Goal: Task Accomplishment & Management: Manage account settings

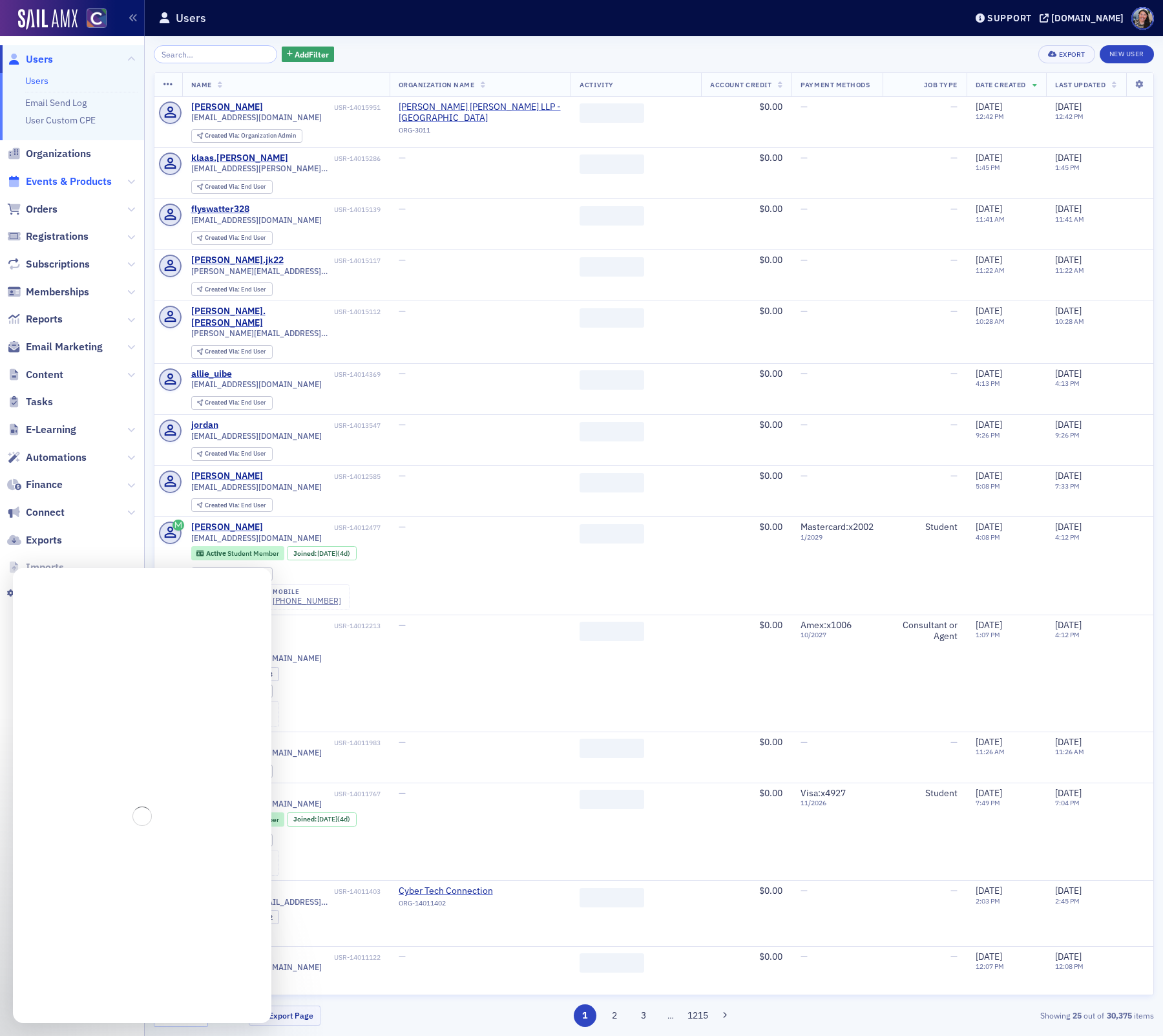
click at [69, 183] on span "Events & Products" at bounding box center [69, 181] width 86 height 14
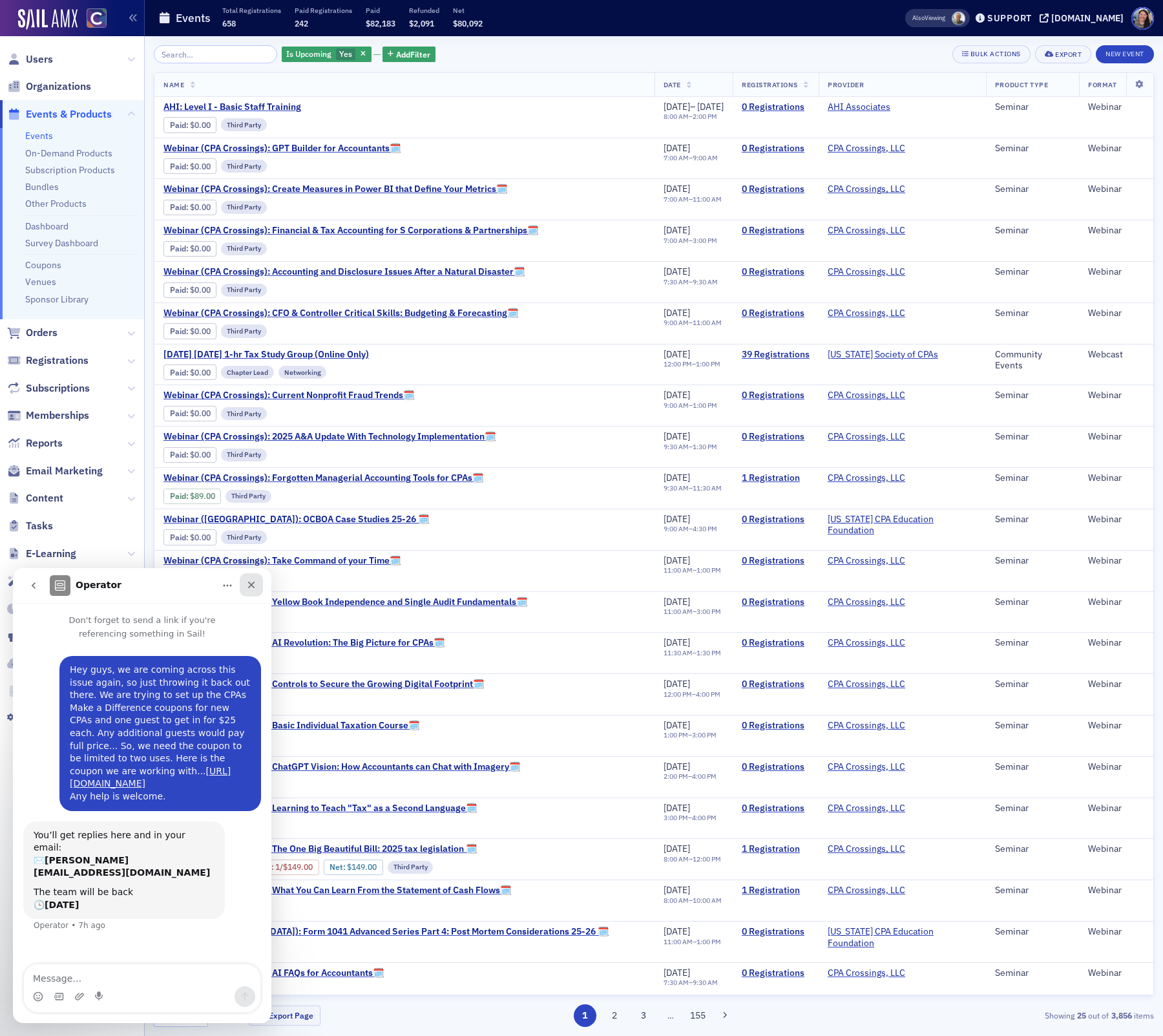
click at [254, 584] on icon "Close" at bounding box center [251, 584] width 10 height 10
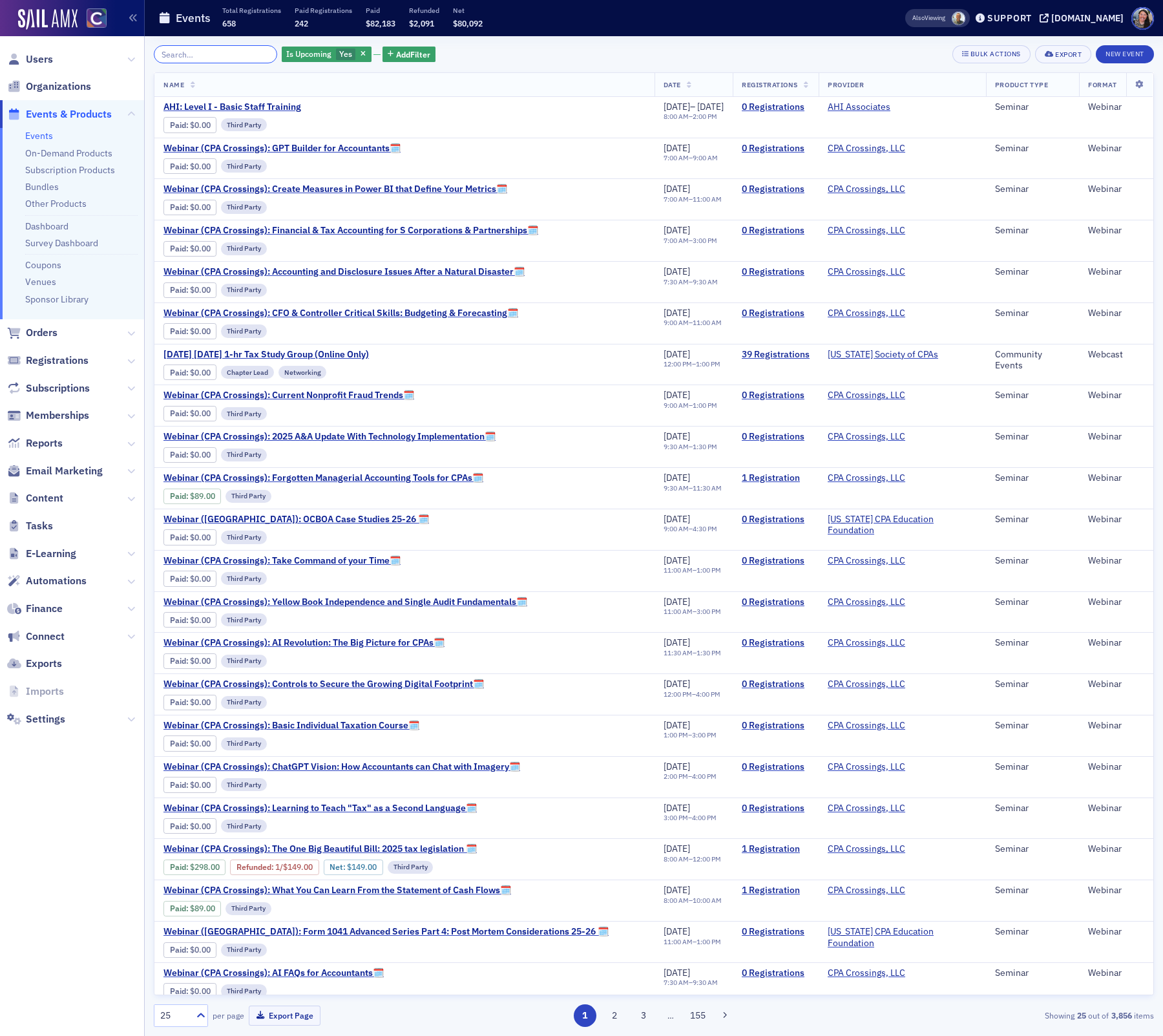
click at [206, 56] on input "search" at bounding box center [215, 55] width 123 height 19
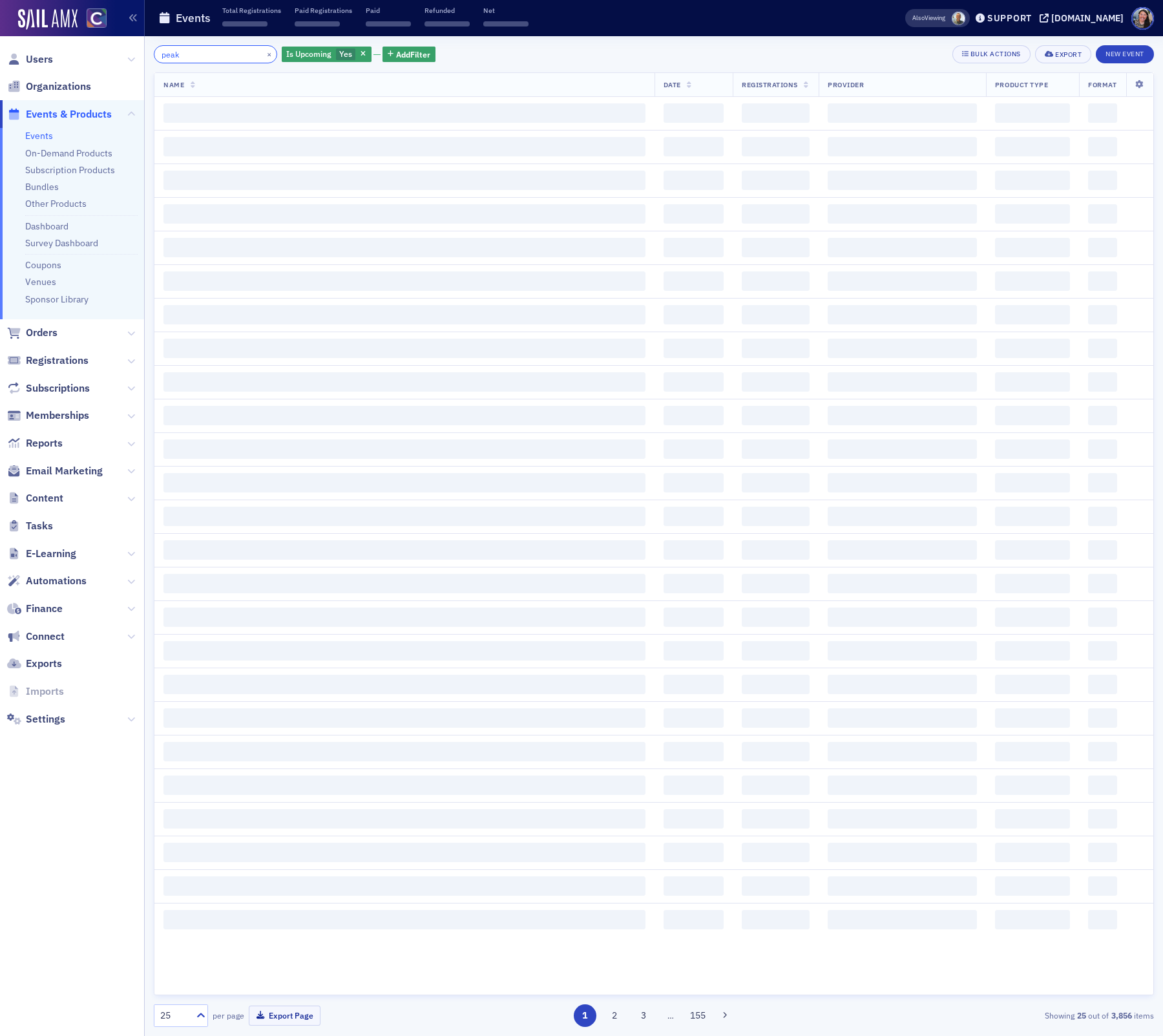
type input "peak"
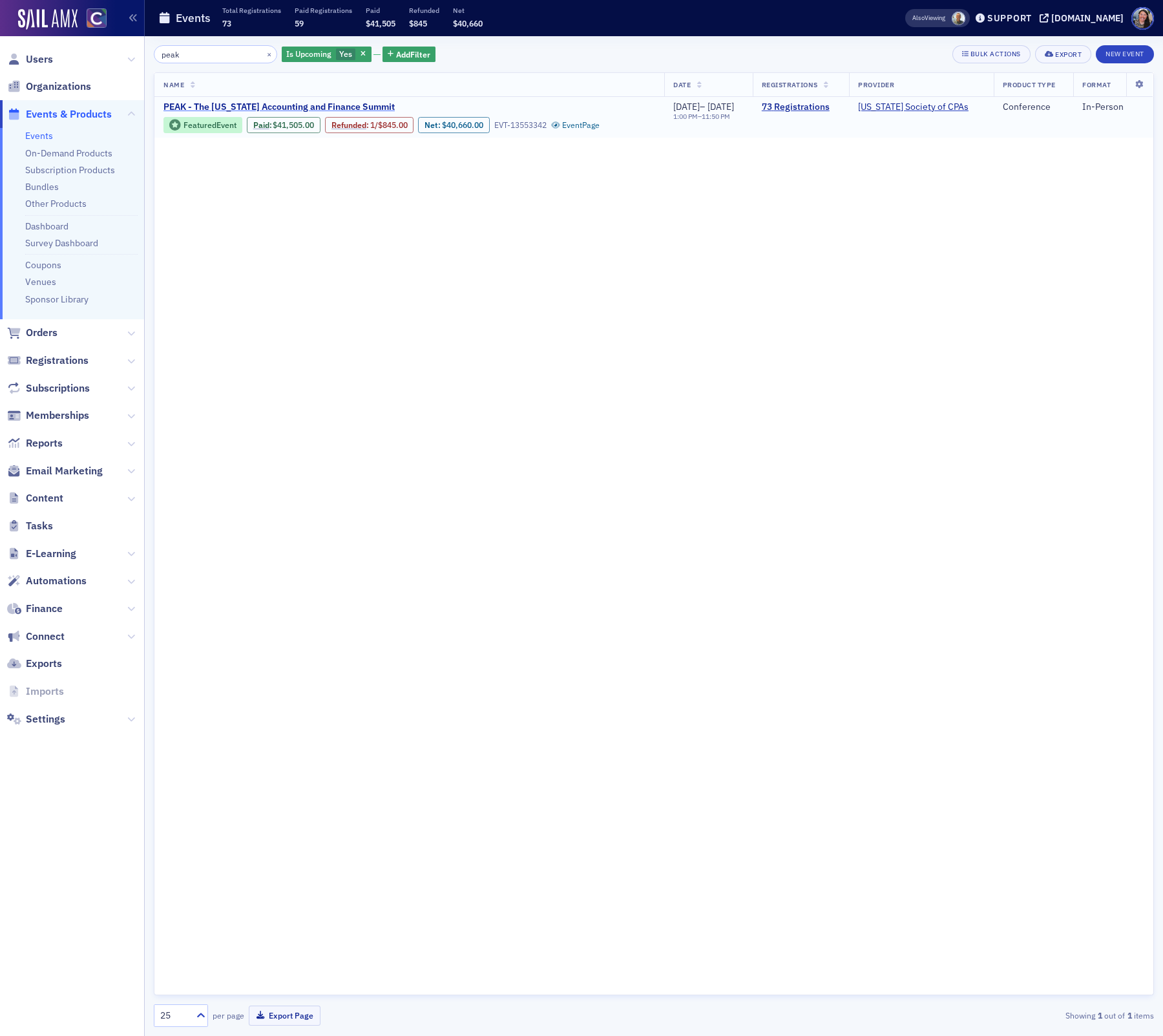
click at [360, 110] on span "PEAK - The [US_STATE] Accounting and Finance Summit" at bounding box center [280, 107] width 231 height 12
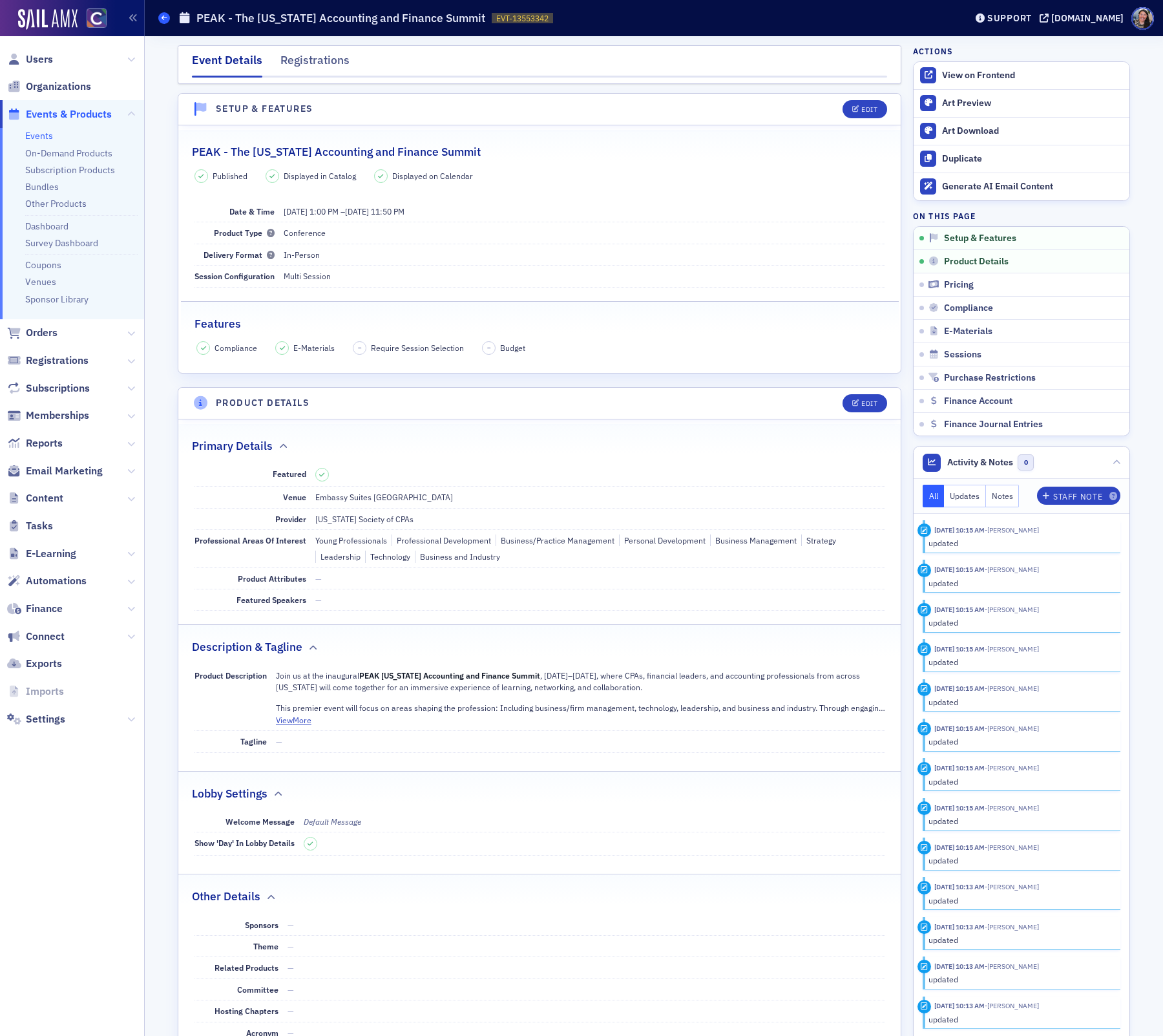
click at [168, 19] on span at bounding box center [164, 18] width 12 height 12
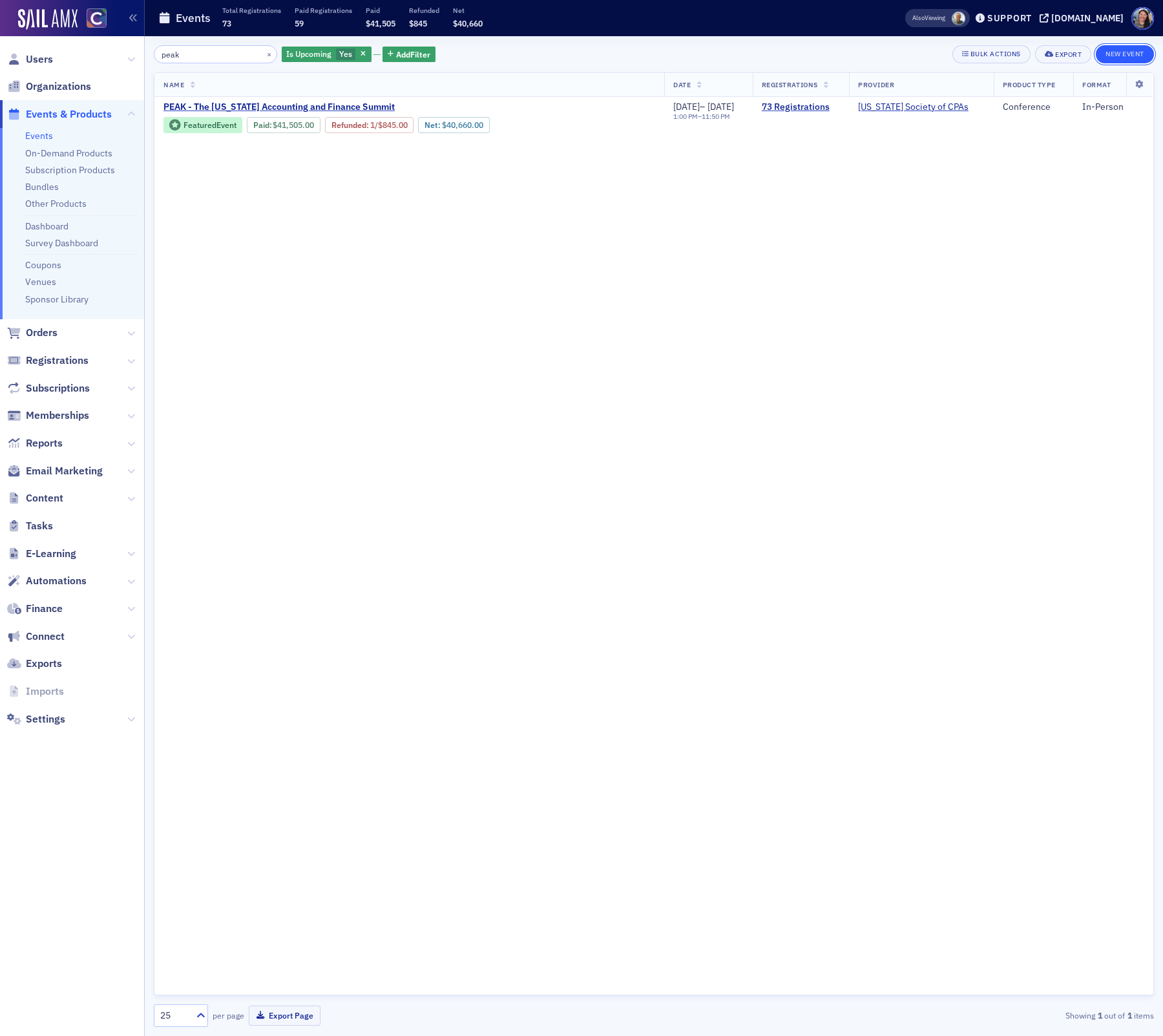
click at [1134, 55] on button "New Event" at bounding box center [1125, 55] width 58 height 19
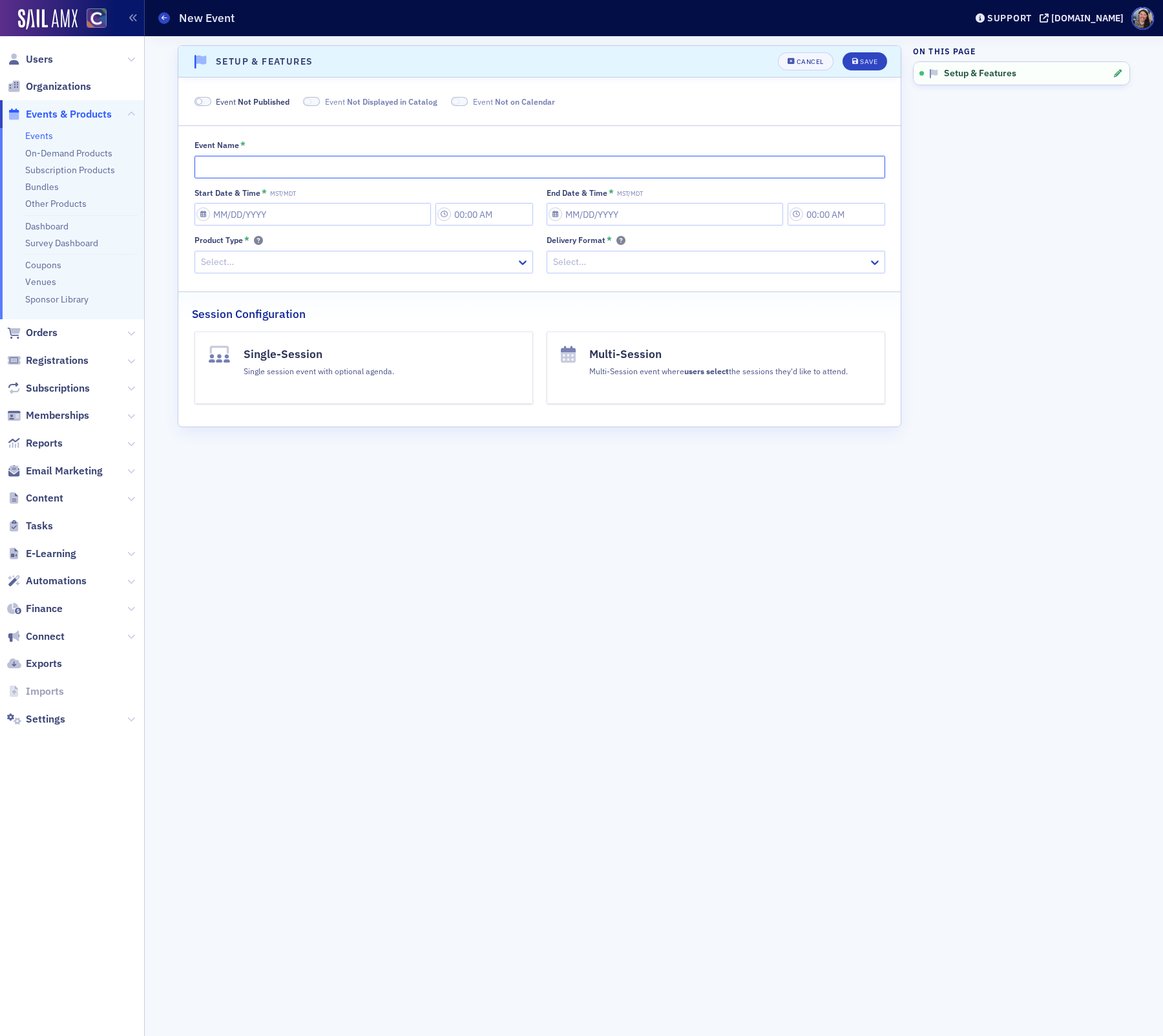
click at [614, 166] on input "Event Name *" at bounding box center [540, 167] width 691 height 22
type input "PEAK Day 1"
click at [807, 61] on div "Cancel" at bounding box center [809, 62] width 27 height 7
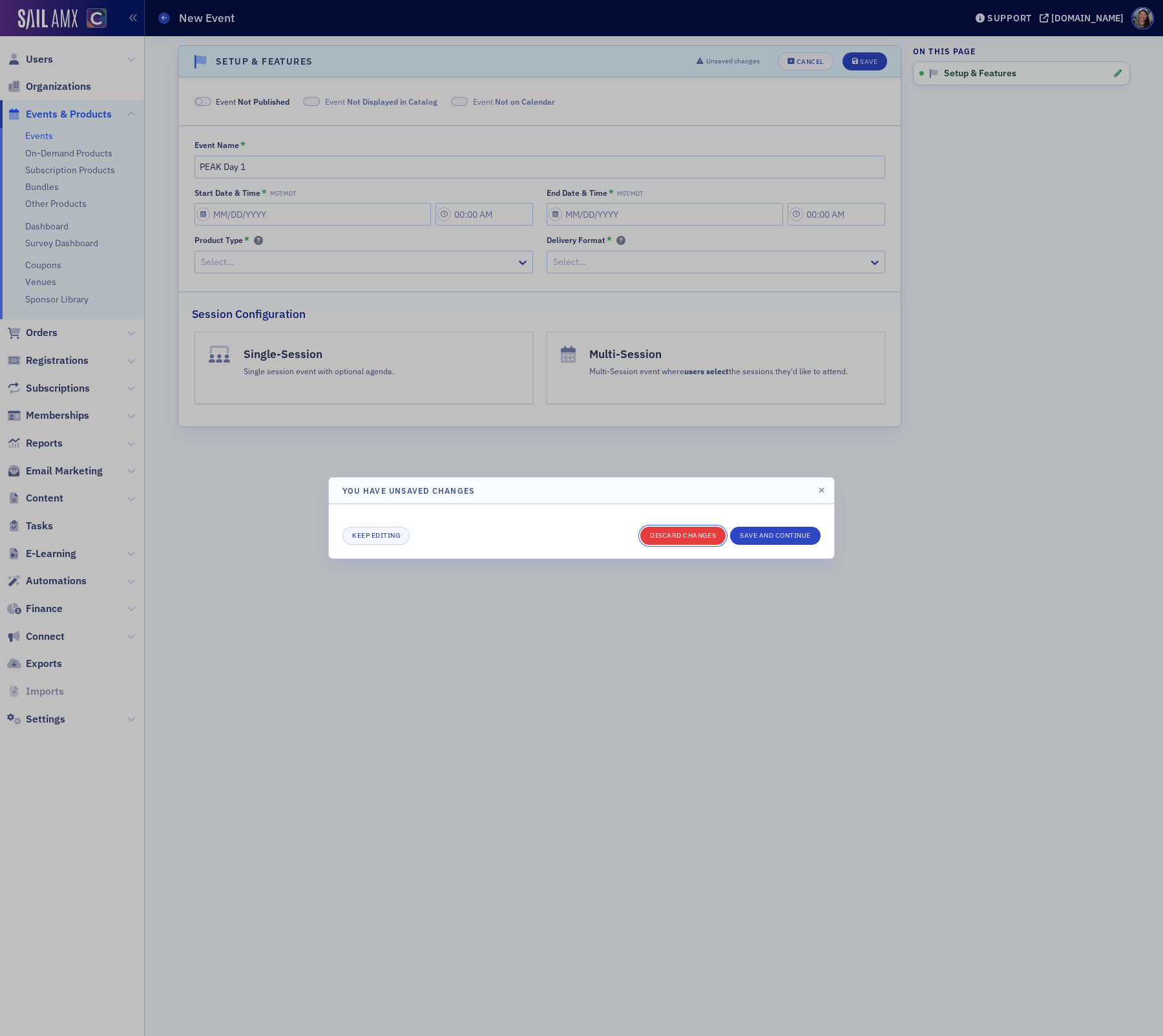
click at [698, 531] on button "Discard changes" at bounding box center [683, 536] width 85 height 19
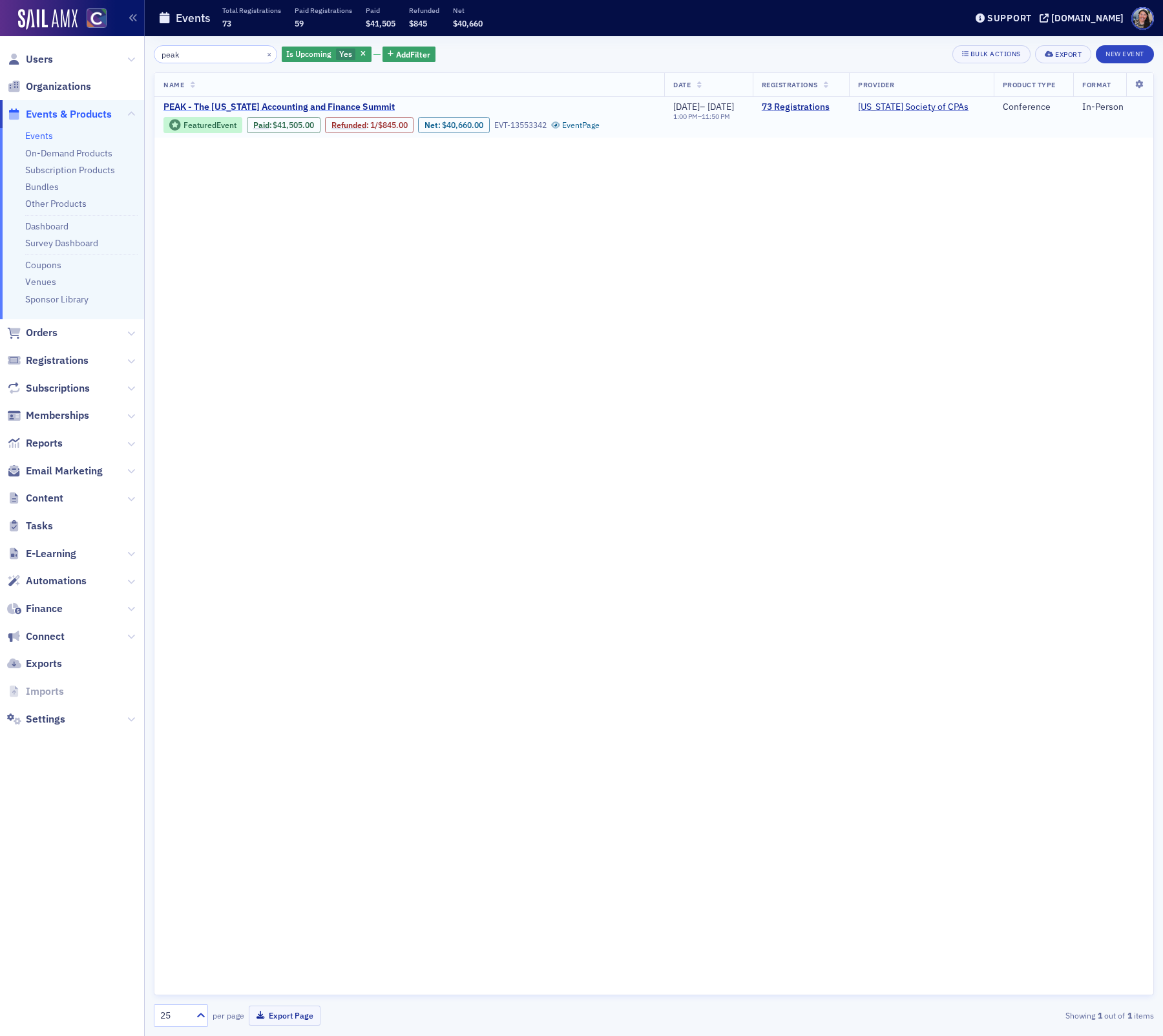
click at [321, 107] on span "PEAK - The [US_STATE] Accounting and Finance Summit" at bounding box center [280, 107] width 231 height 12
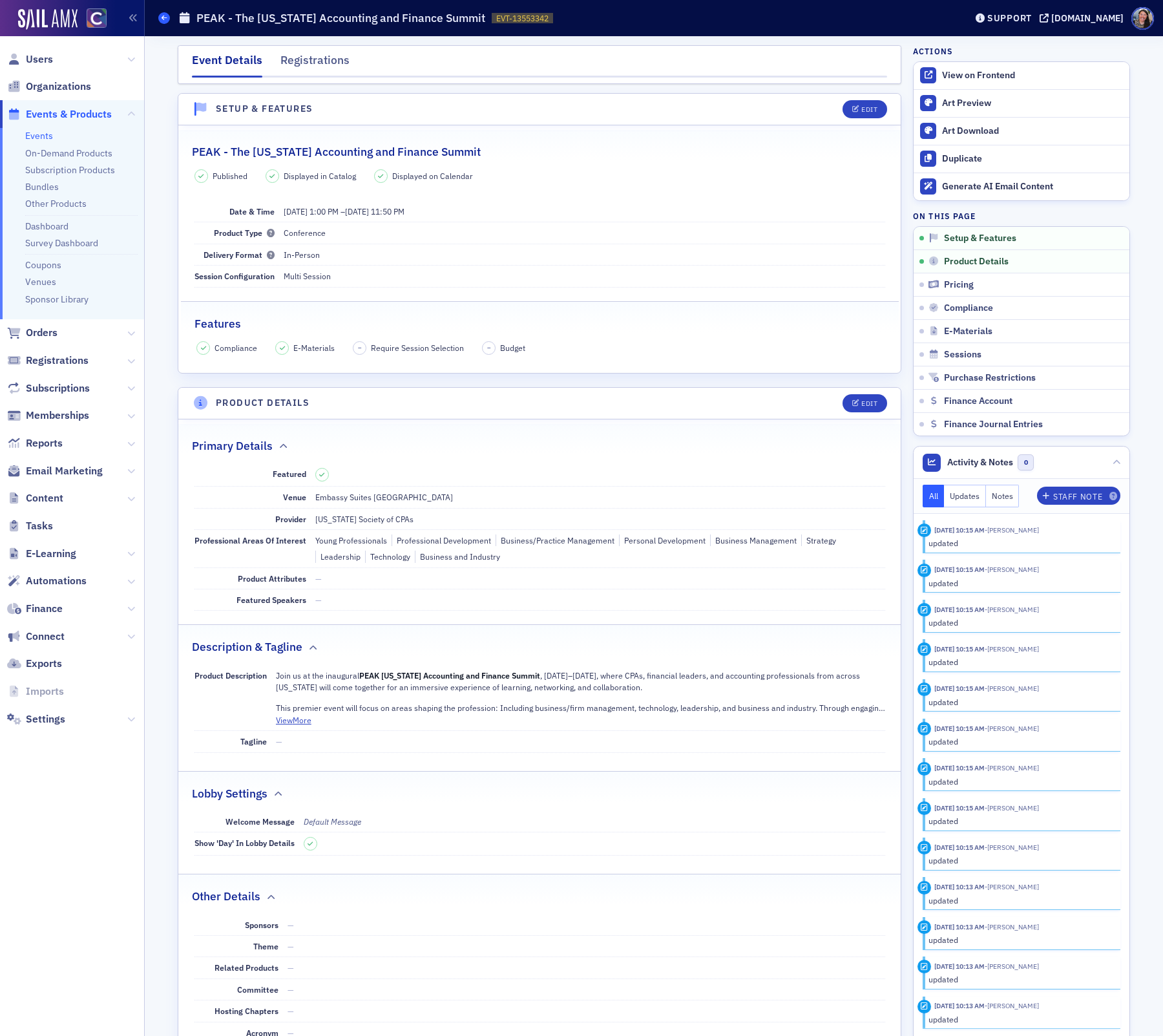
click at [169, 20] on link "Events" at bounding box center [164, 18] width 12 height 12
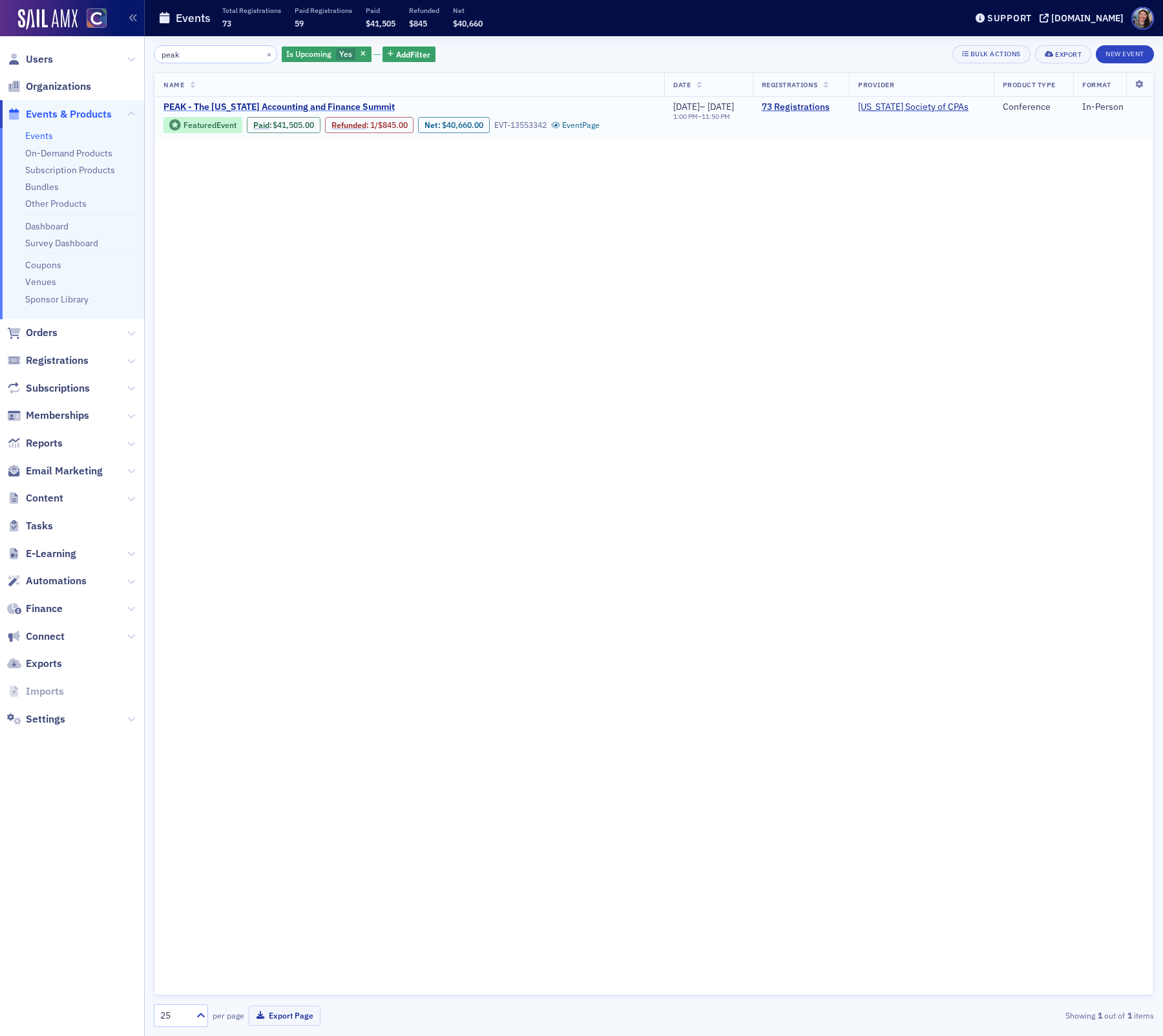
click at [356, 107] on span "PEAK - The [US_STATE] Accounting and Finance Summit" at bounding box center [280, 107] width 231 height 12
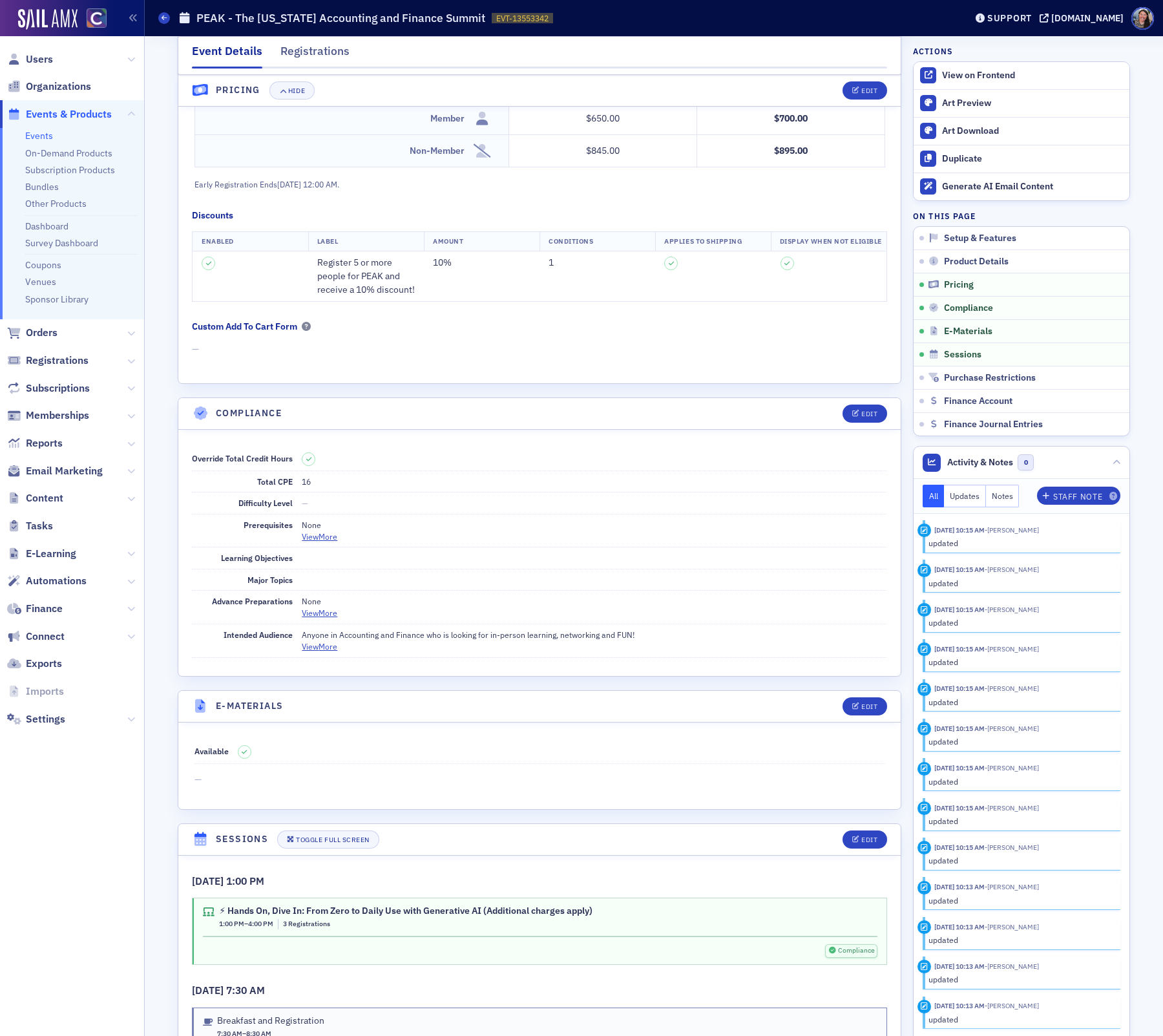
scroll to position [1466, 0]
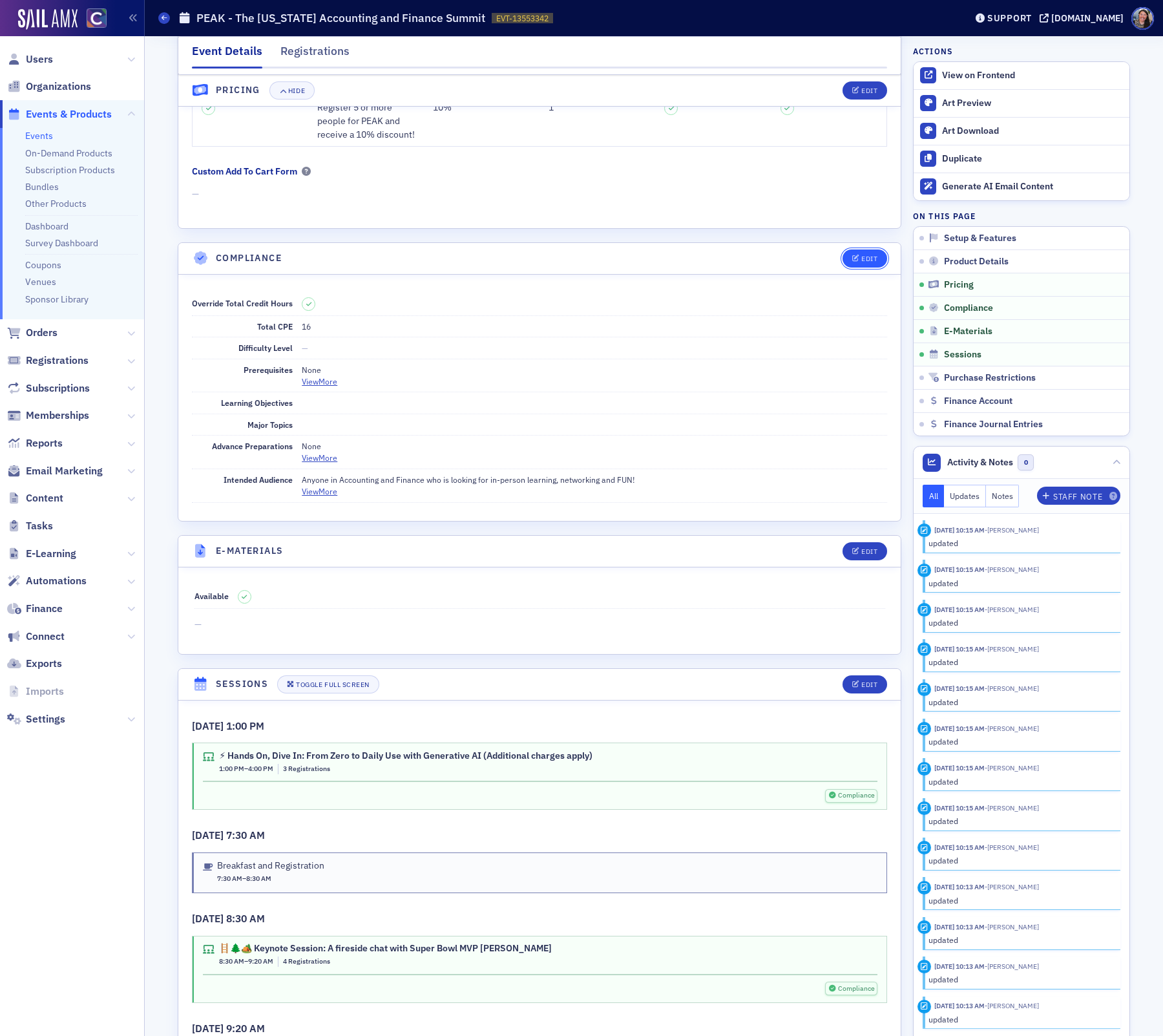
click at [875, 249] on button "Edit" at bounding box center [865, 258] width 44 height 19
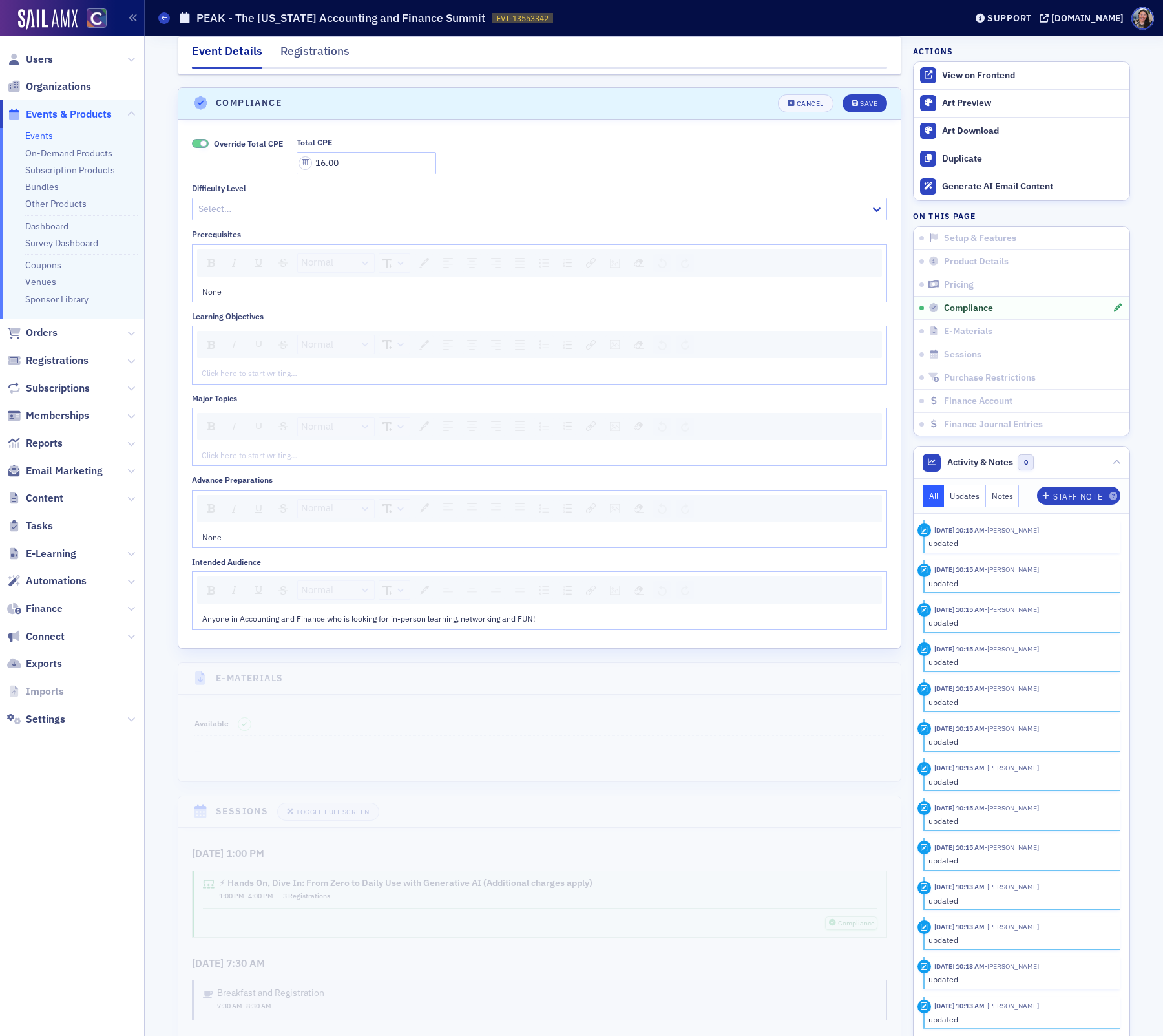
scroll to position [1624, 0]
click at [811, 96] on div "Cancel" at bounding box center [809, 100] width 27 height 7
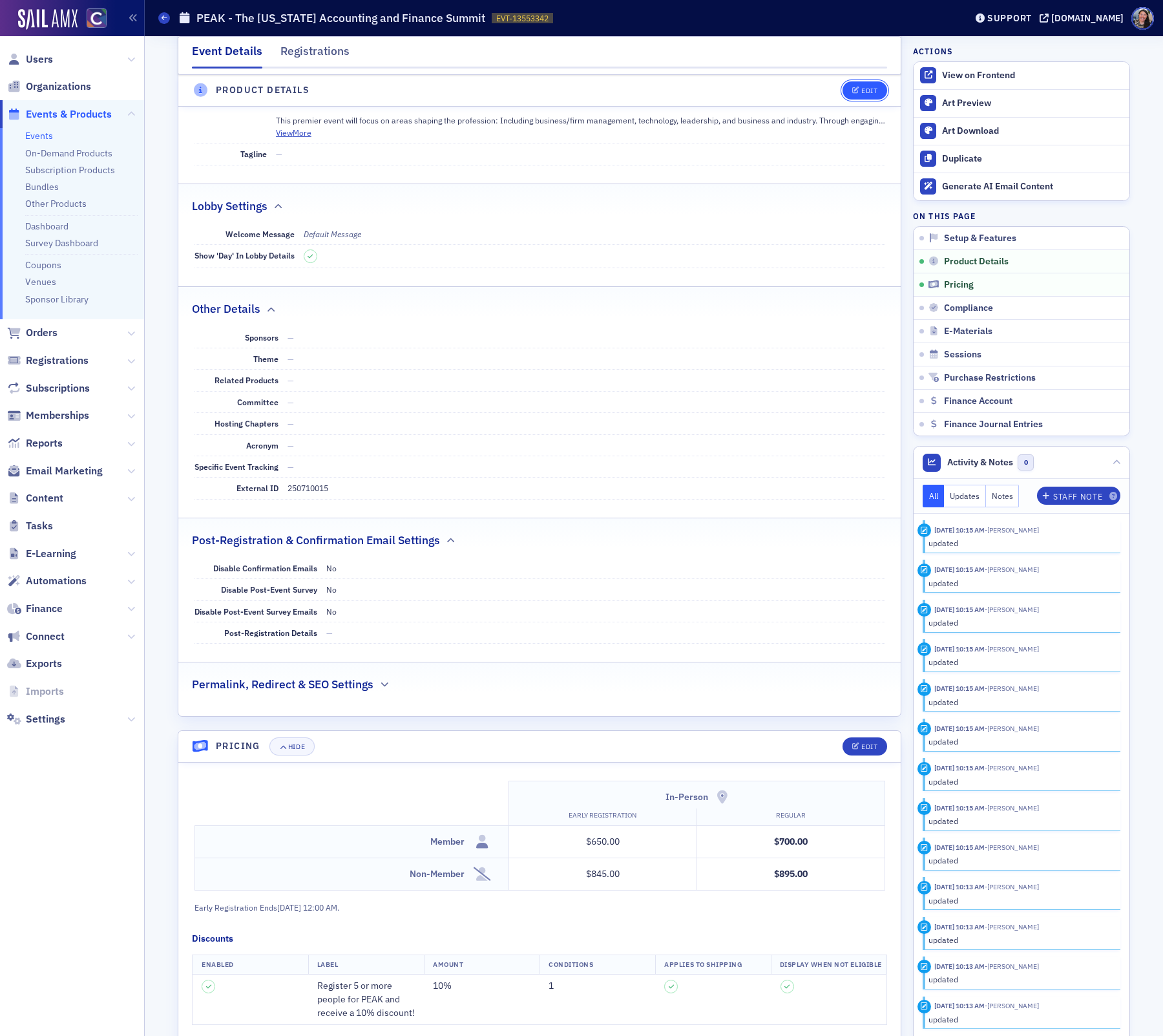
click at [857, 82] on button "Edit" at bounding box center [865, 91] width 44 height 19
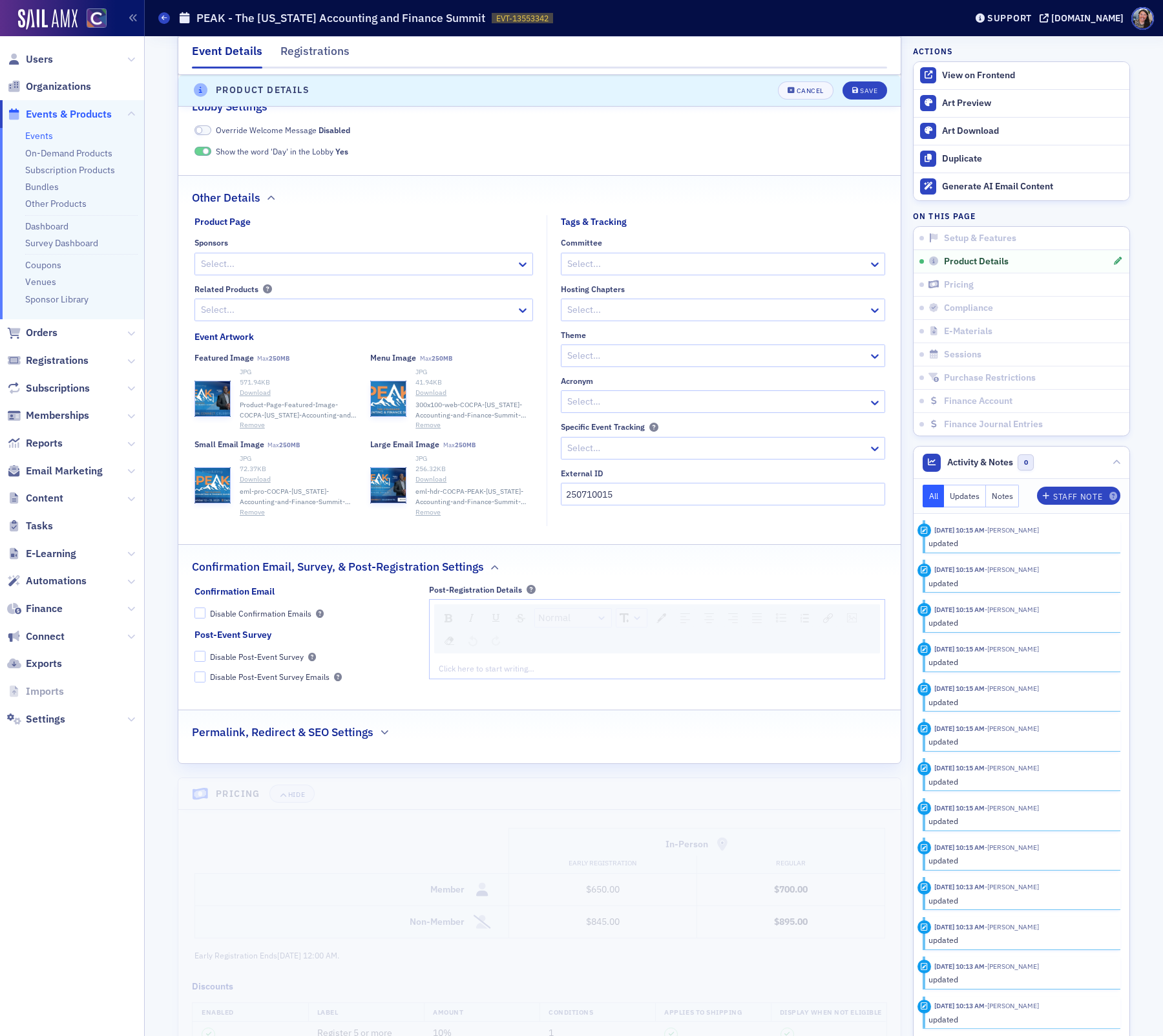
scroll to position [1192, 0]
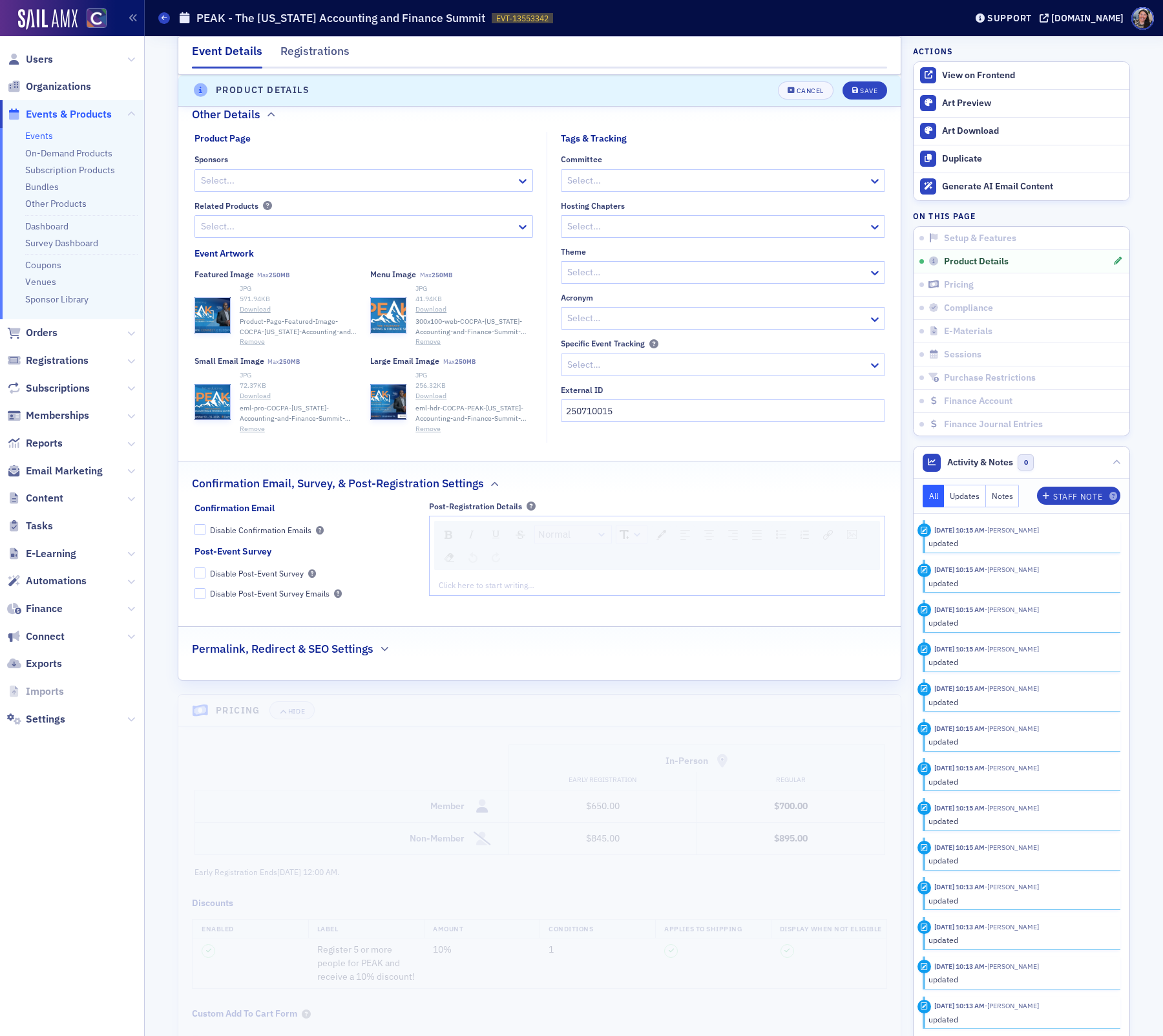
click at [319, 627] on div "Permalink, Redirect & SEO Settings" at bounding box center [539, 642] width 695 height 31
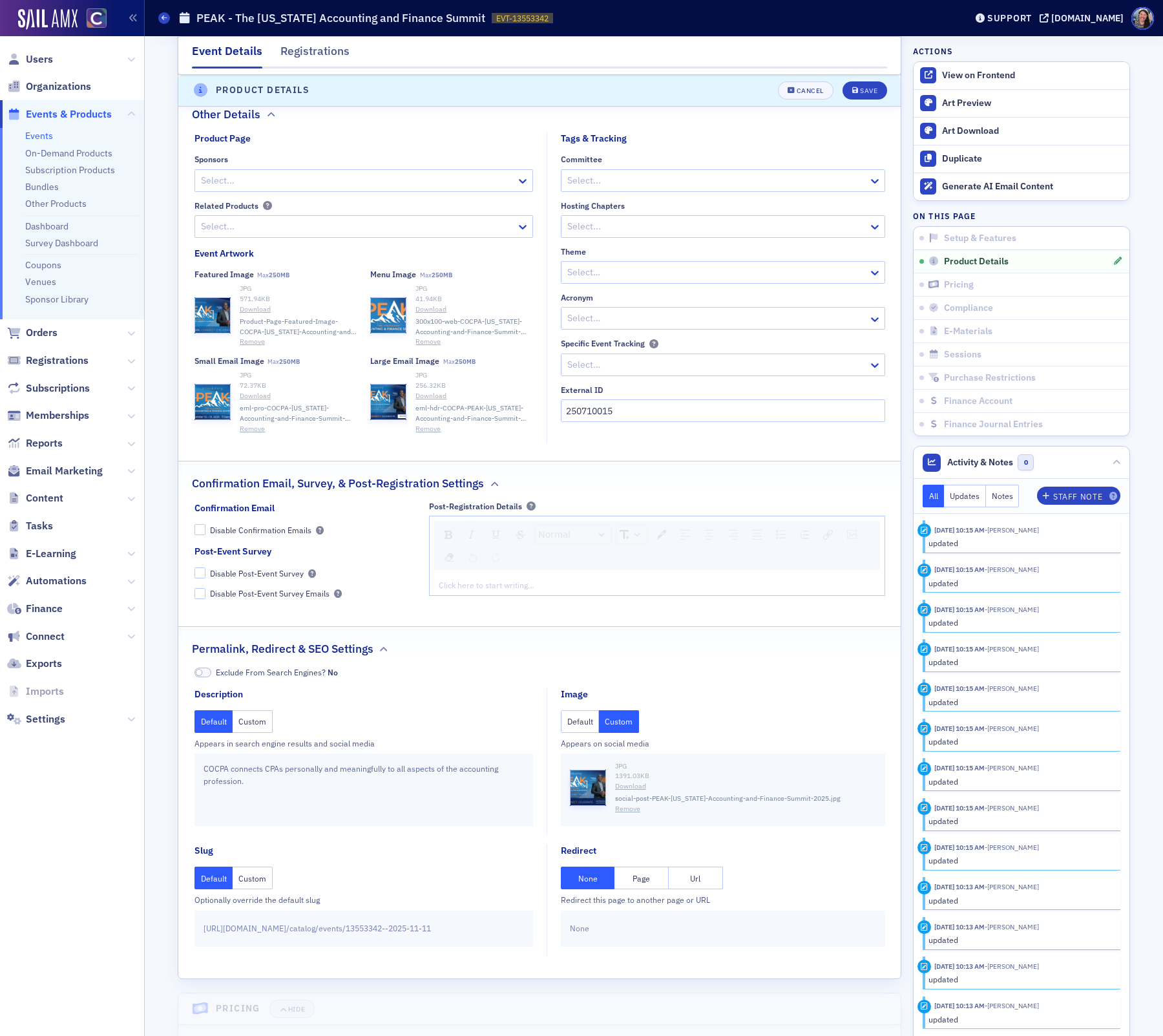
click at [649, 872] on button "Page" at bounding box center [642, 878] width 55 height 22
click at [870, 94] on button "Save" at bounding box center [865, 91] width 44 height 19
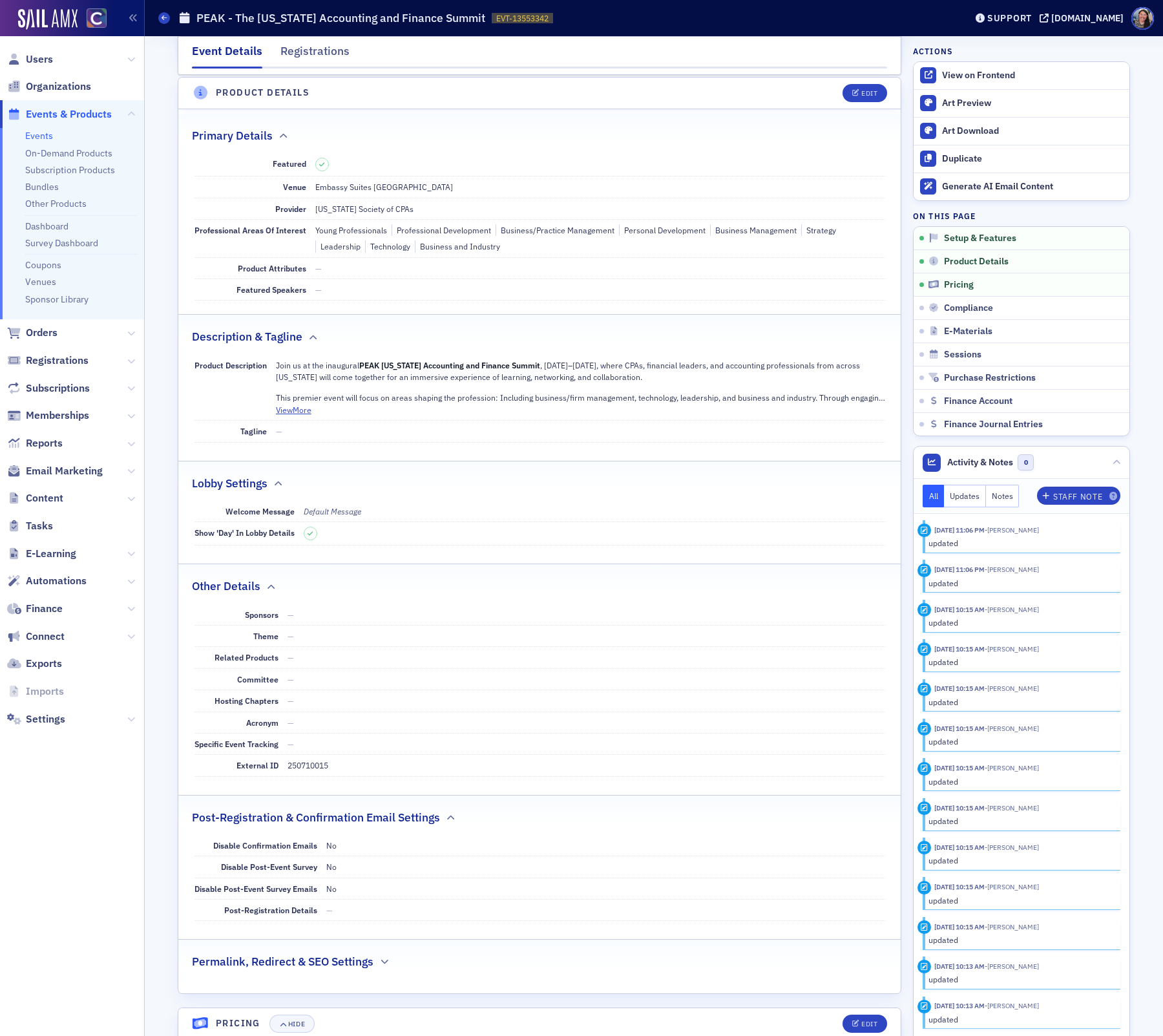
scroll to position [0, 0]
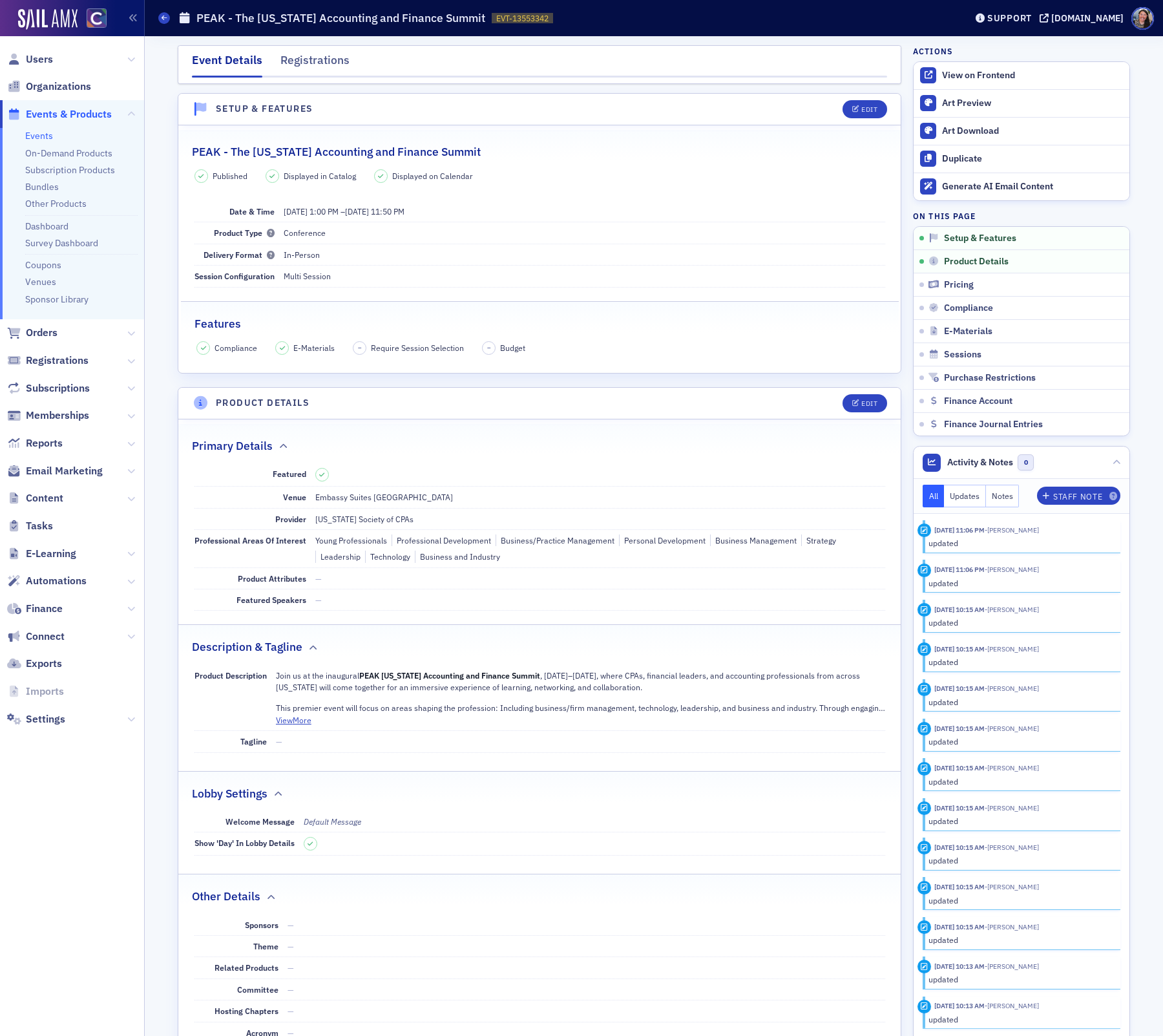
click at [166, 25] on div "Events PEAK - The Colorado Accounting and Finance Summit EVT-13553342 13553342" at bounding box center [552, 18] width 788 height 25
click at [164, 21] on span at bounding box center [164, 18] width 12 height 12
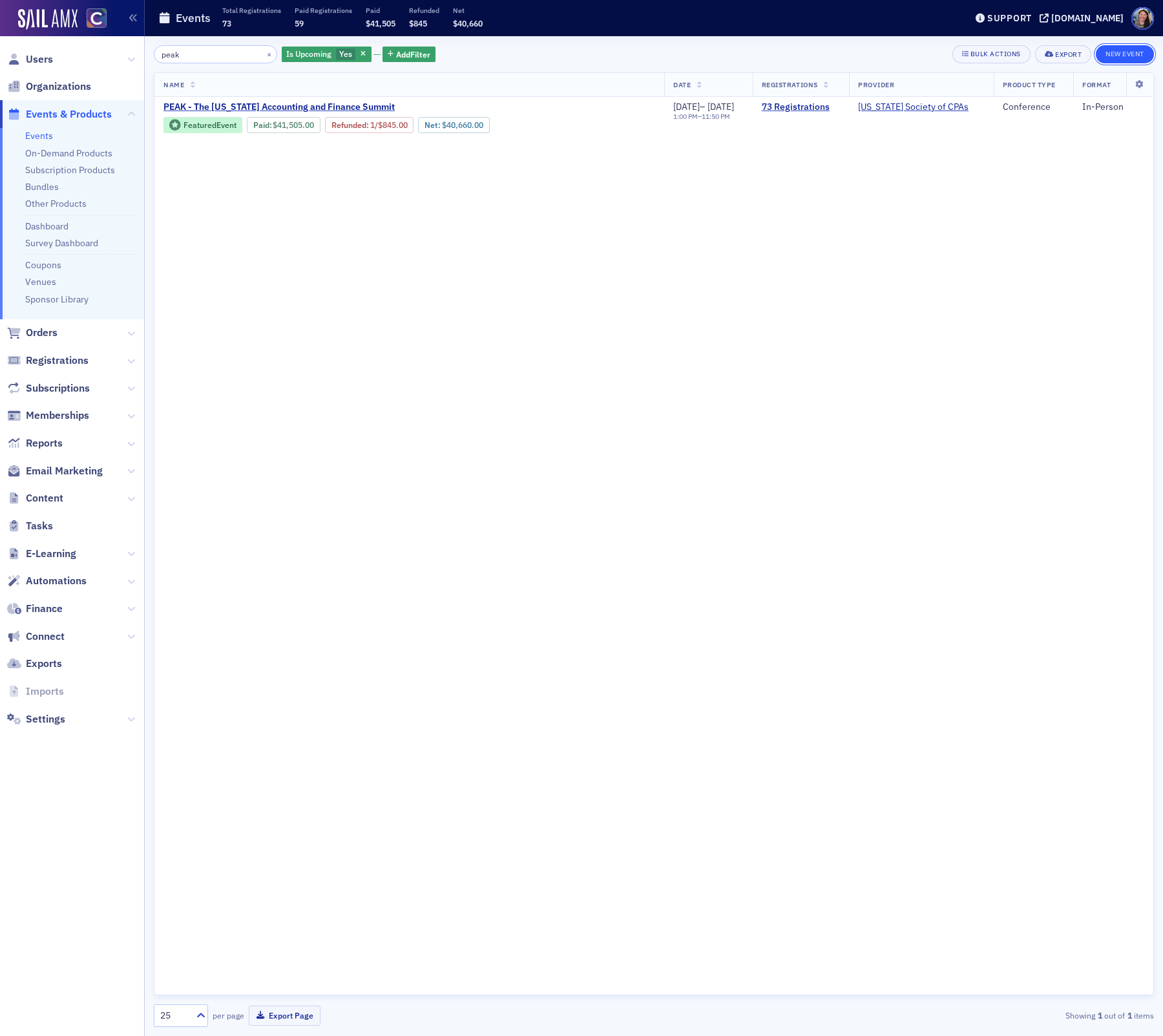
click at [1130, 55] on button "New Event" at bounding box center [1125, 55] width 58 height 19
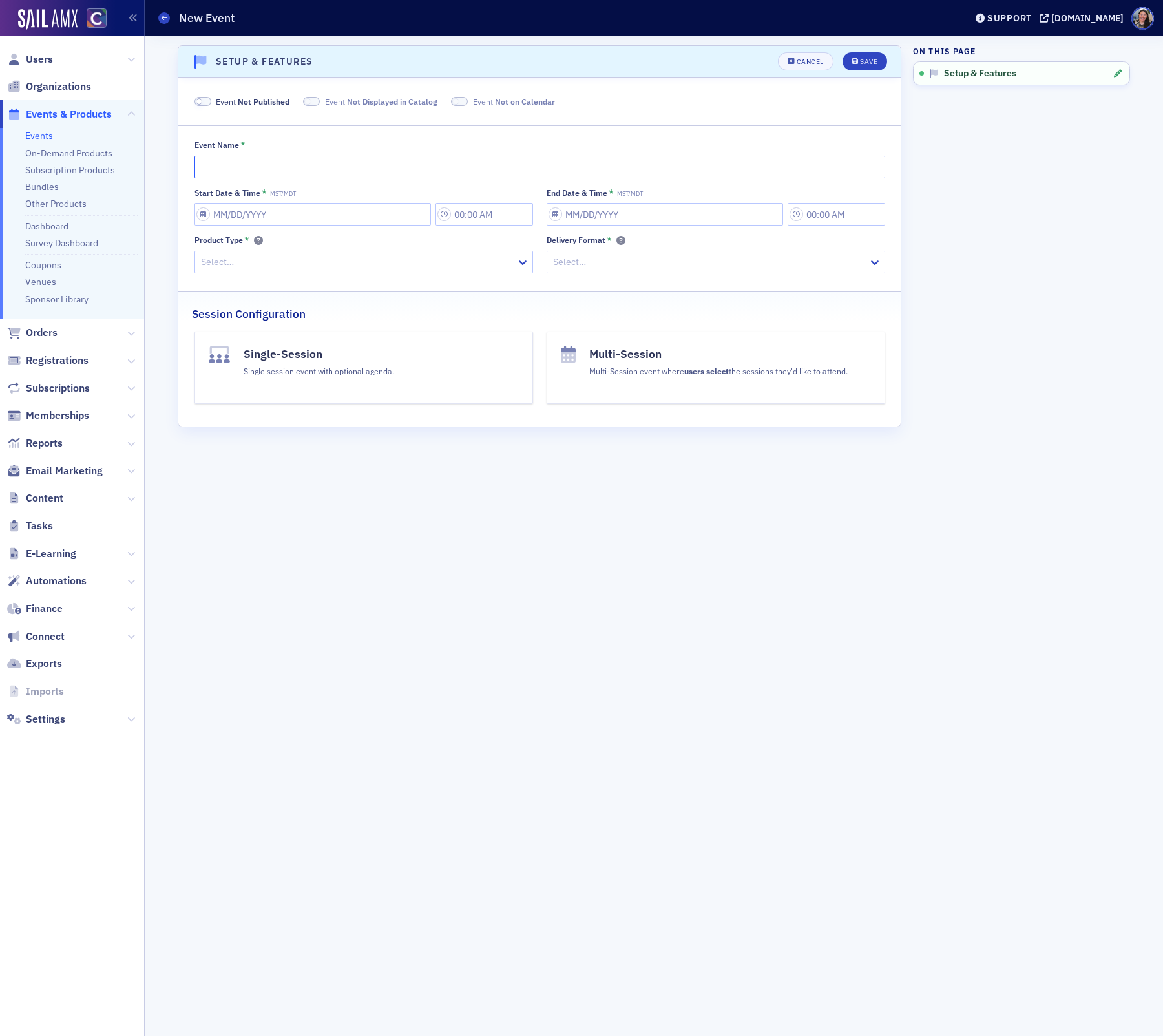
click at [581, 175] on input "Event Name *" at bounding box center [540, 167] width 691 height 22
click at [843, 53] on button "Save" at bounding box center [865, 62] width 44 height 19
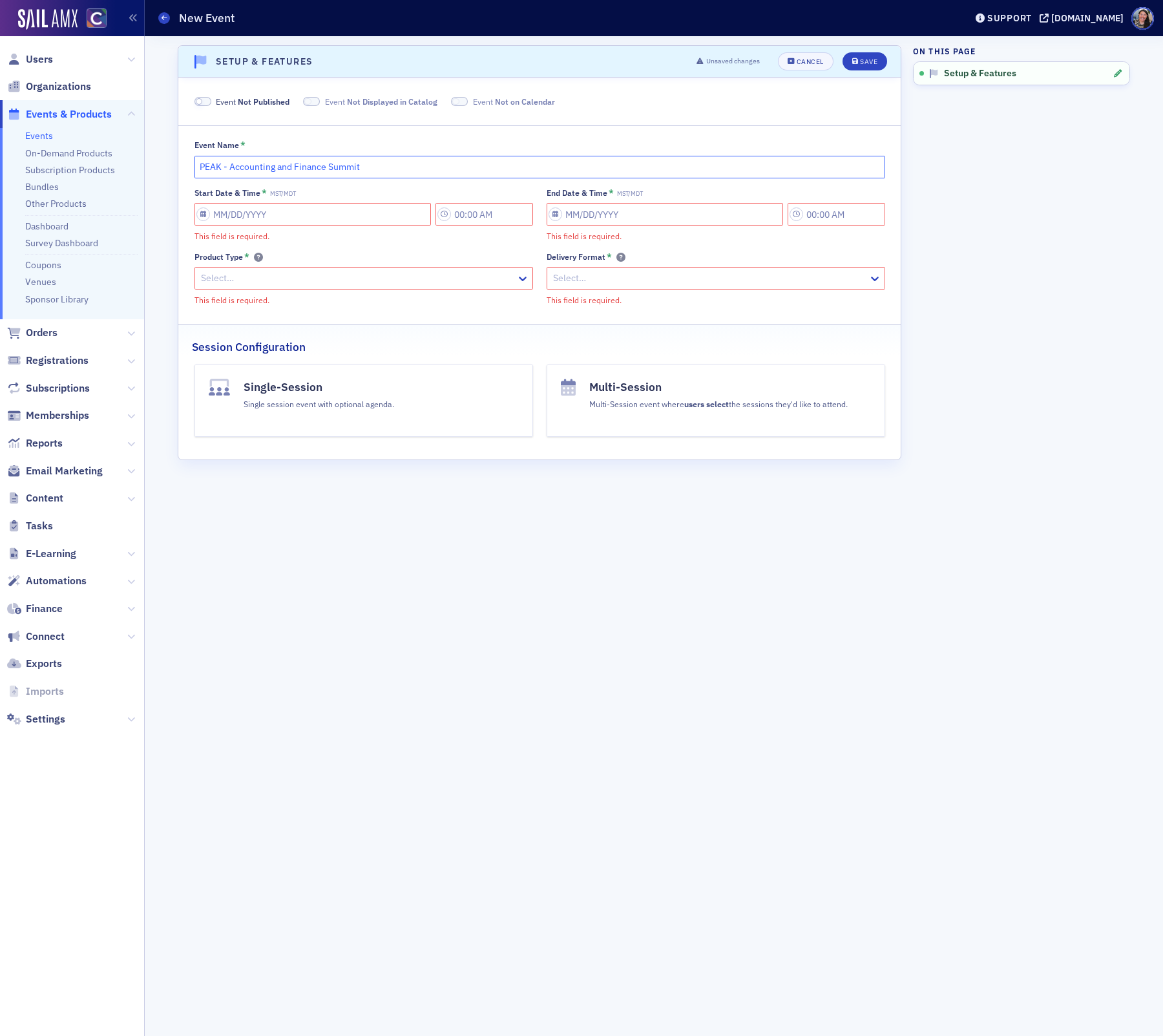
click at [232, 170] on input "PEAK - Accounting and Finance Summit" at bounding box center [540, 167] width 691 height 22
type input "PEAK - [US_STATE] Accounting and Finance Summit"
click at [244, 220] on input "Start Date & Time * MST/MDT" at bounding box center [312, 214] width 236 height 22
select select "8"
select select "2025"
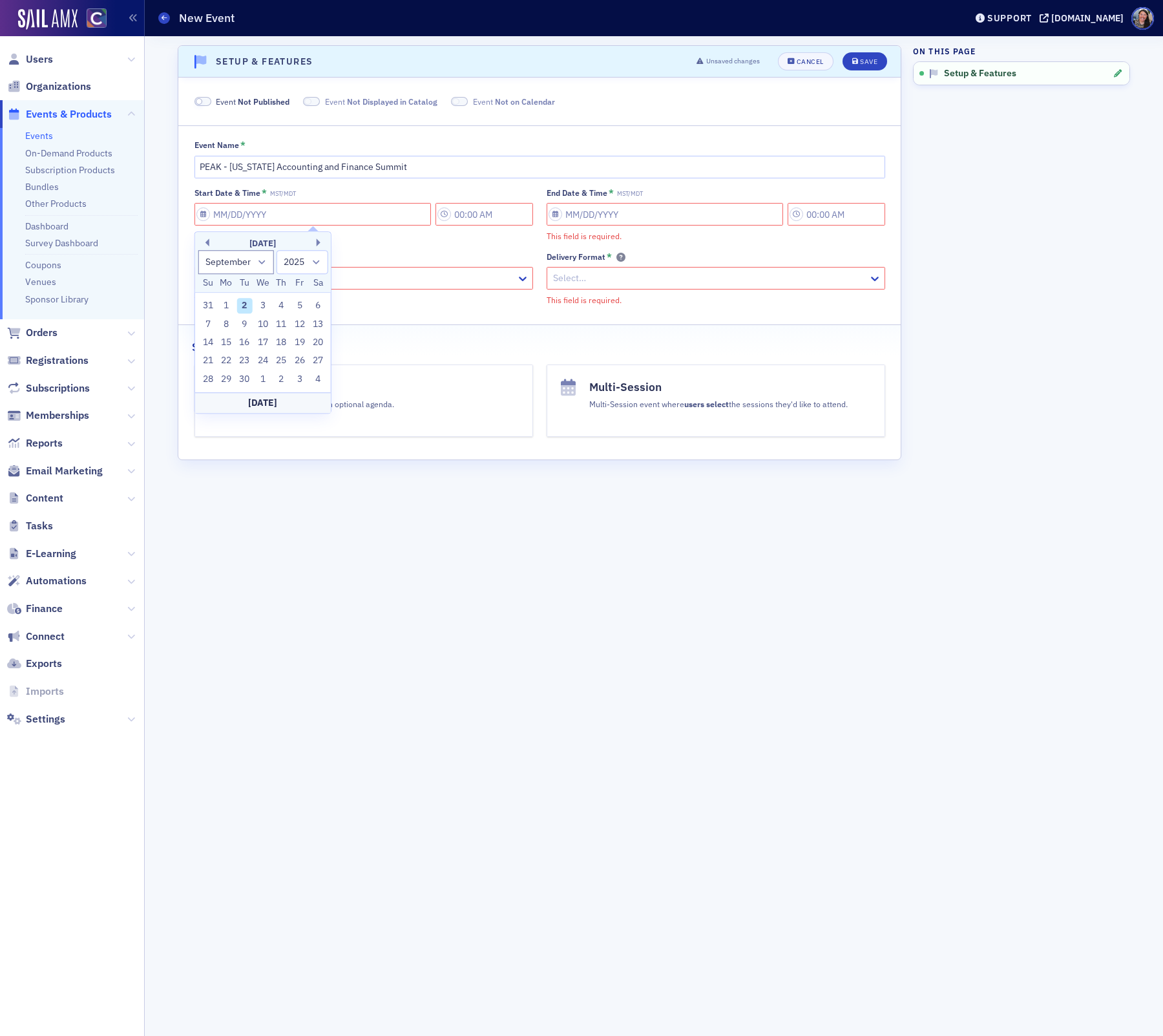
type input "1"
type input "11:00 PM"
type input "01/02/2025"
type input "12:00 AM"
select select "0"
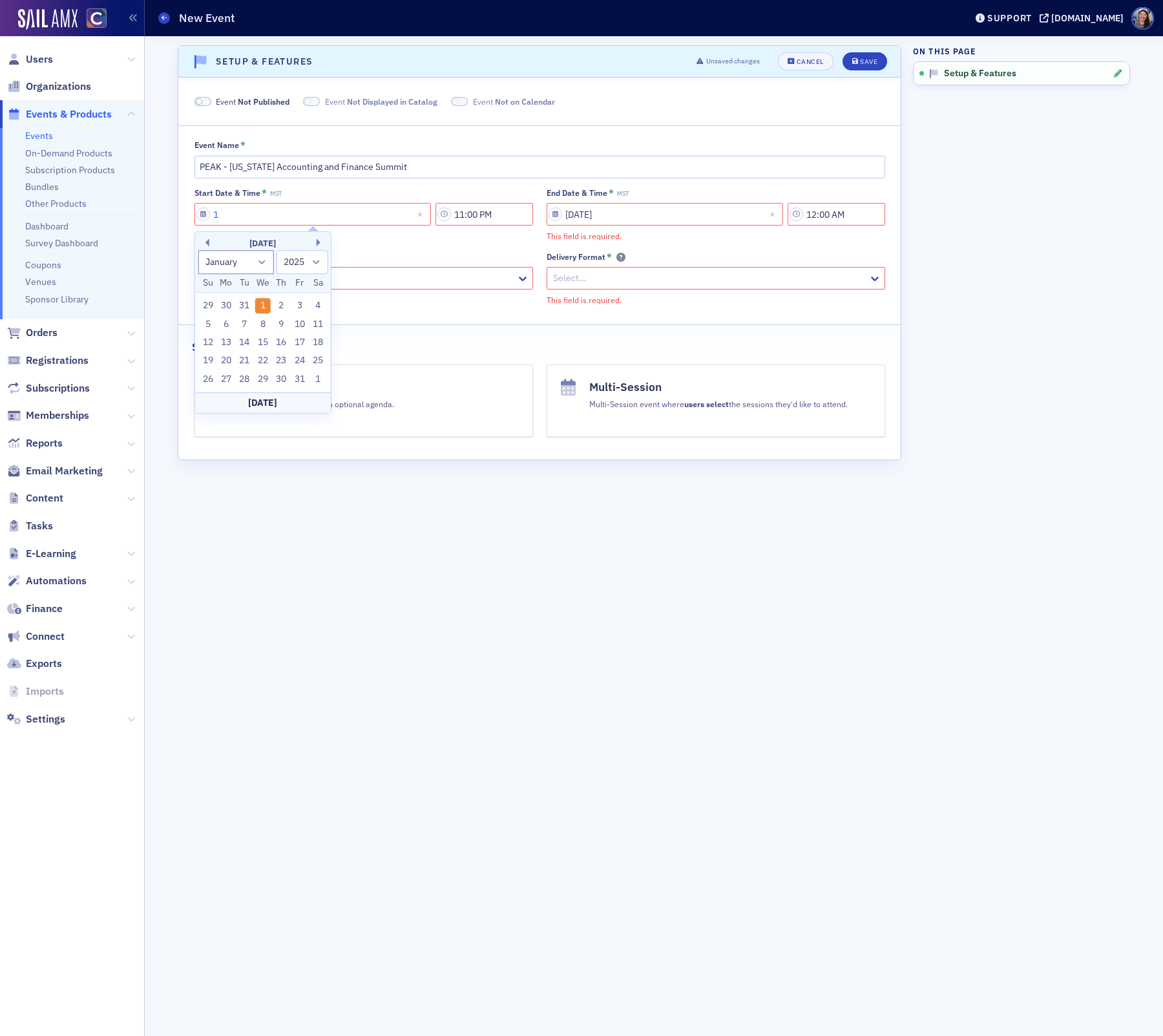
type input "11"
select select "10"
type input "11/12/2"
select select "2002"
type input "11/12/20"
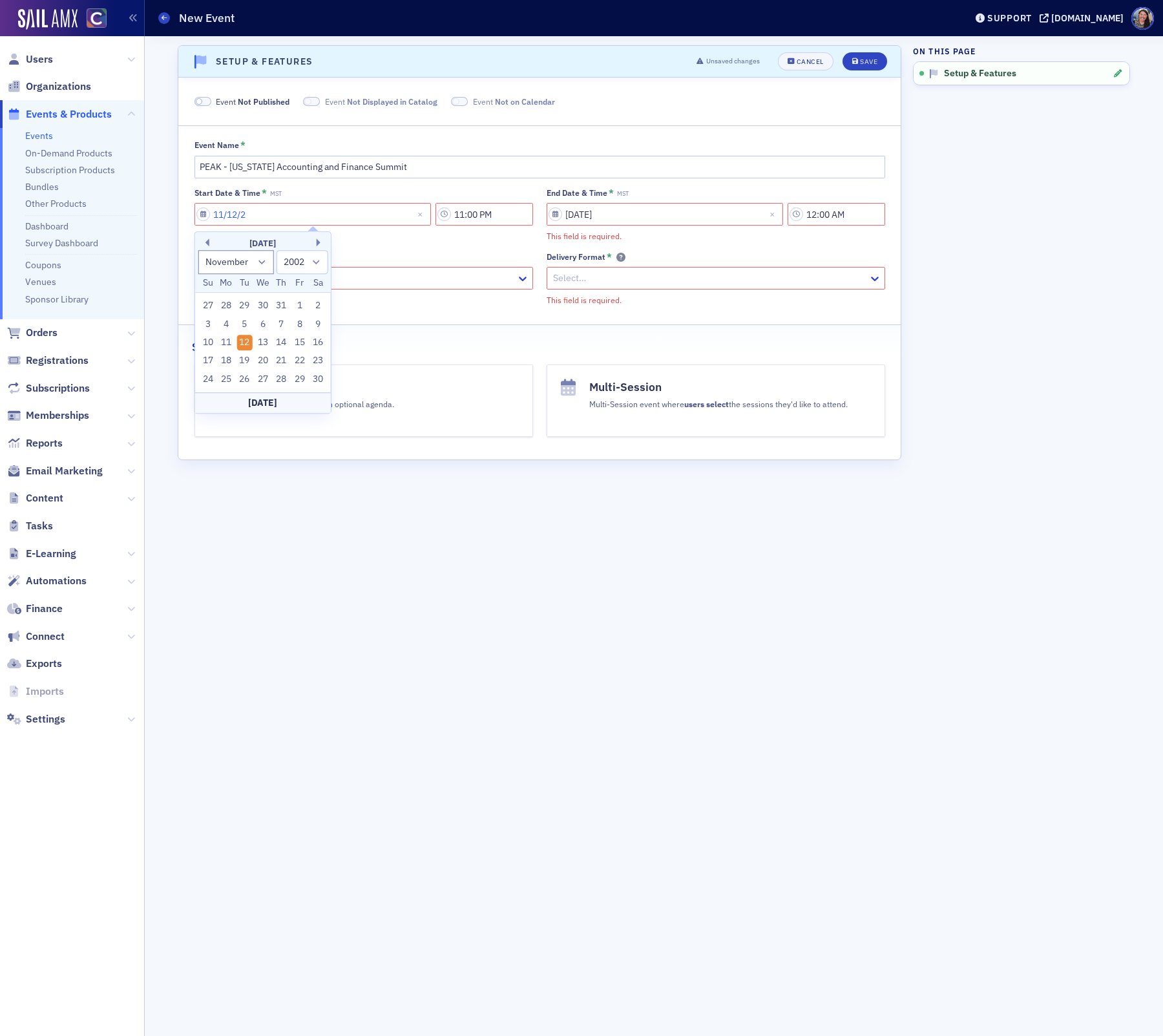
select select "2020"
type input "[DATE]"
select select "2025"
type input "[DATE]"
type input "8:30 AM"
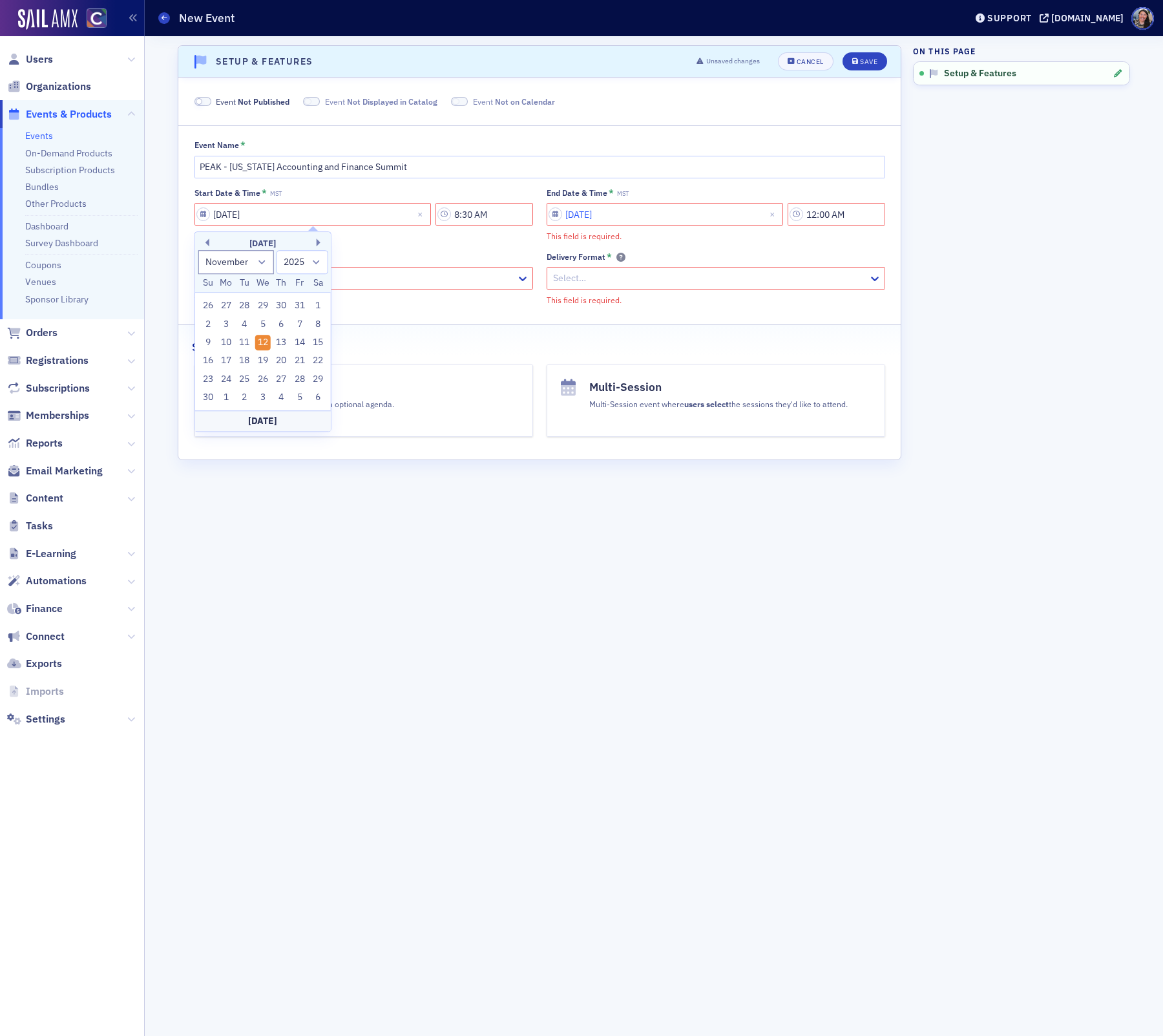
select select "2025"
type input "11"
select select "10"
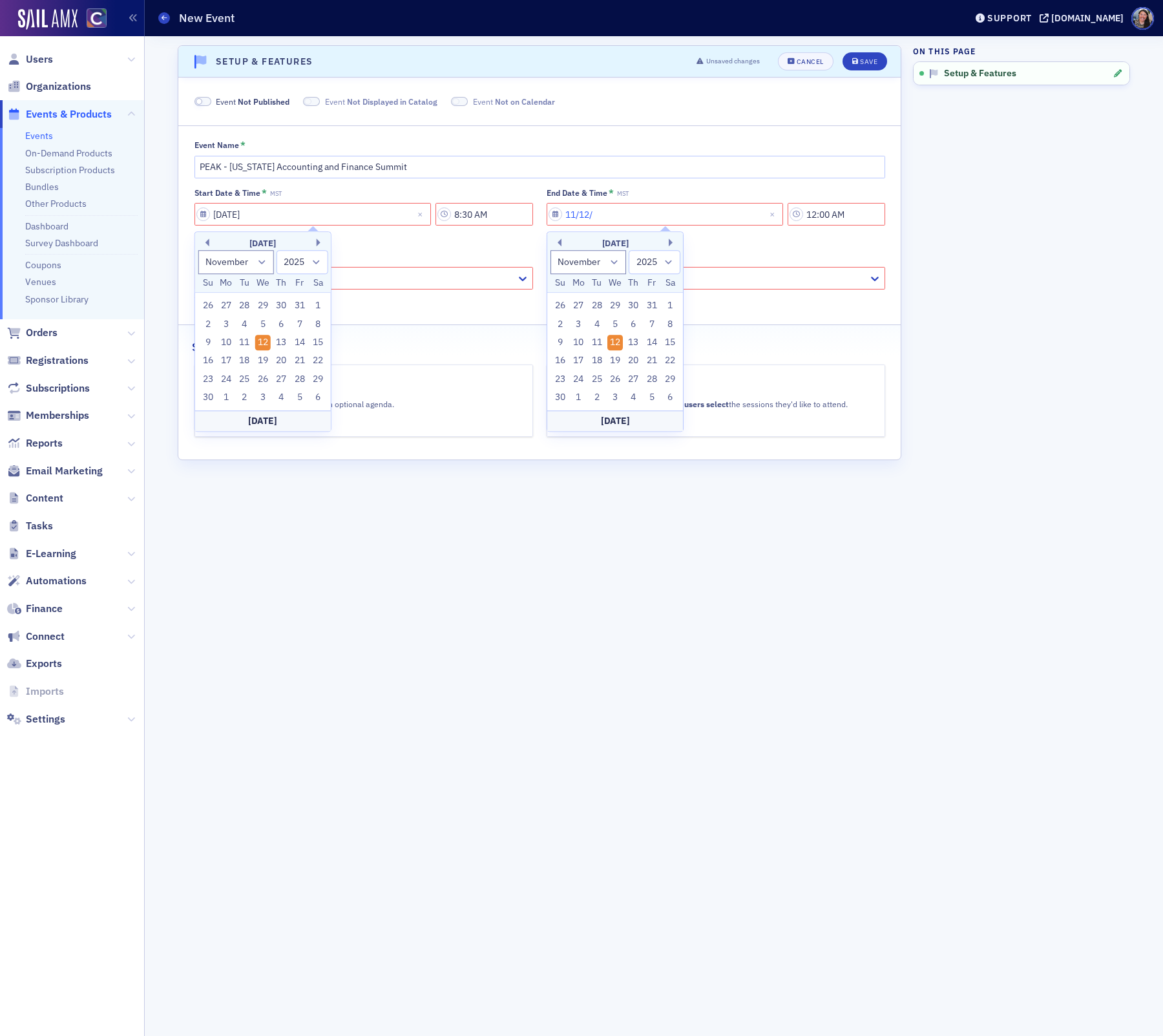
type input "11/12/2"
select select "2002"
type input "11/12/20"
select select "2020"
type input "[DATE]"
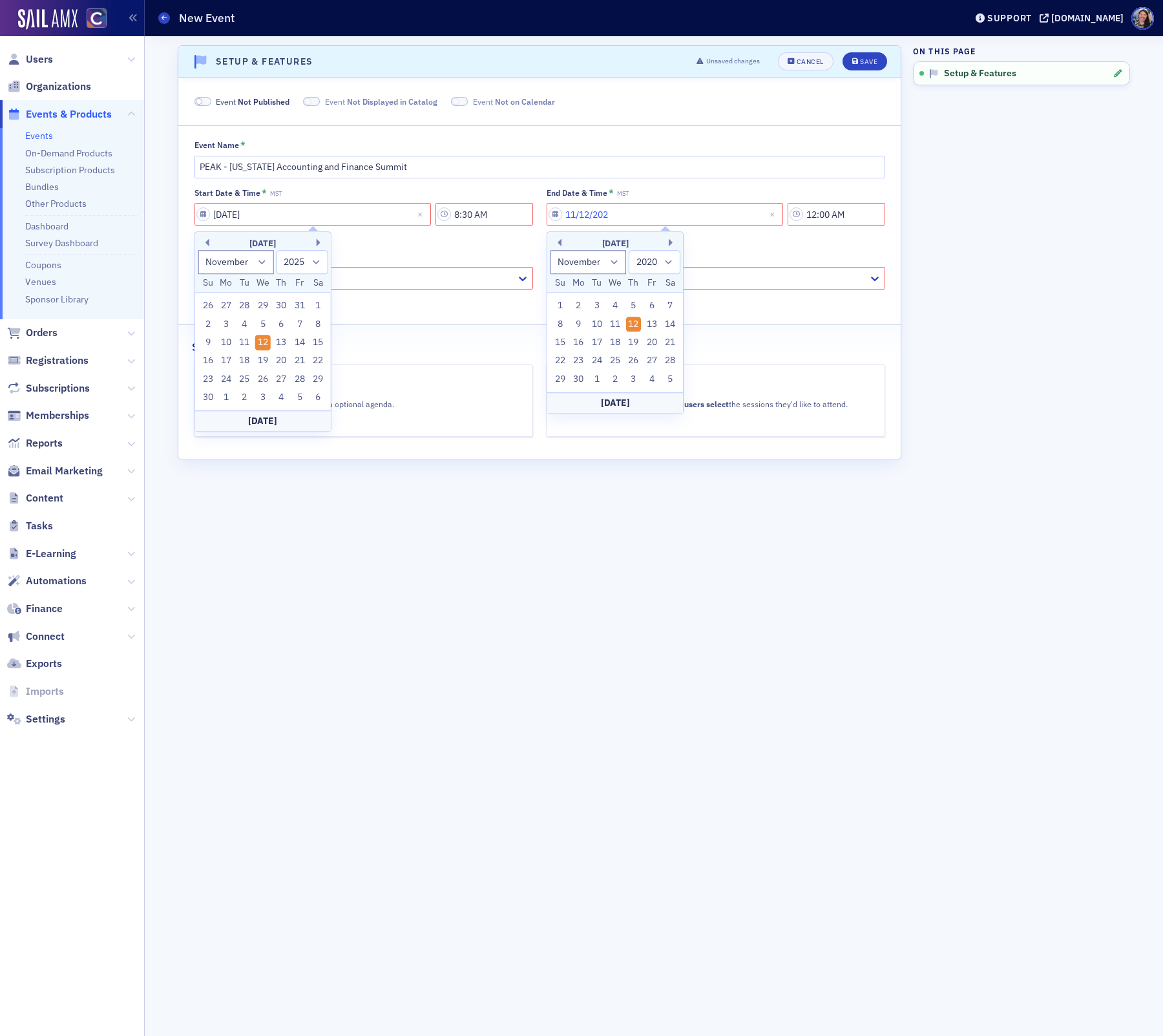
select select "2025"
type input "[DATE]"
type input "6"
type input "7:00 PM"
click at [388, 278] on div at bounding box center [357, 278] width 316 height 16
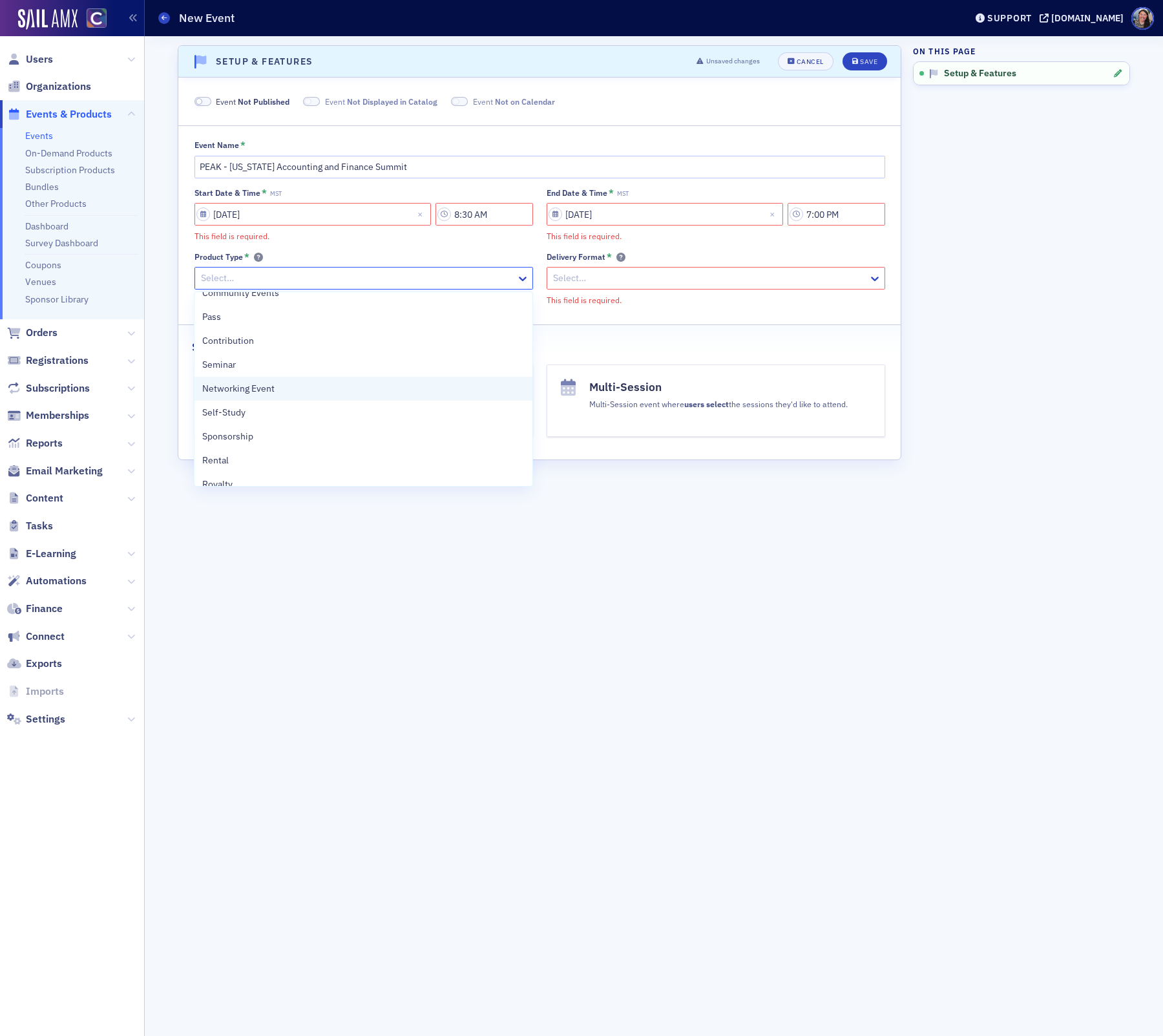
scroll to position [35, 0]
type input "con"
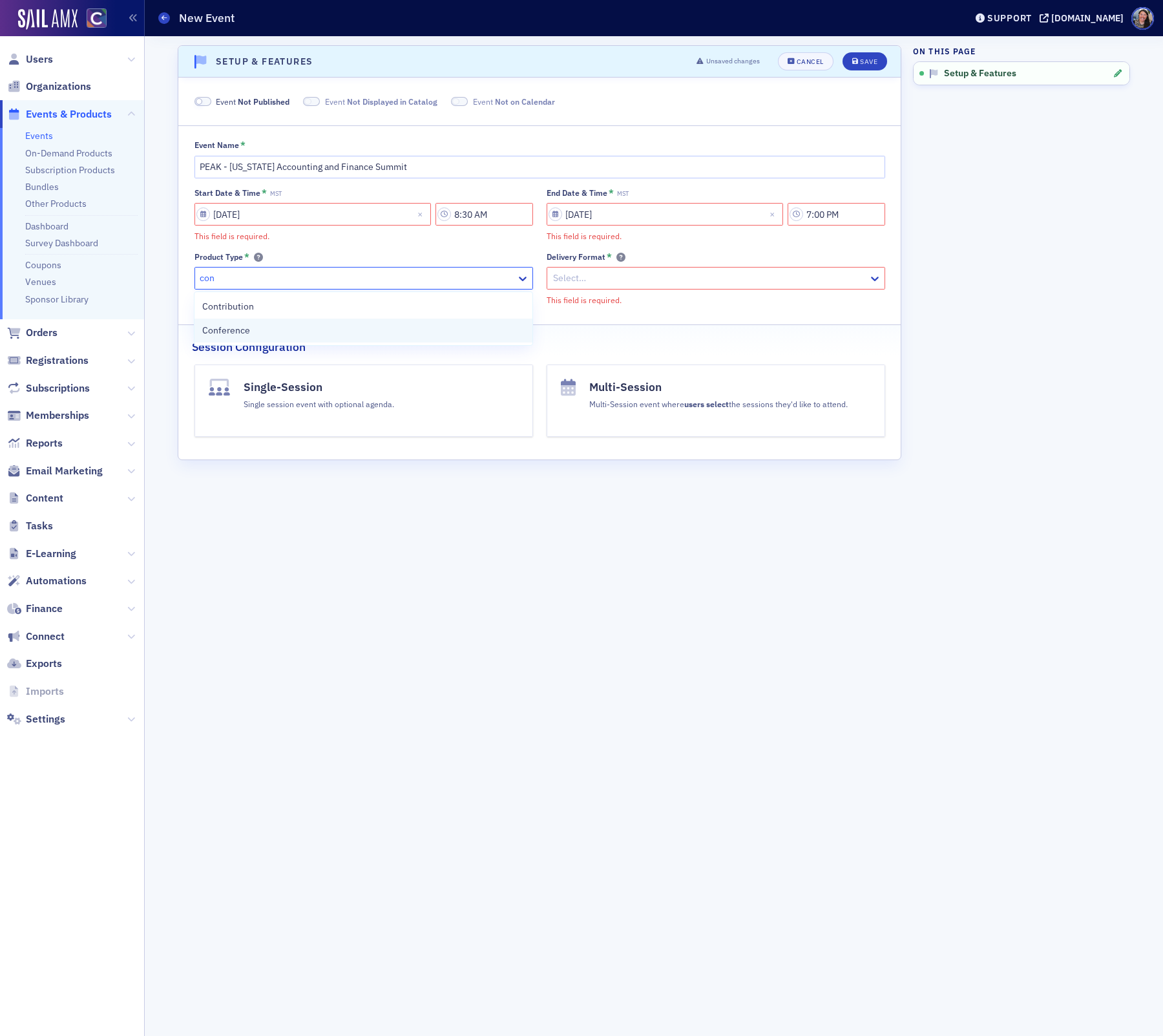
click at [253, 328] on div "Conference" at bounding box center [363, 331] width 322 height 14
click at [715, 268] on div "Select…" at bounding box center [716, 278] width 339 height 22
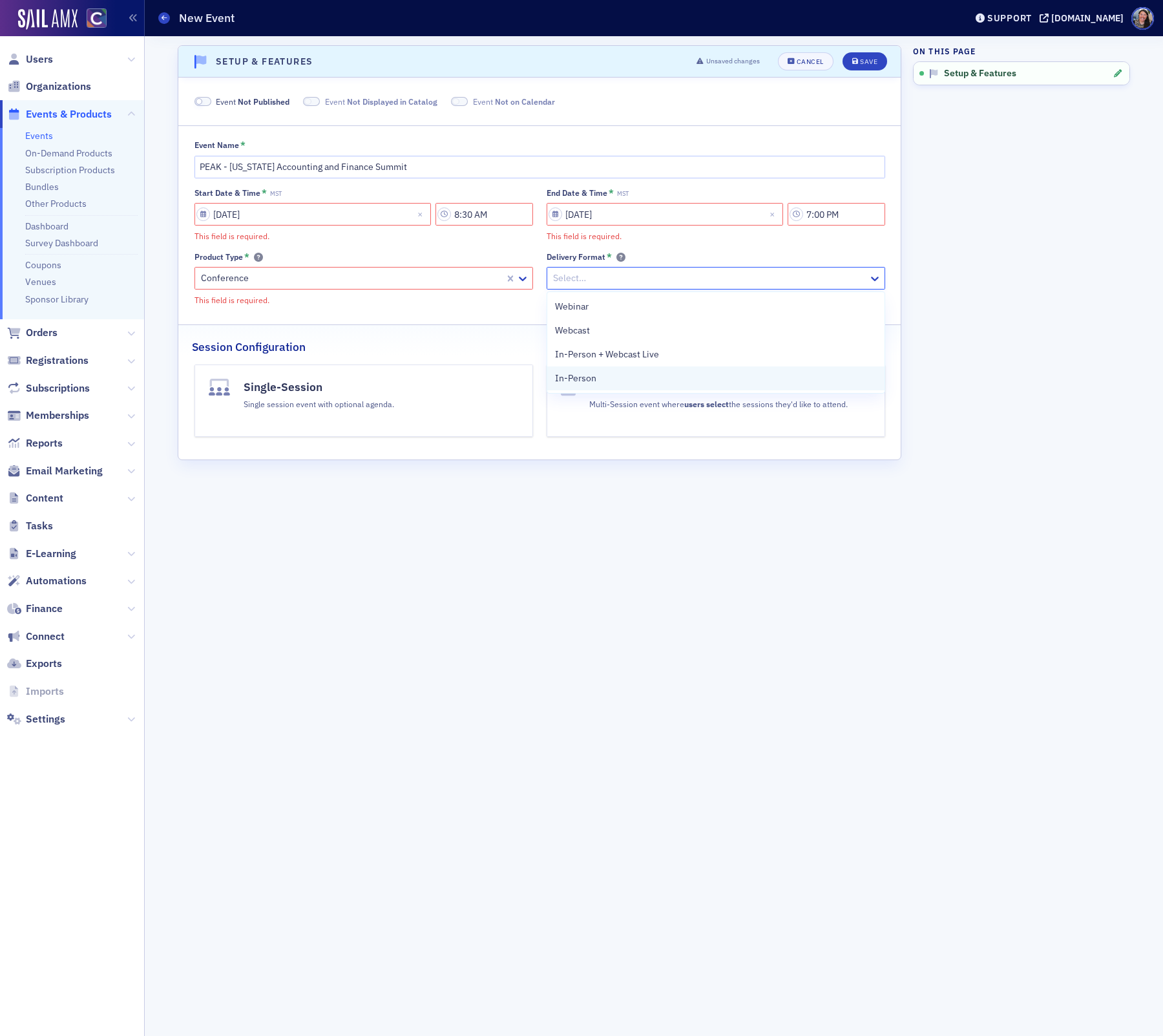
click at [647, 374] on div "In-Person" at bounding box center [716, 378] width 322 height 14
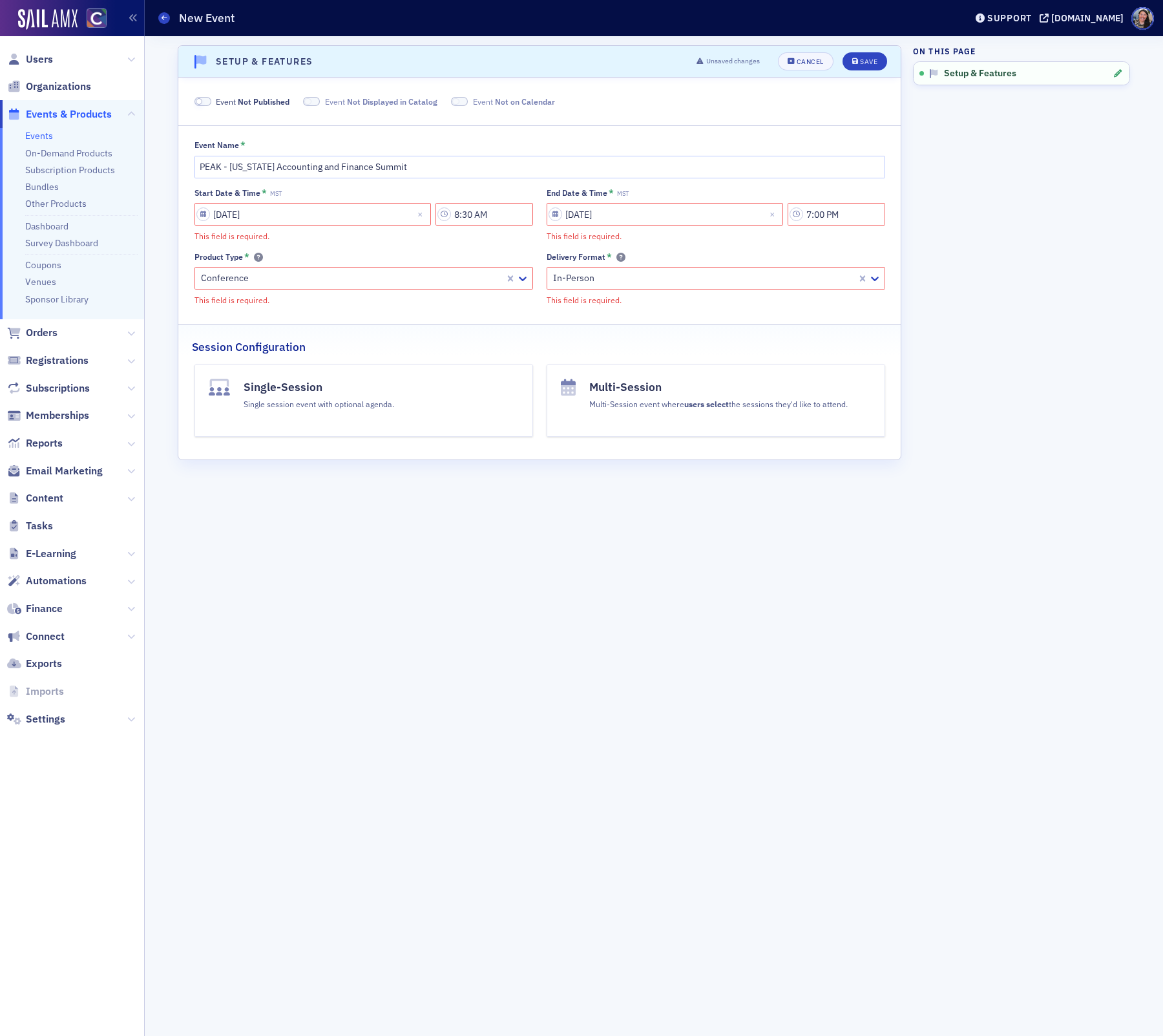
click at [707, 386] on h4 "Multi-Session" at bounding box center [718, 387] width 258 height 17
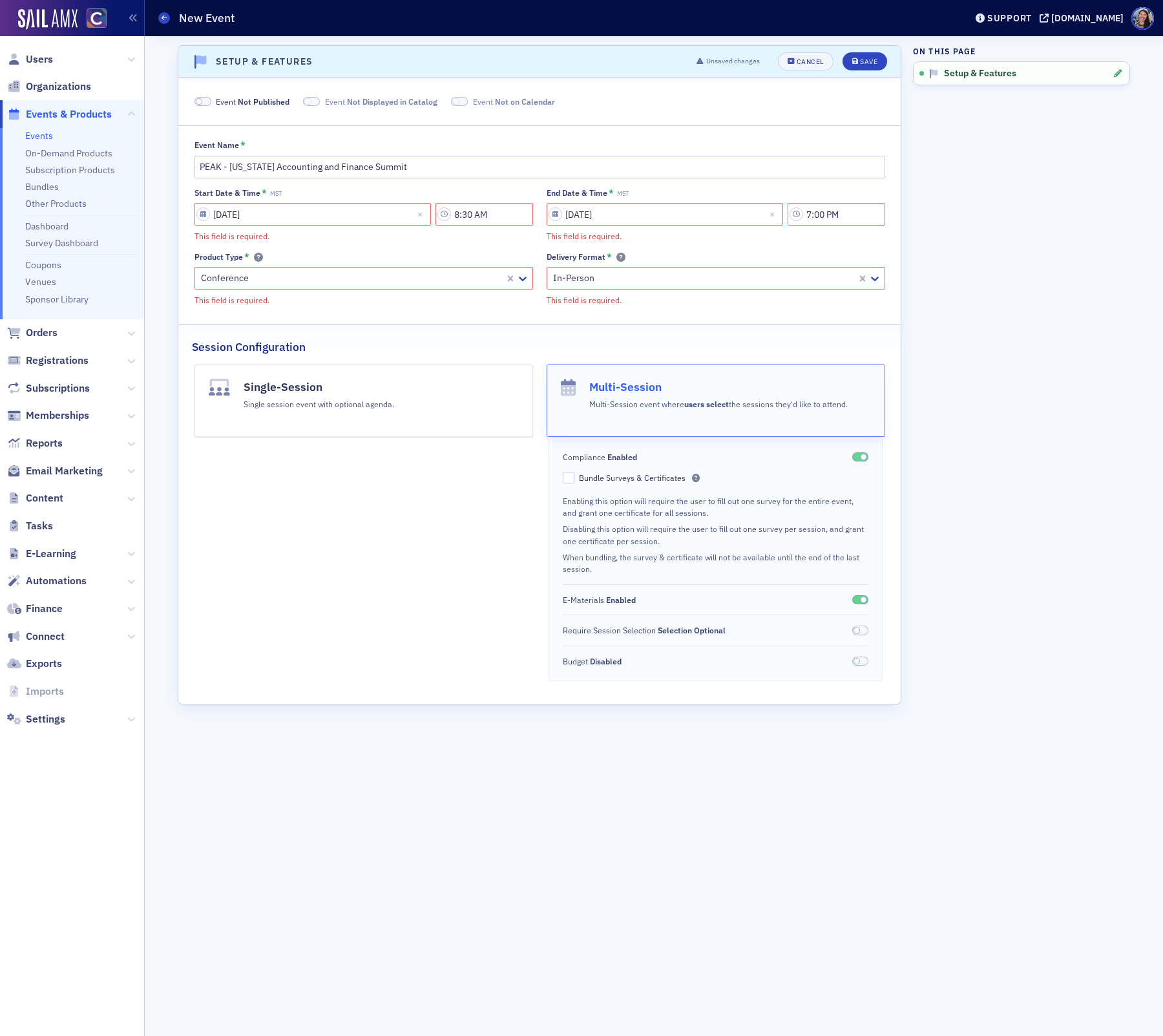
click at [850, 69] on header "Setup & Features Unsaved changes Cancel Save" at bounding box center [540, 62] width 722 height 31
click at [865, 59] on div "Save" at bounding box center [869, 62] width 18 height 7
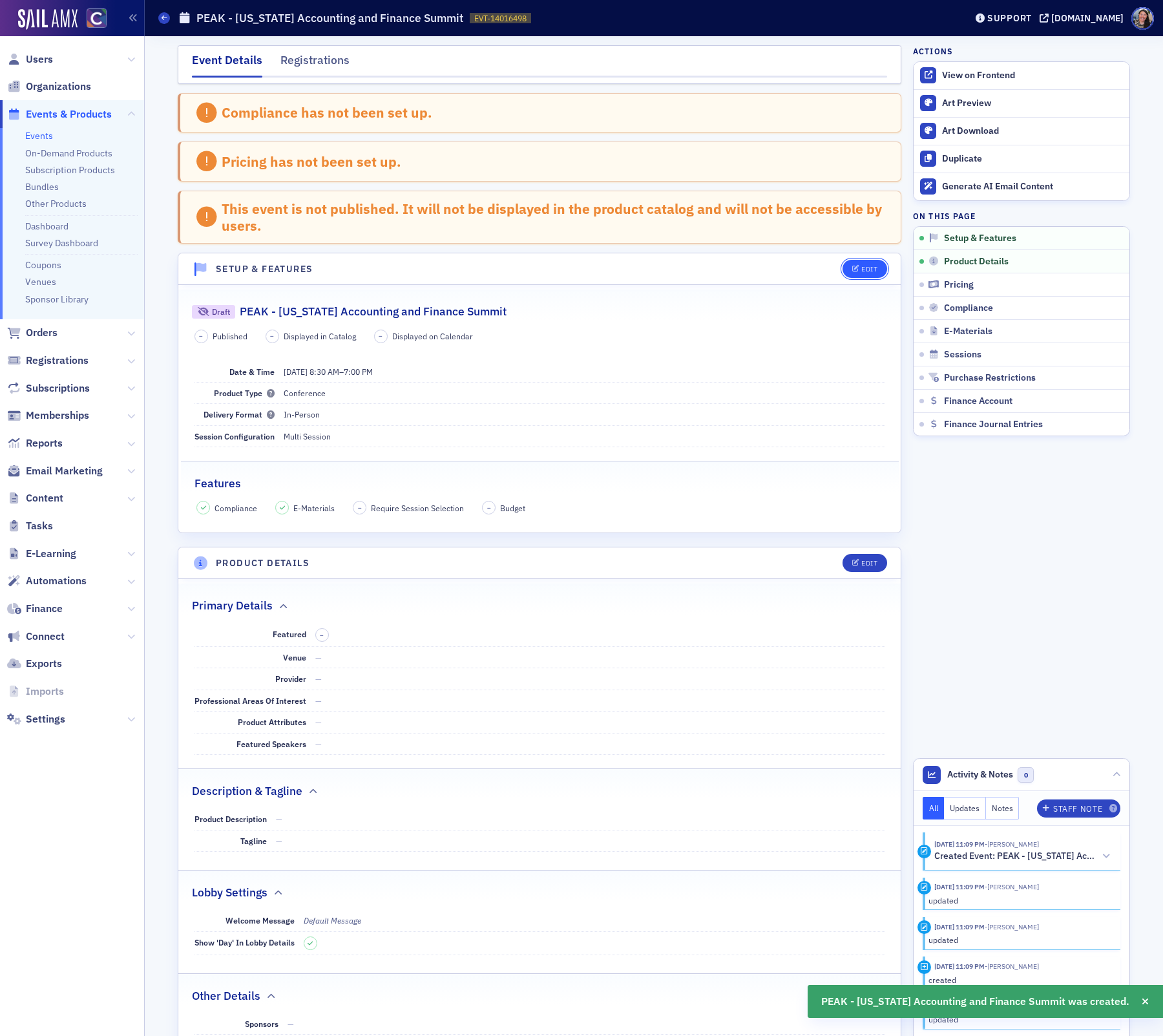
click at [866, 269] on div "Edit" at bounding box center [869, 269] width 16 height 7
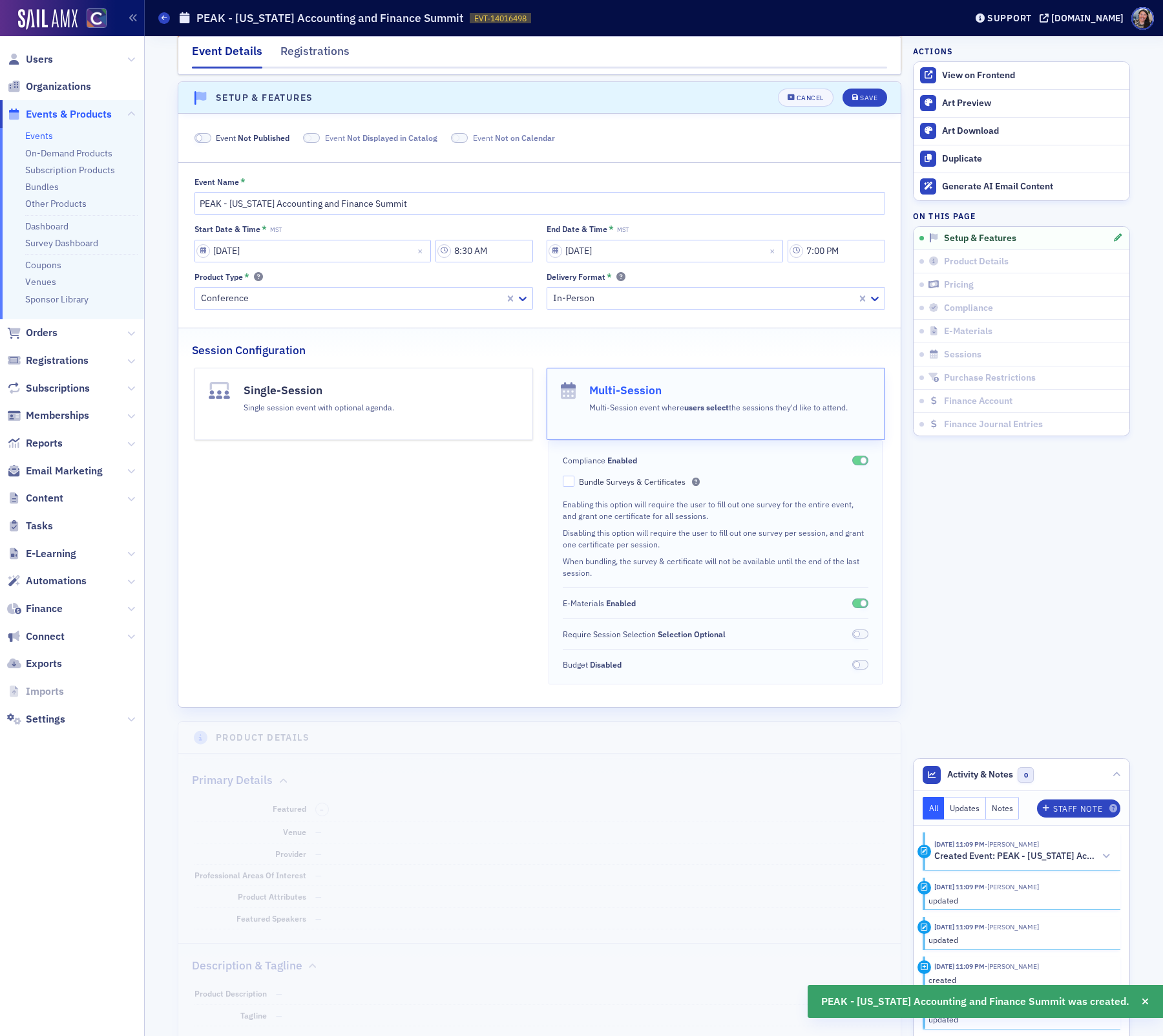
scroll to position [177, 0]
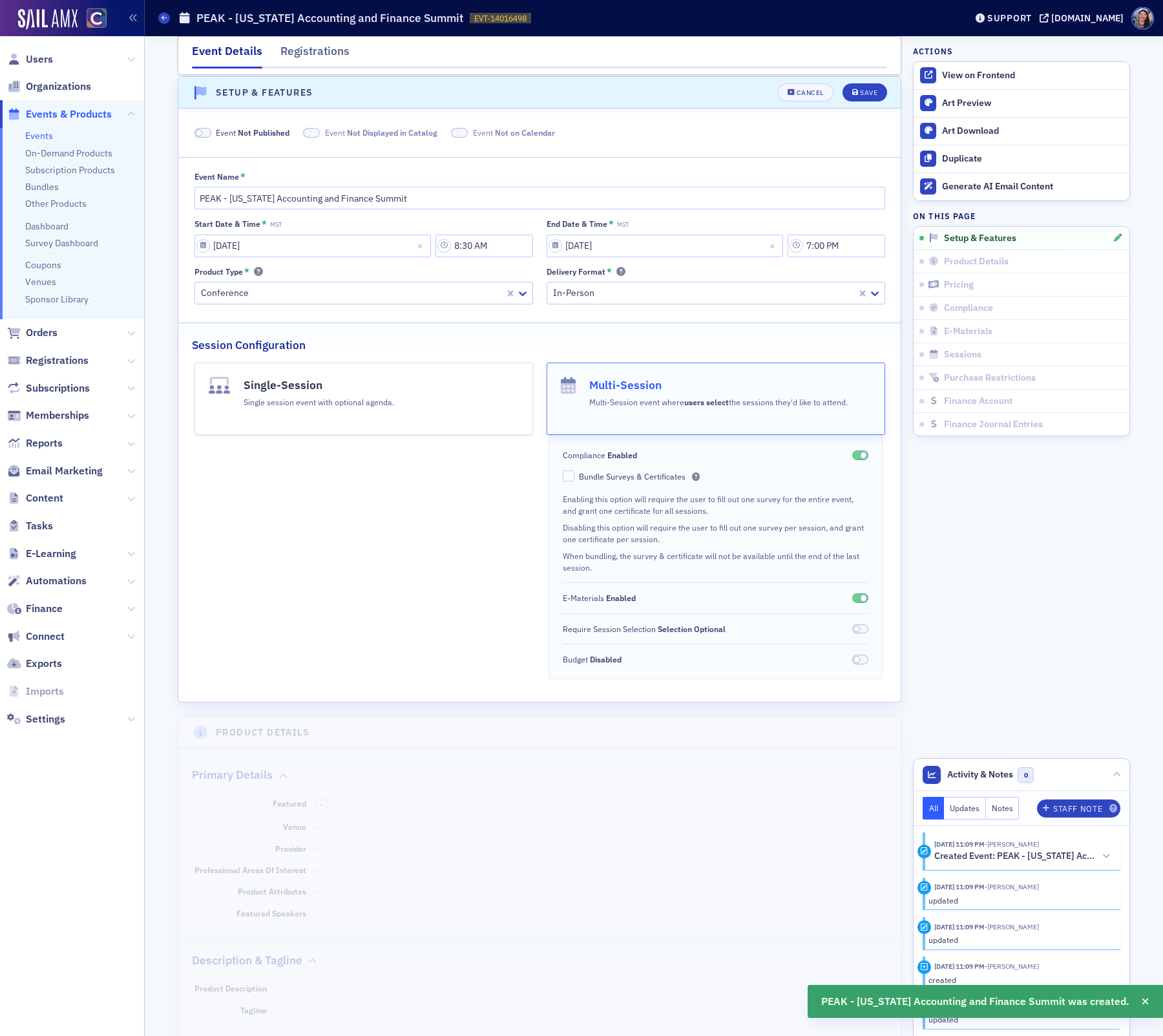
click at [232, 131] on span "Event Not Published" at bounding box center [253, 132] width 74 height 12
click at [388, 127] on span "Displayed in Catalog" at bounding box center [369, 131] width 75 height 10
click at [506, 129] on span "Displayed on Calendar" at bounding box center [520, 131] width 82 height 10
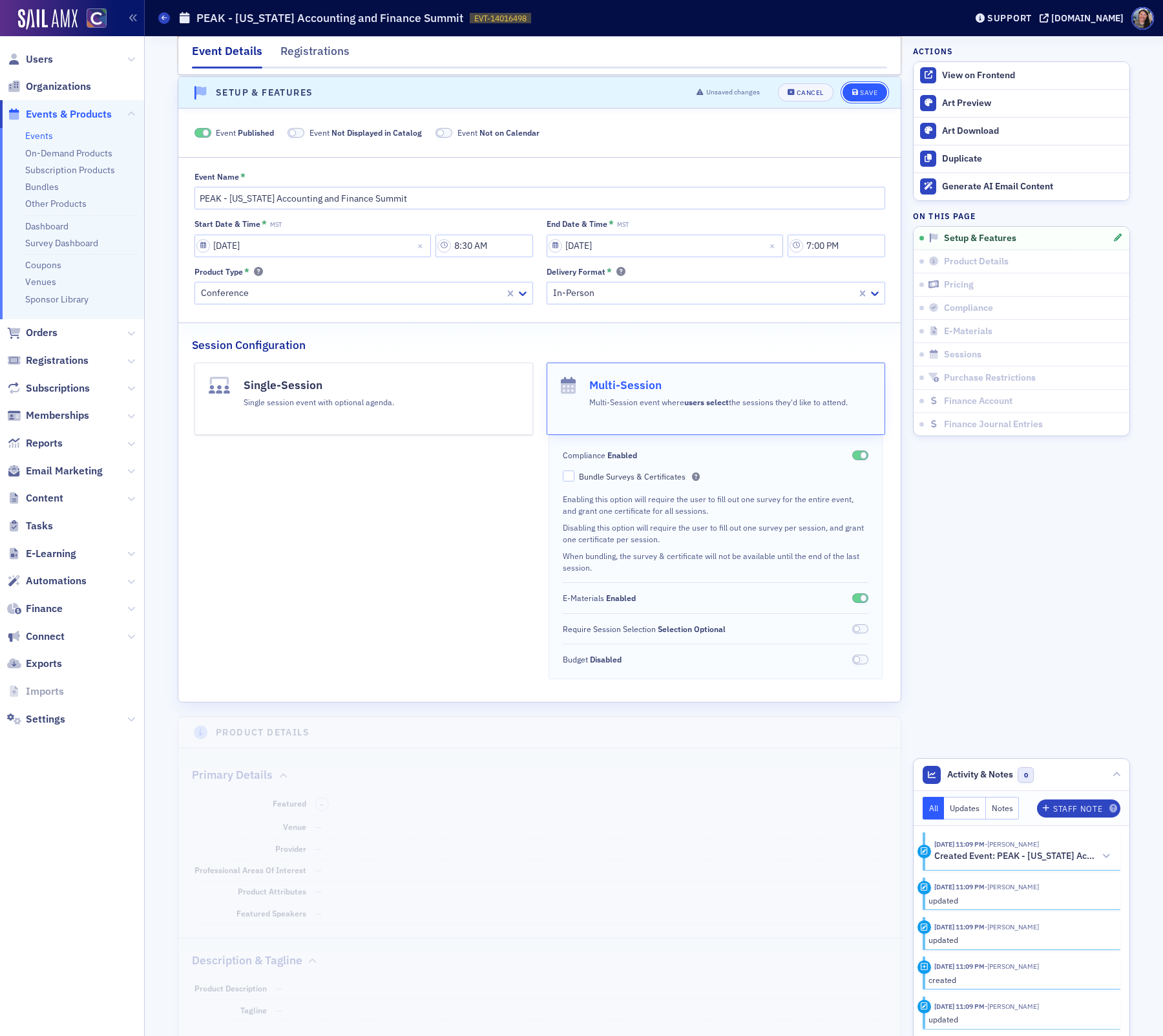
click at [878, 87] on button "Save" at bounding box center [865, 93] width 44 height 19
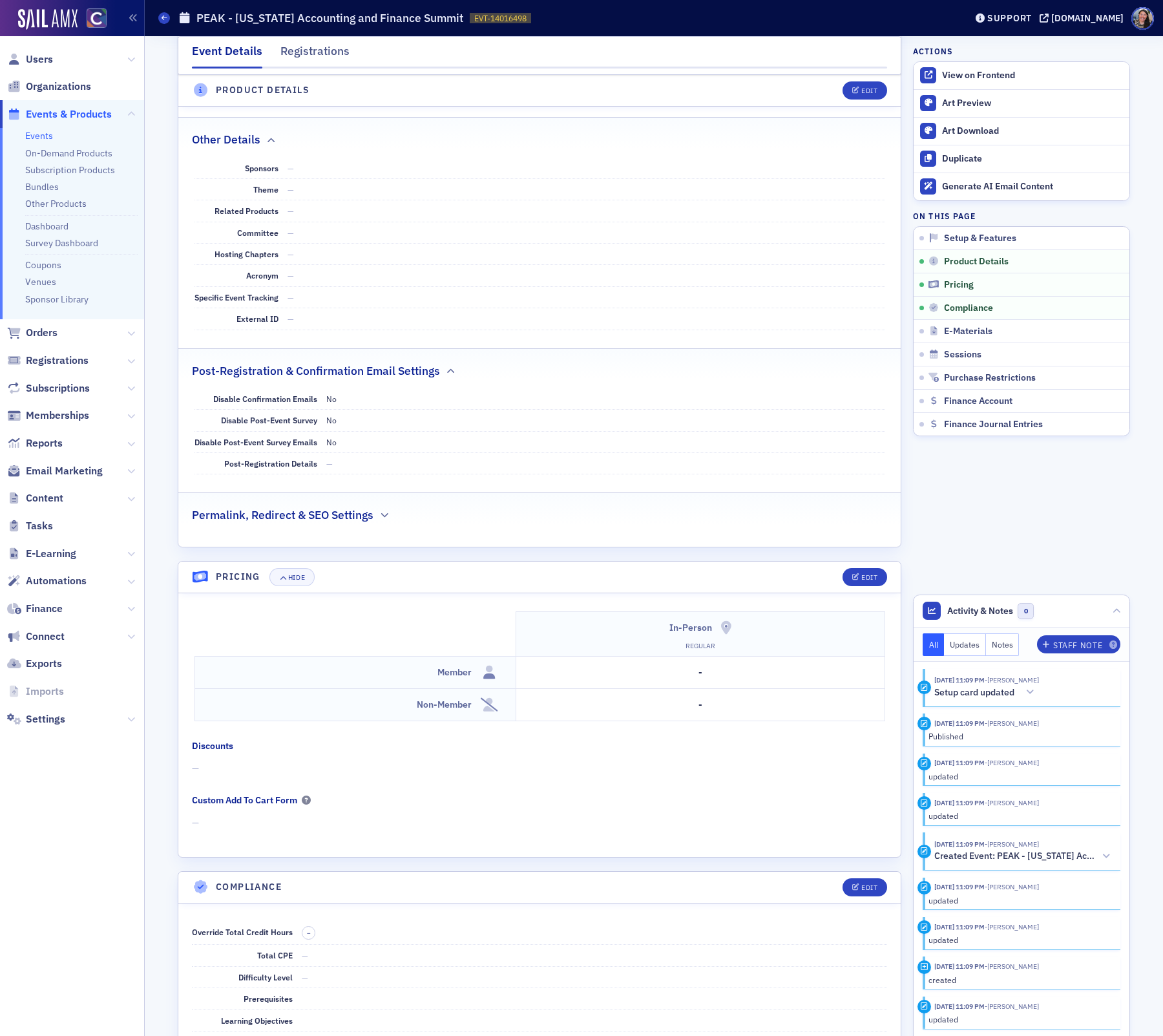
scroll to position [827, 0]
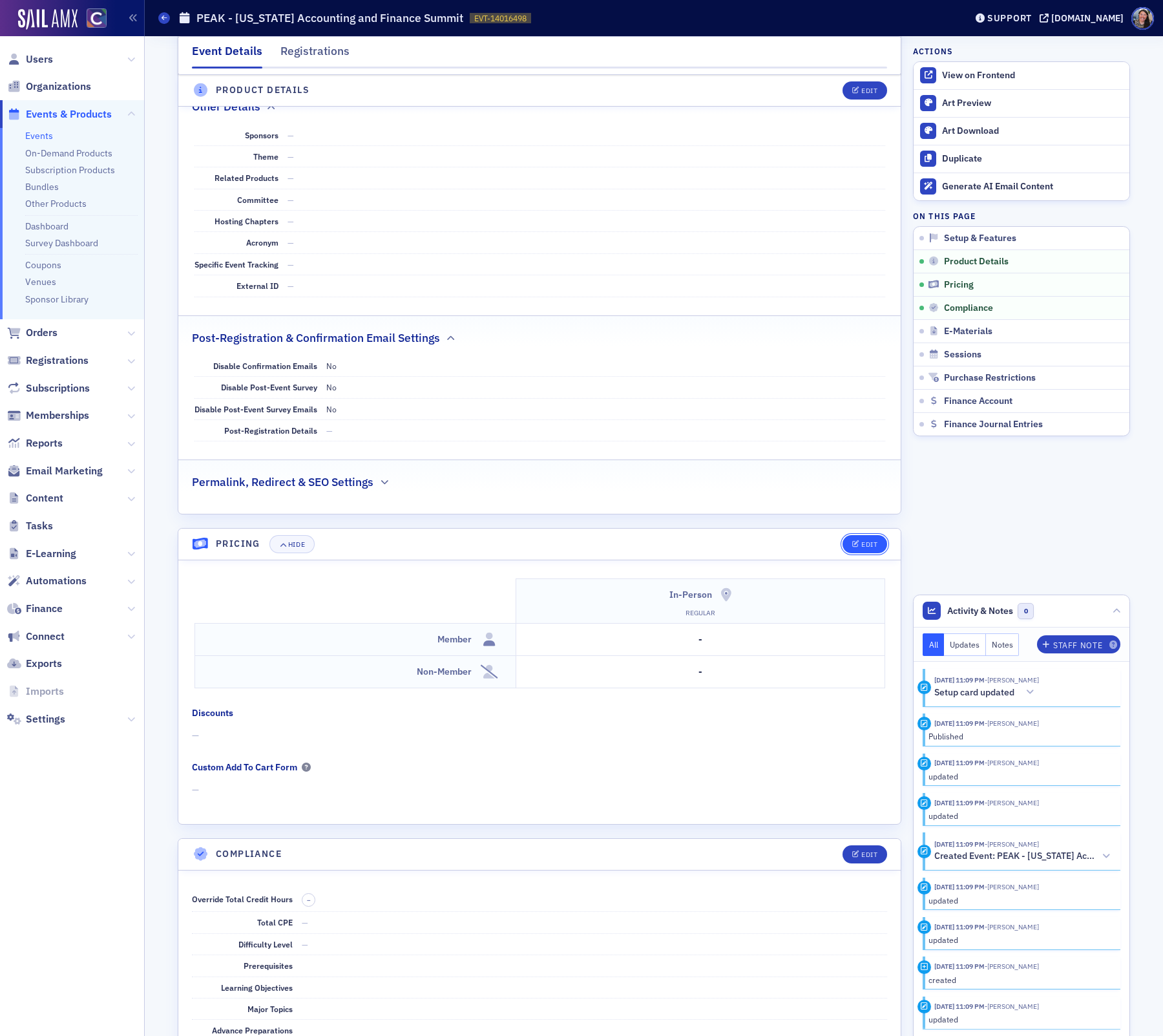
click at [871, 541] on div "Edit" at bounding box center [869, 544] width 16 height 7
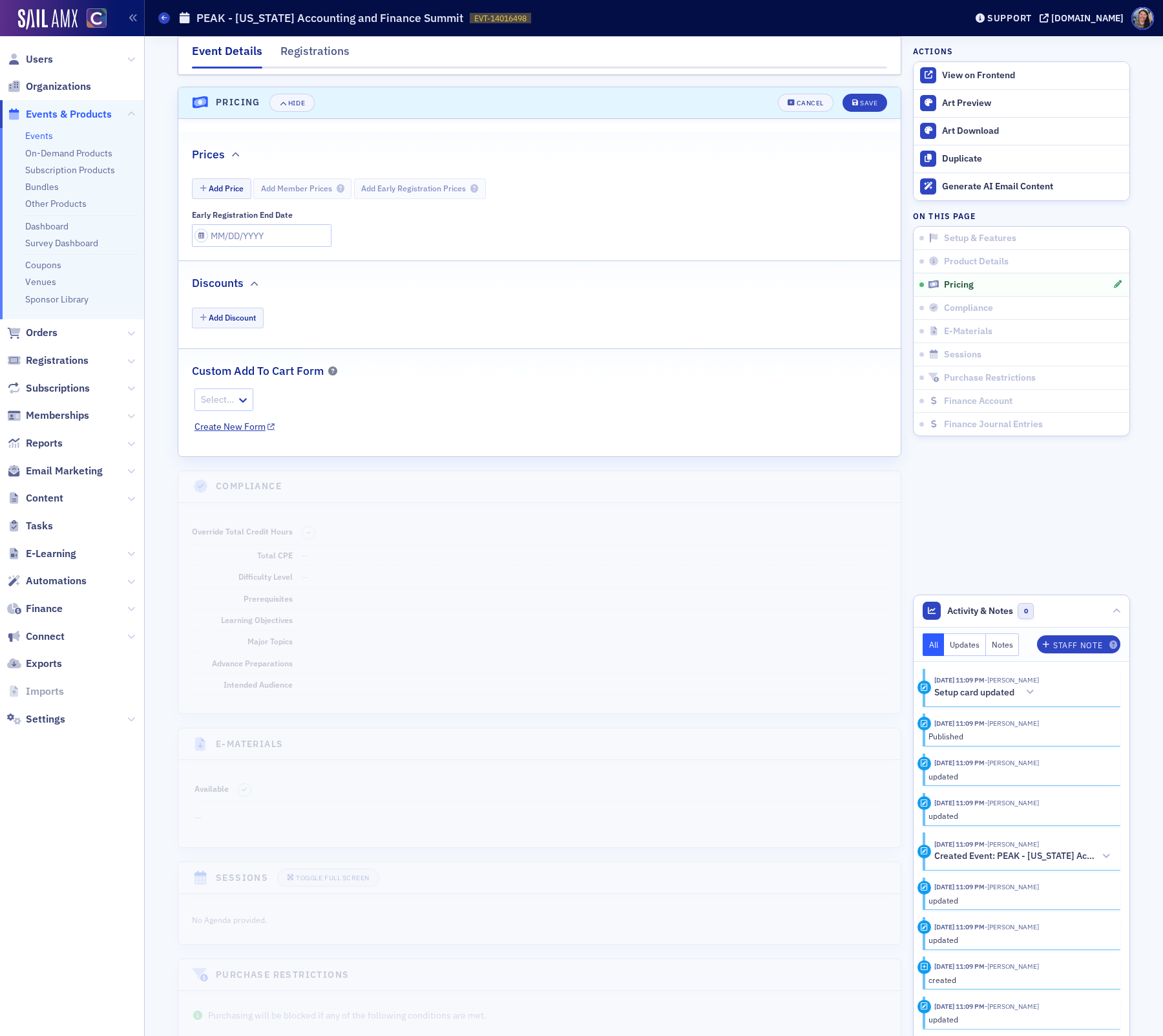
scroll to position [1271, 0]
click at [232, 174] on button "Add Price" at bounding box center [221, 184] width 59 height 20
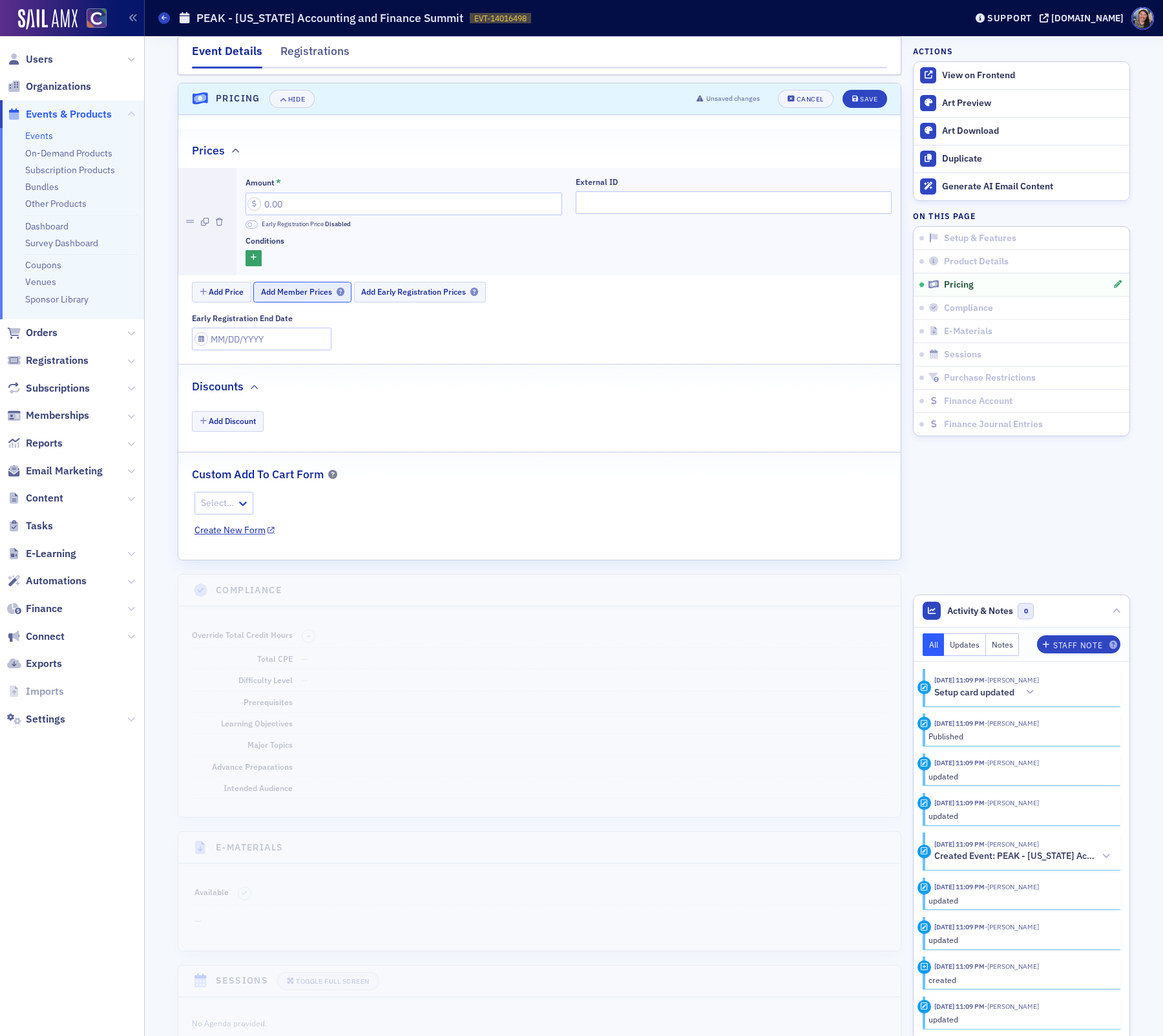
click at [275, 287] on span "Add Member Prices" at bounding box center [303, 292] width 83 height 9
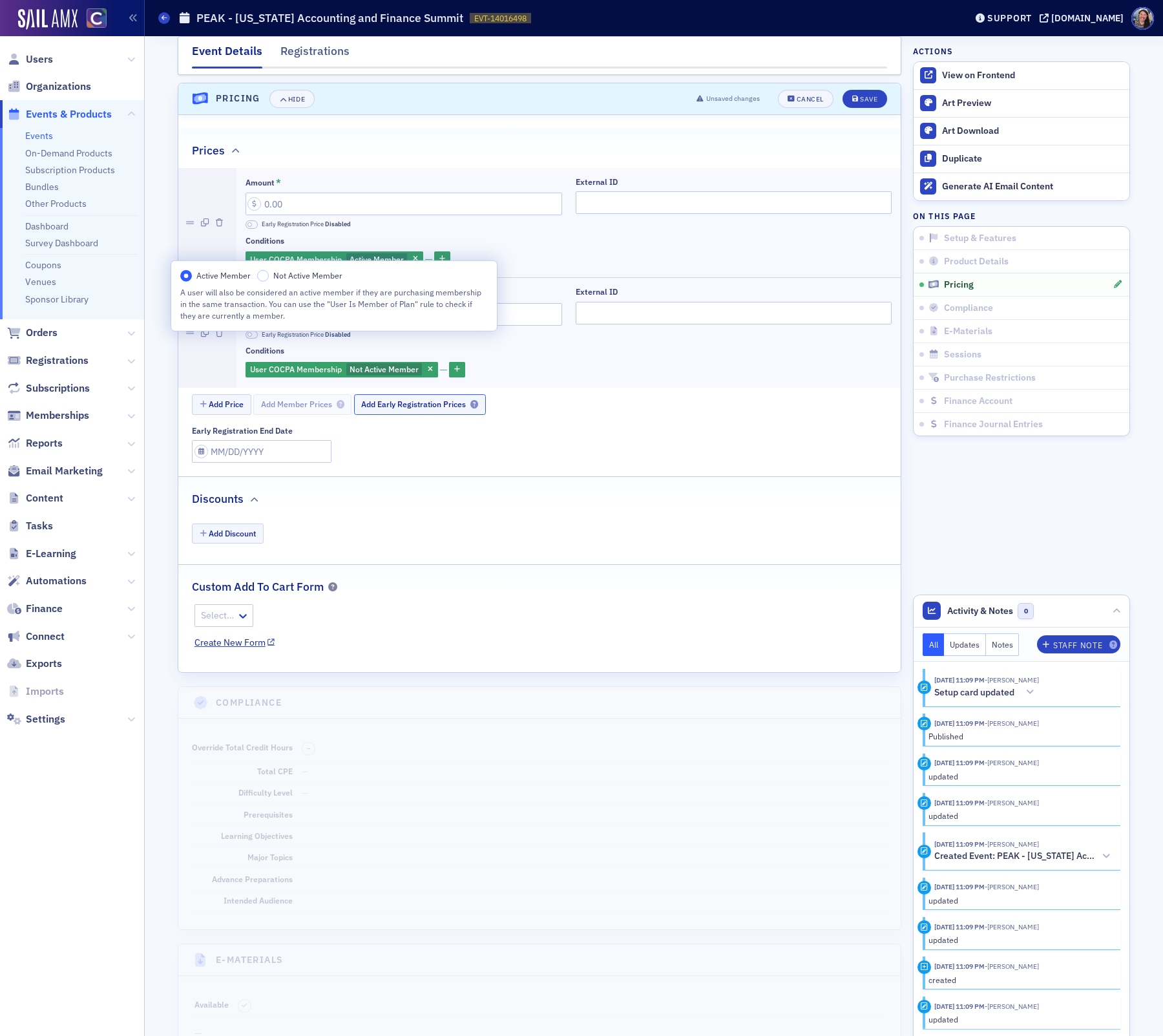
click at [410, 400] on span "Add Early Registration Prices" at bounding box center [419, 404] width 117 height 9
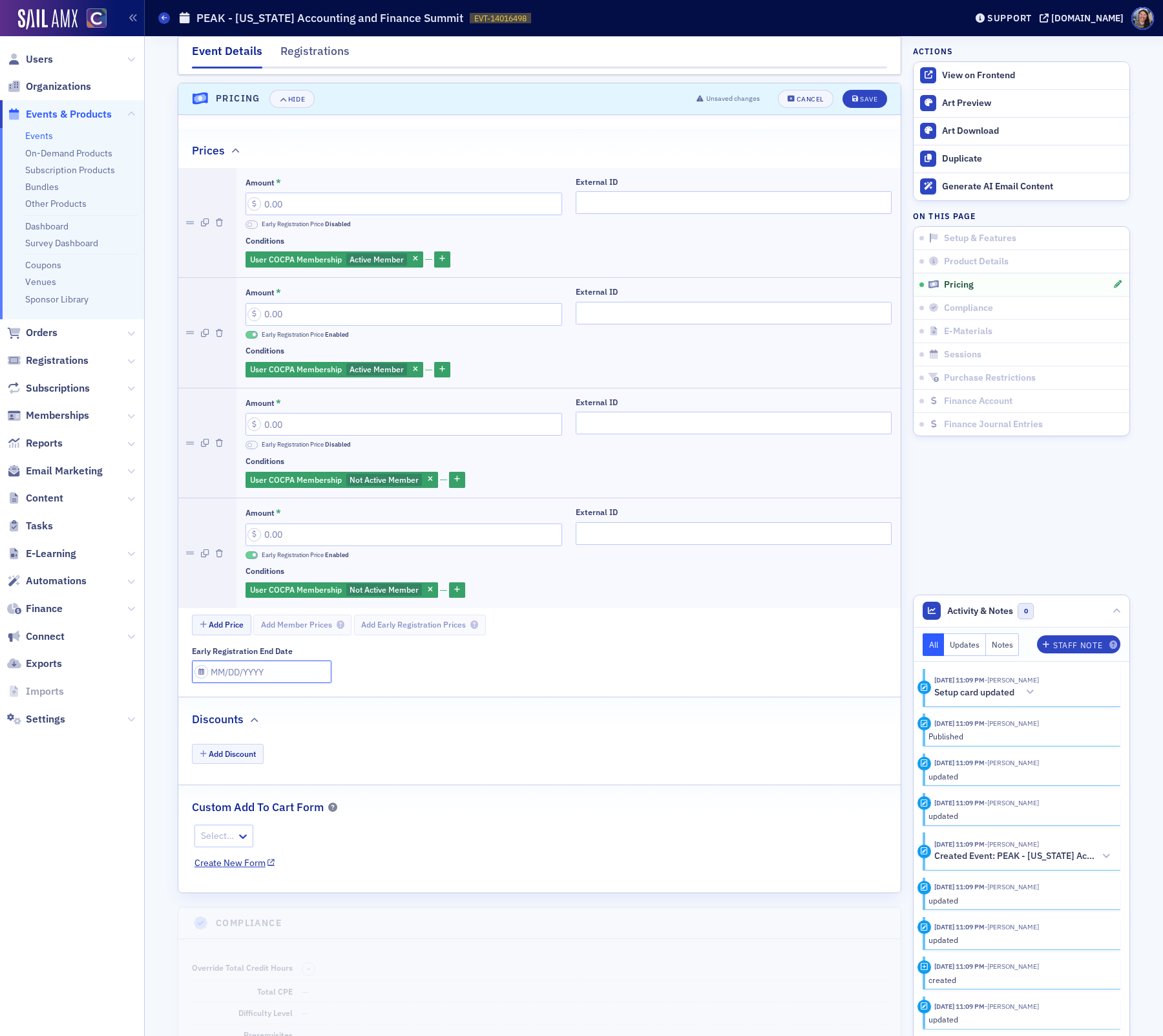
select select "8"
select select "2025"
click at [244, 663] on input "Early Registration End Date" at bounding box center [261, 671] width 140 height 22
click at [256, 708] on select "January February March April May June July August September October November De…" at bounding box center [233, 711] width 76 height 24
select select "9"
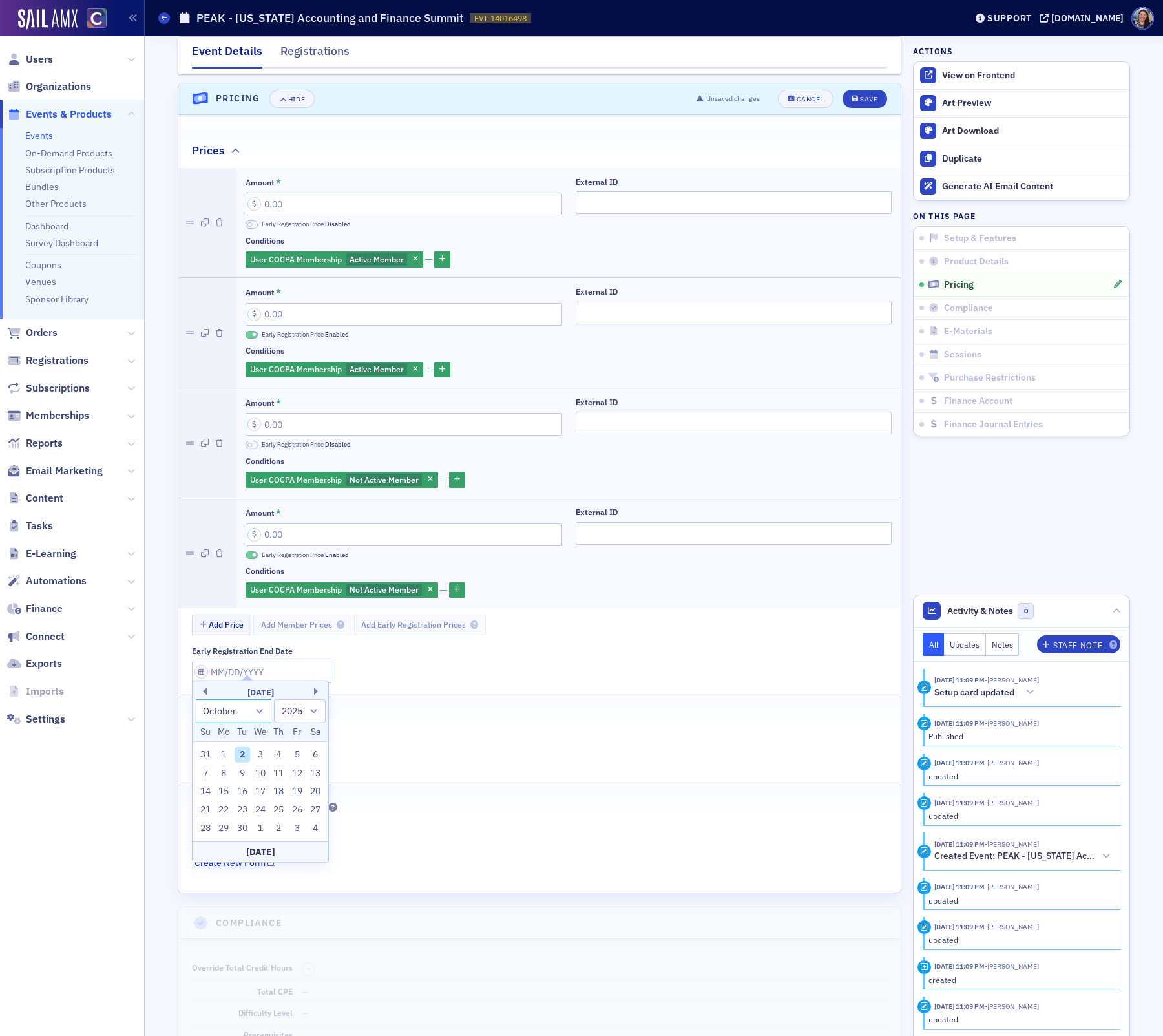
click at [195, 699] on select "January February March April May June July August September October November De…" at bounding box center [233, 711] width 76 height 24
click at [260, 786] on div "15" at bounding box center [260, 791] width 16 height 16
type input "10/15/2025"
click at [290, 193] on input "Amount *" at bounding box center [404, 204] width 317 height 22
click at [342, 308] on input "Amount *" at bounding box center [404, 314] width 317 height 22
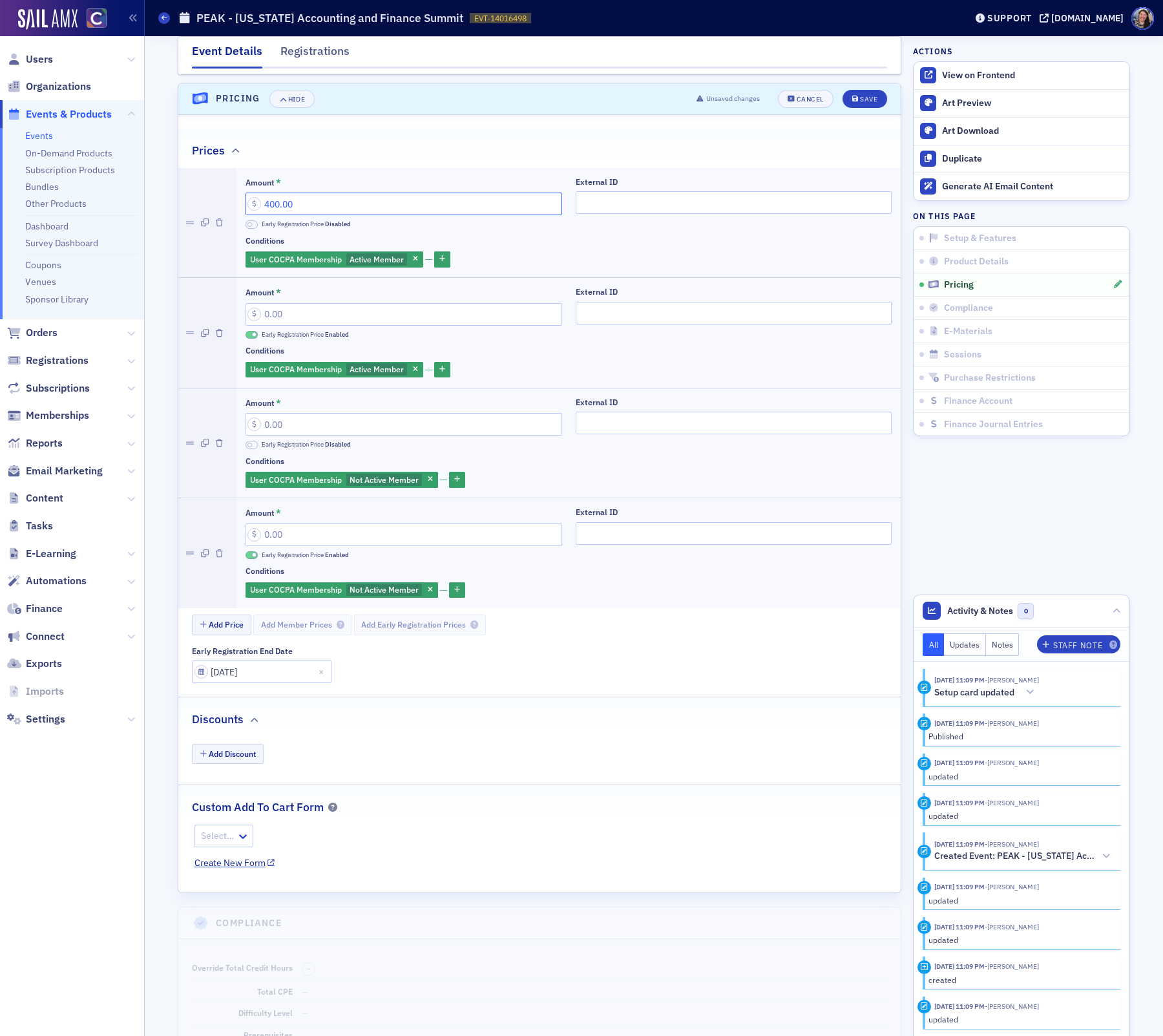
click at [328, 198] on input "400.00" at bounding box center [404, 204] width 317 height 22
type input "450.00"
click at [333, 303] on input "Amount *" at bounding box center [404, 314] width 317 height 22
type input "400.00"
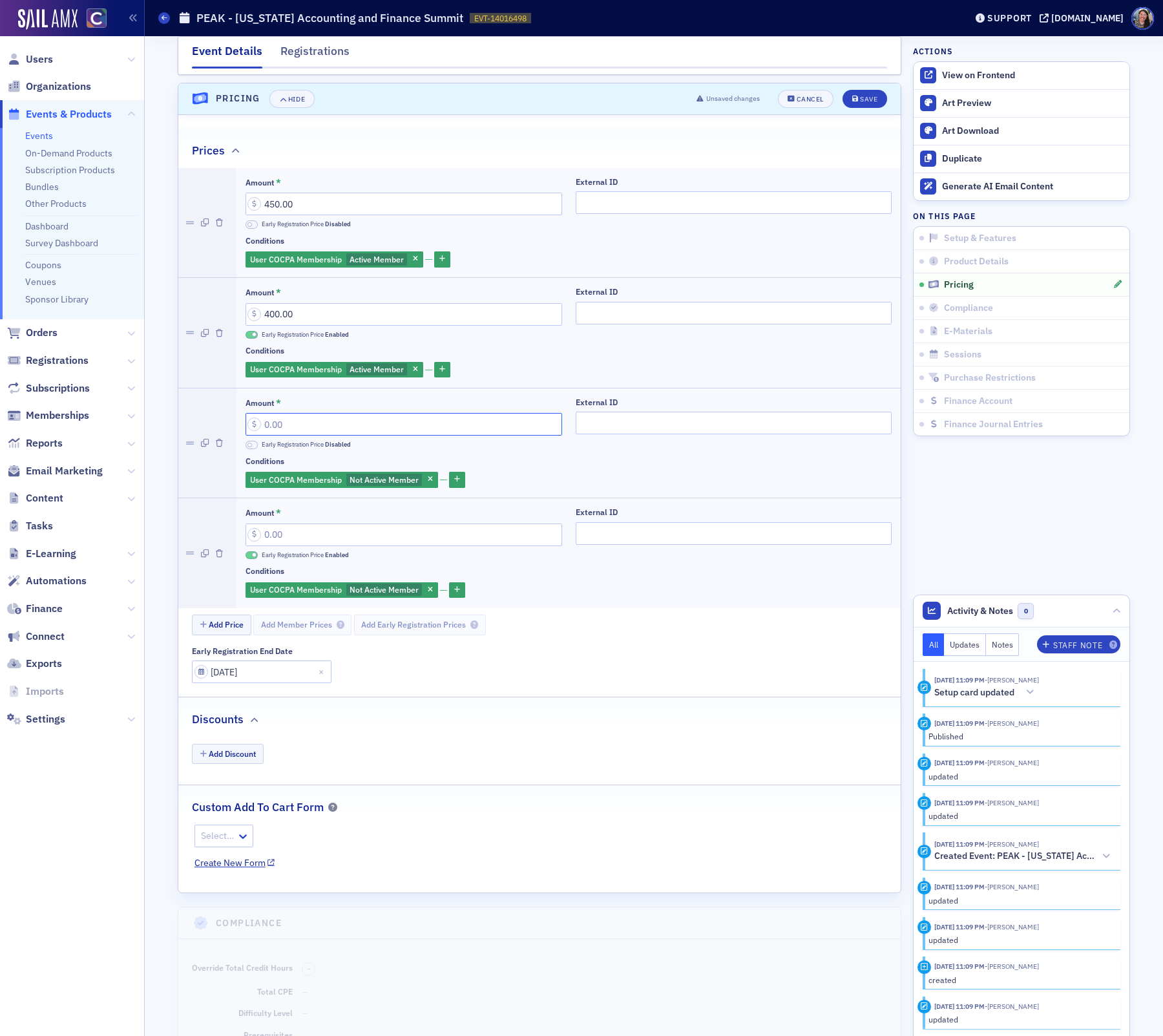
click at [347, 413] on input "Amount *" at bounding box center [404, 424] width 317 height 22
type input "570.00"
click at [328, 529] on input "Amount *" at bounding box center [404, 534] width 317 height 22
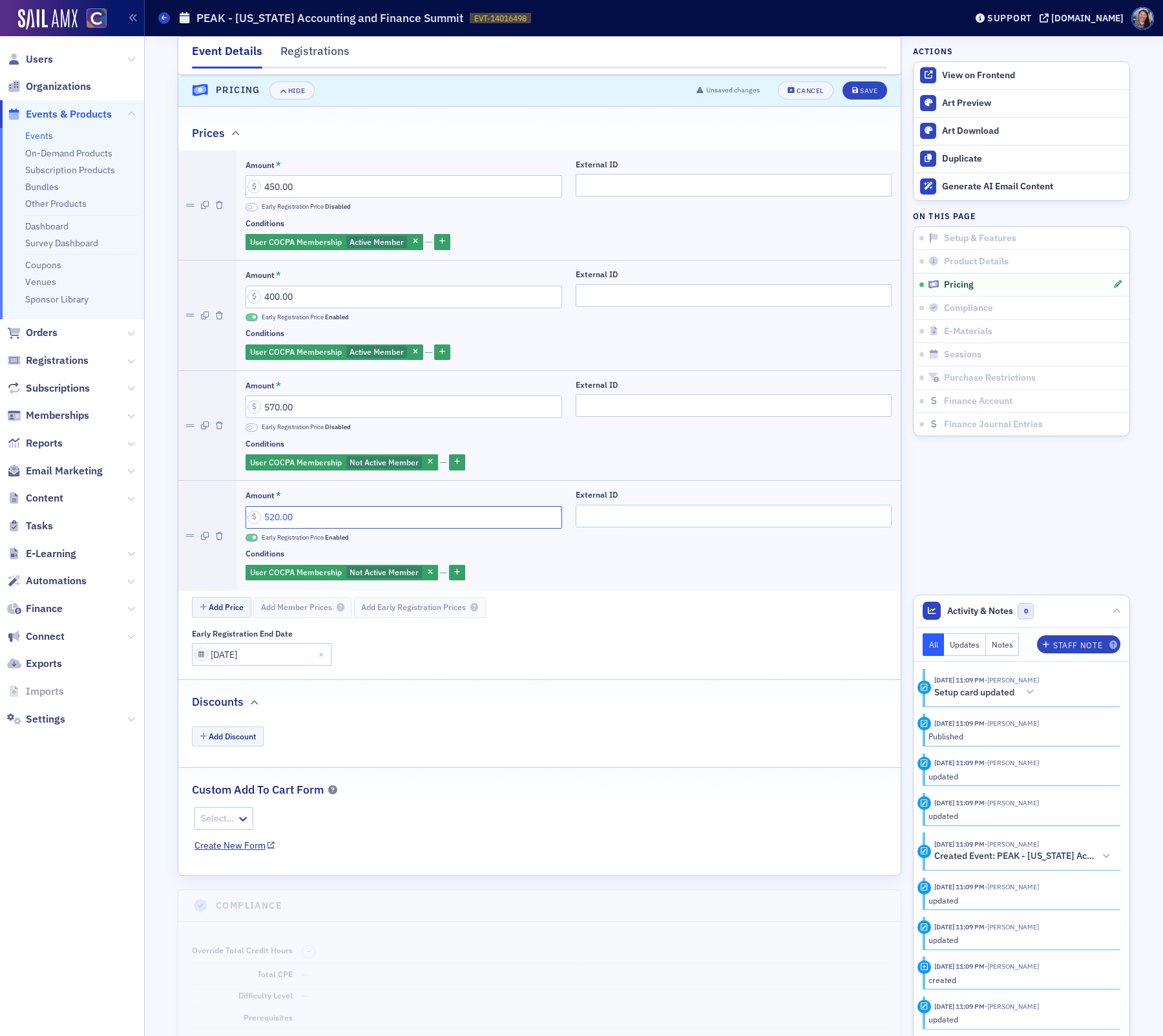
scroll to position [1293, 0]
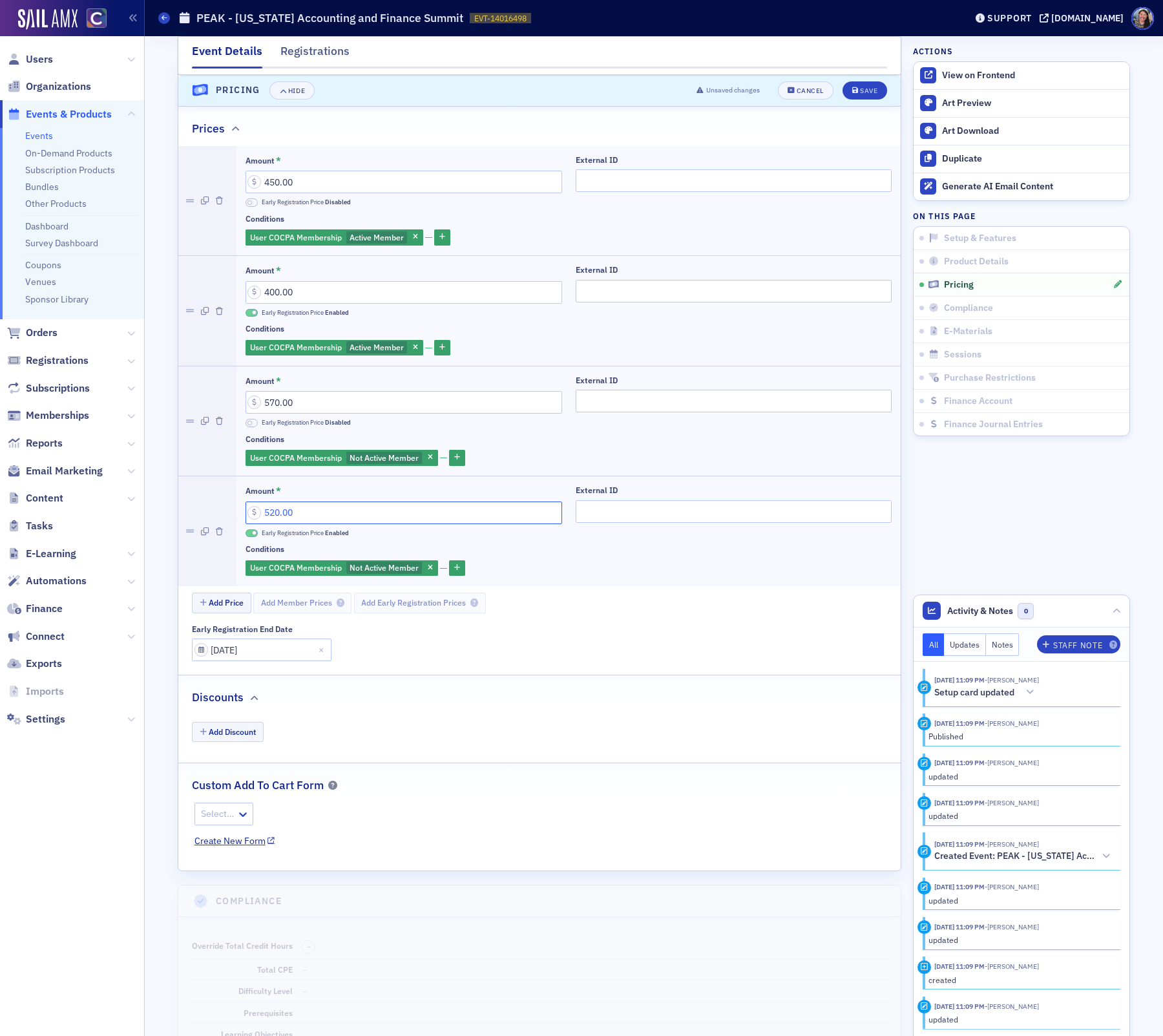
type input "520.00"
click at [604, 624] on div "Early Registration End Date 10/15/2025" at bounding box center [546, 643] width 709 height 37
click at [630, 171] on input "External ID" at bounding box center [734, 181] width 317 height 22
paste input "250710015"
type input "250710015"
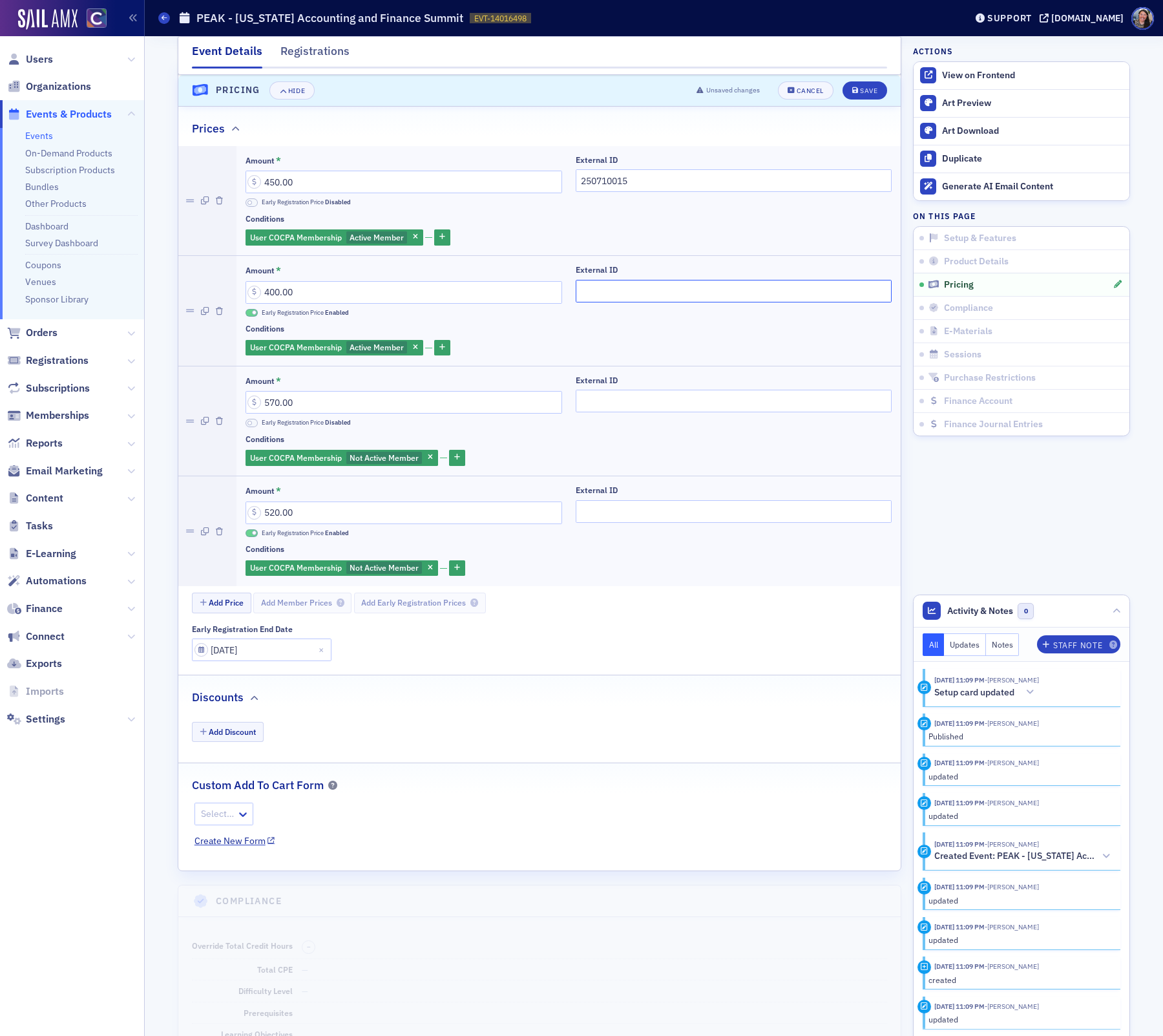
click at [627, 283] on input "External ID" at bounding box center [734, 291] width 317 height 22
paste input "250710015"
type input "250710015"
click at [619, 390] on input "External ID" at bounding box center [734, 401] width 317 height 22
paste input "250710015"
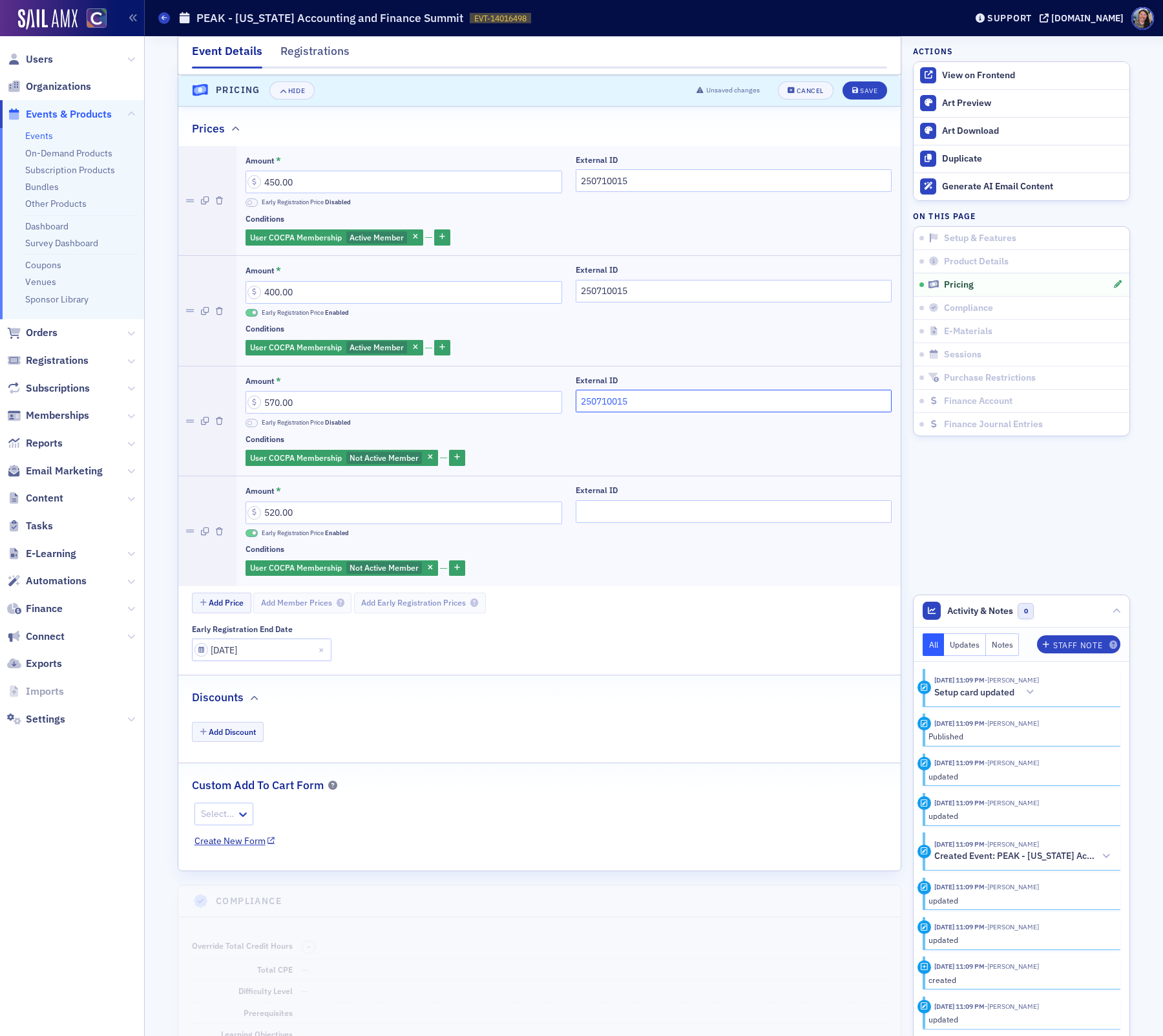
type input "250710015"
click at [610, 500] on input "External ID" at bounding box center [734, 511] width 317 height 22
paste input "250710015"
type input "250710015"
click at [863, 91] on div "Save" at bounding box center [869, 91] width 18 height 7
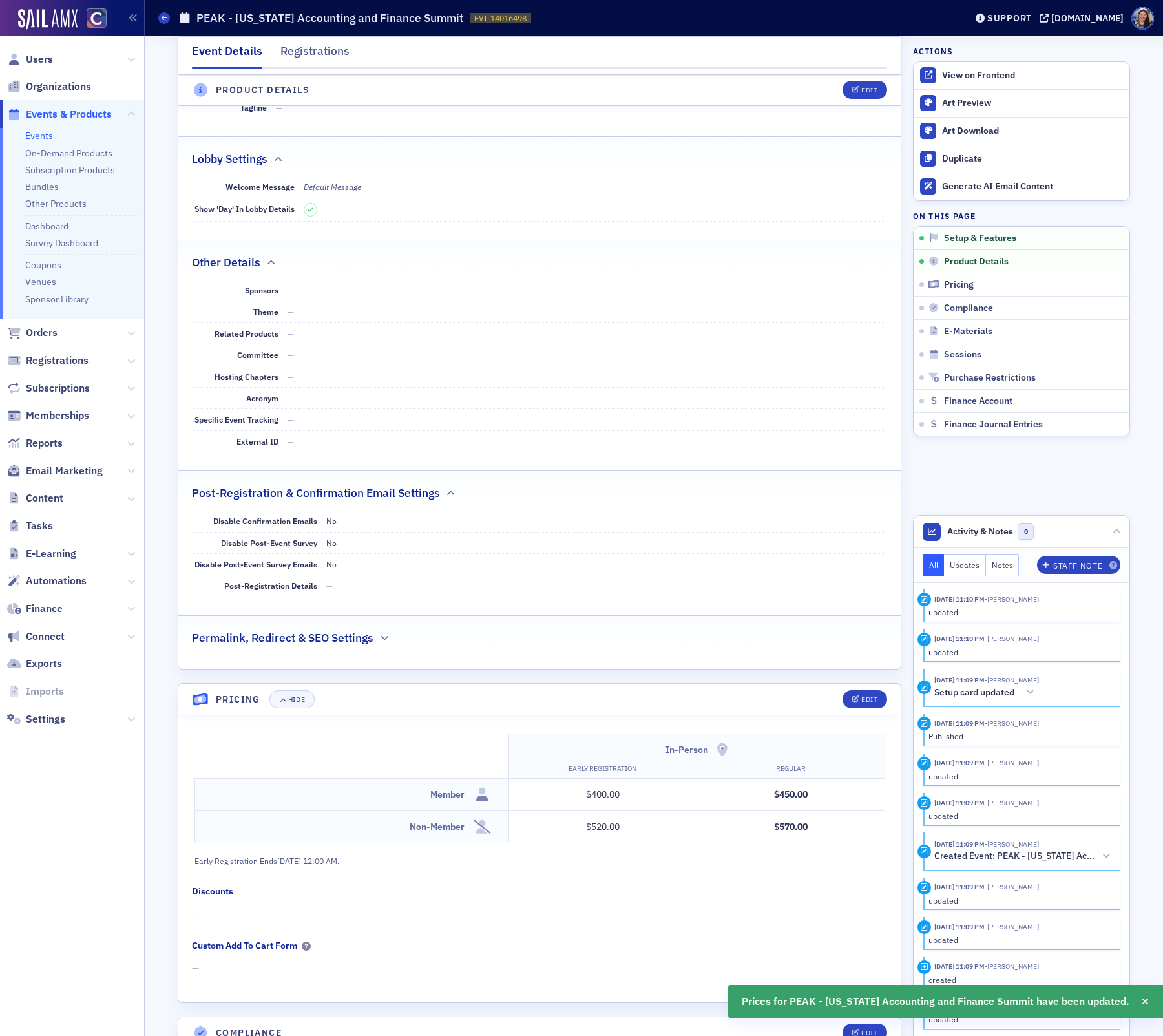
scroll to position [0, 0]
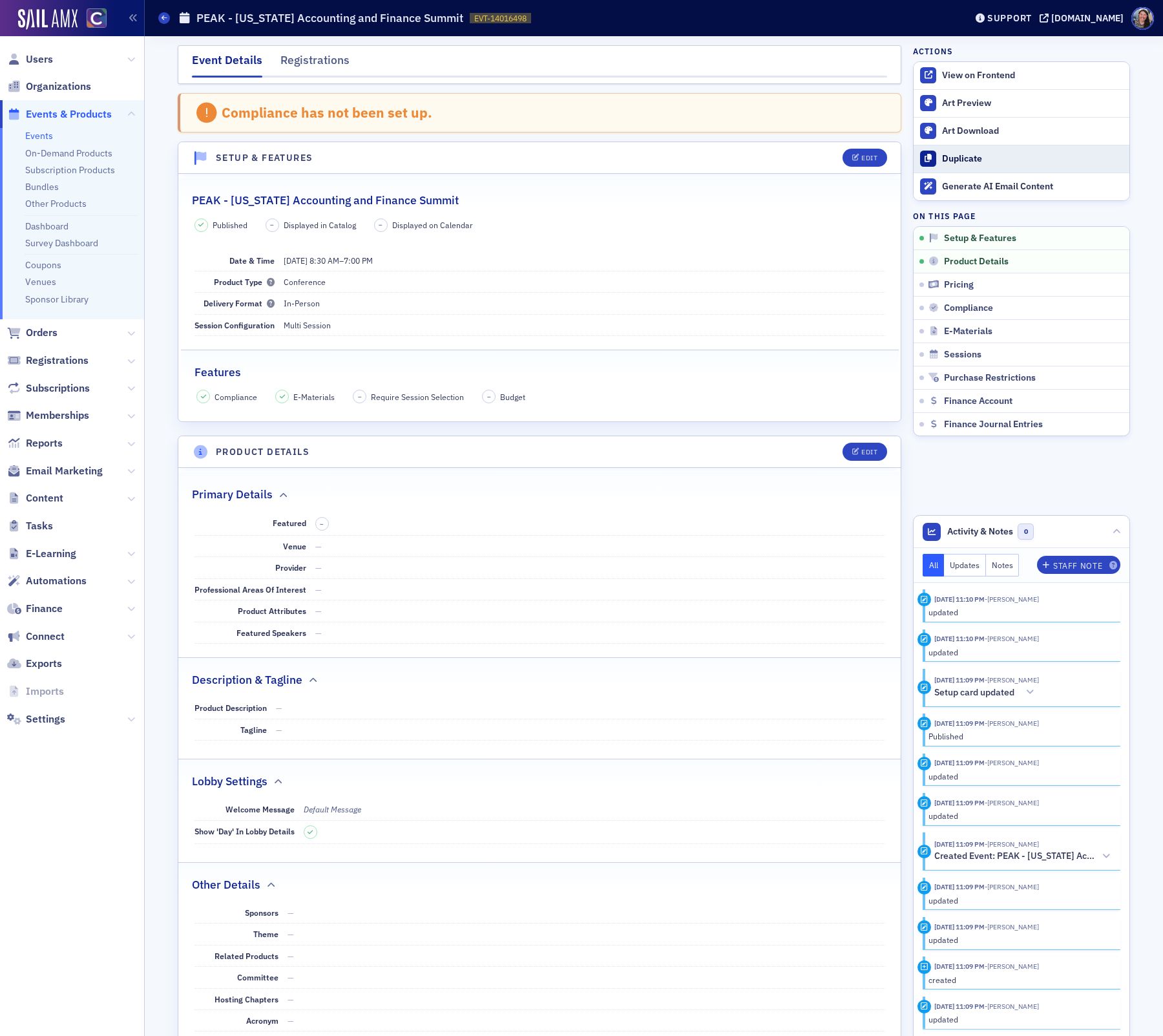
click at [951, 156] on div "Duplicate" at bounding box center [1032, 158] width 181 height 12
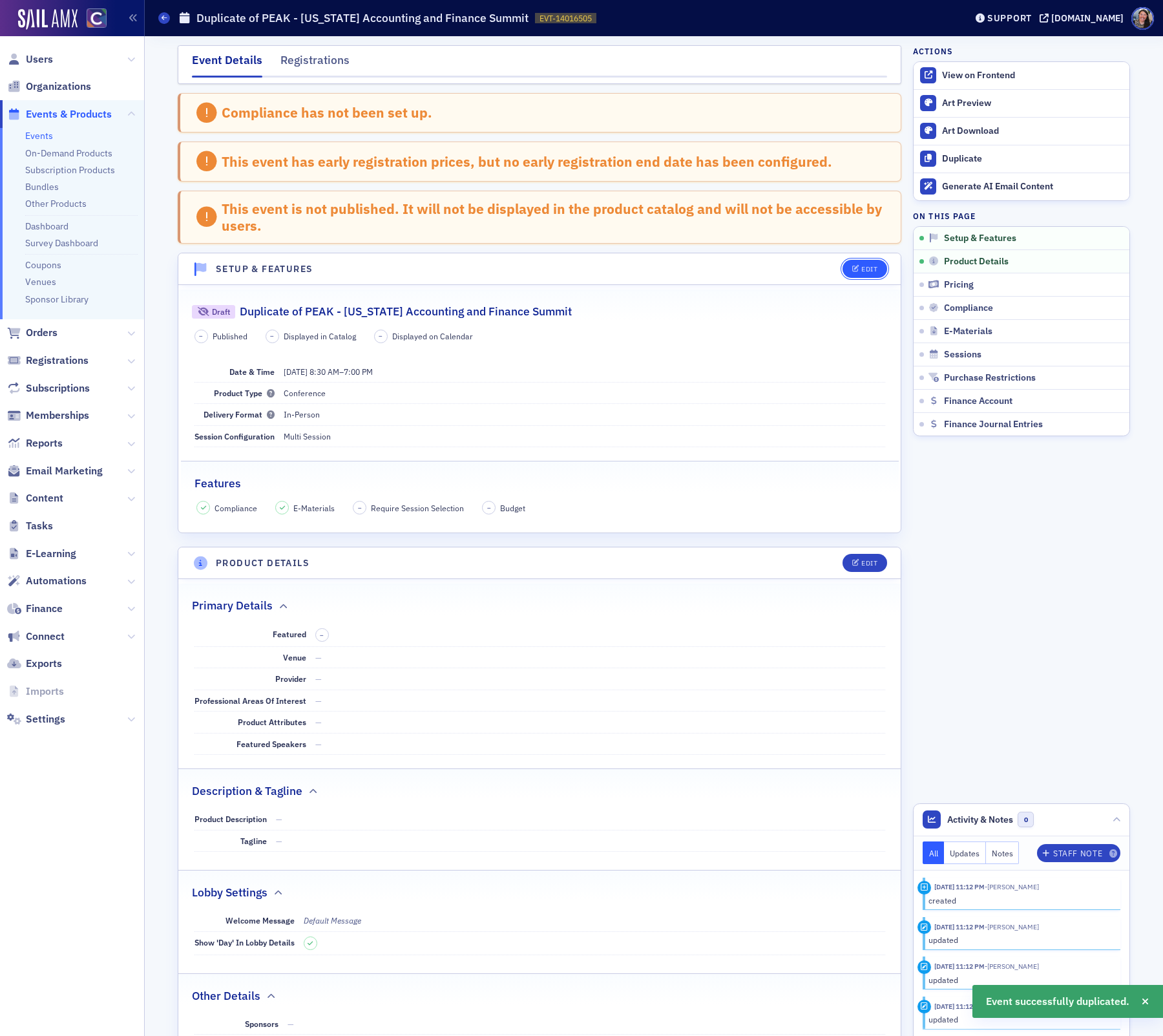
click at [868, 269] on div "Edit" at bounding box center [869, 269] width 16 height 7
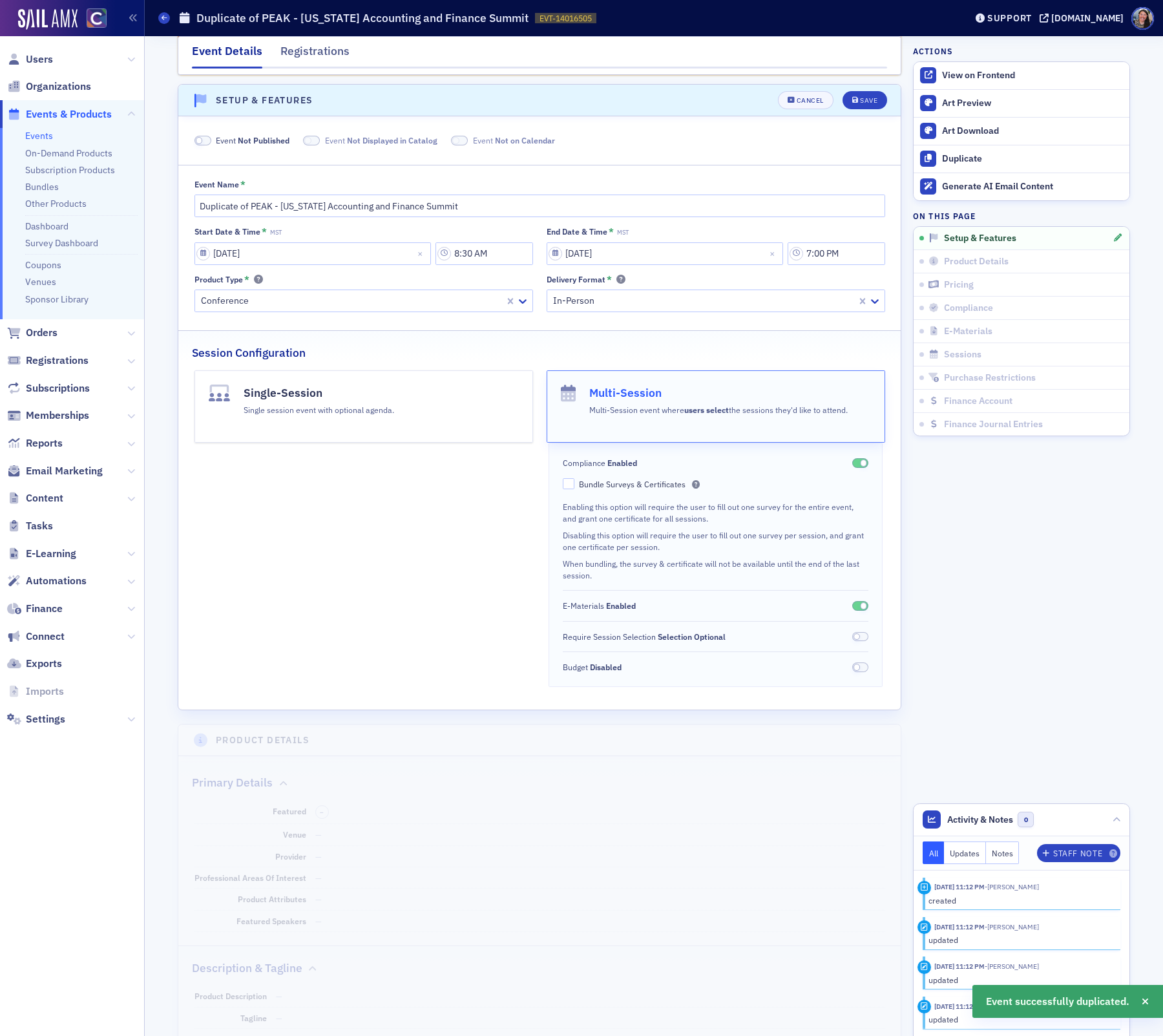
scroll to position [177, 0]
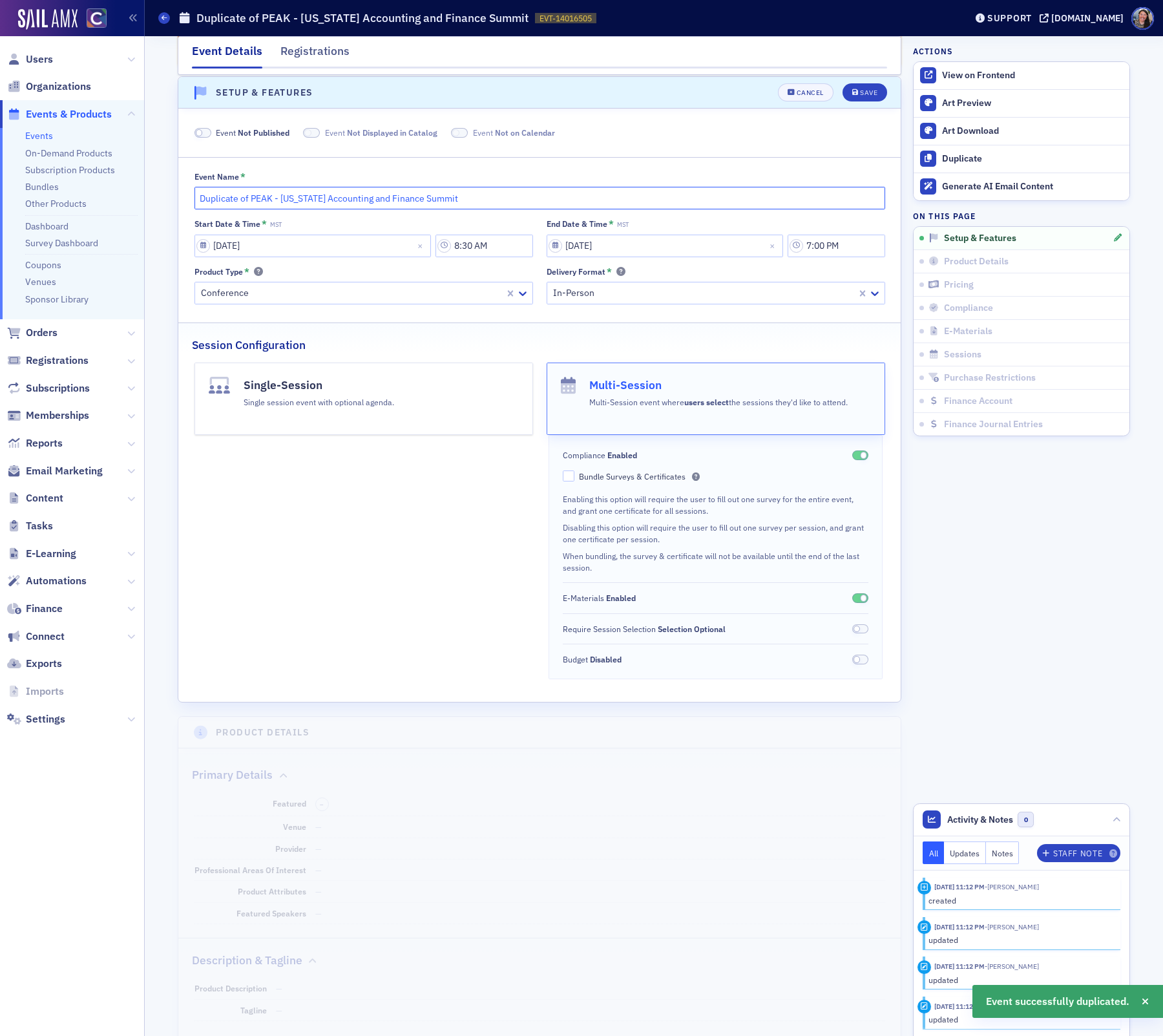
drag, startPoint x: 249, startPoint y: 197, endPoint x: 79, endPoint y: 185, distance: 170.4
click at [81, 186] on div "Users Organizations Events & Products Events On-Demand Products Subscription Pr…" at bounding box center [582, 518] width 1163 height 1036
type input "PEAK - [US_STATE] Accounting and Finance Summit"
select select "10"
select select "2025"
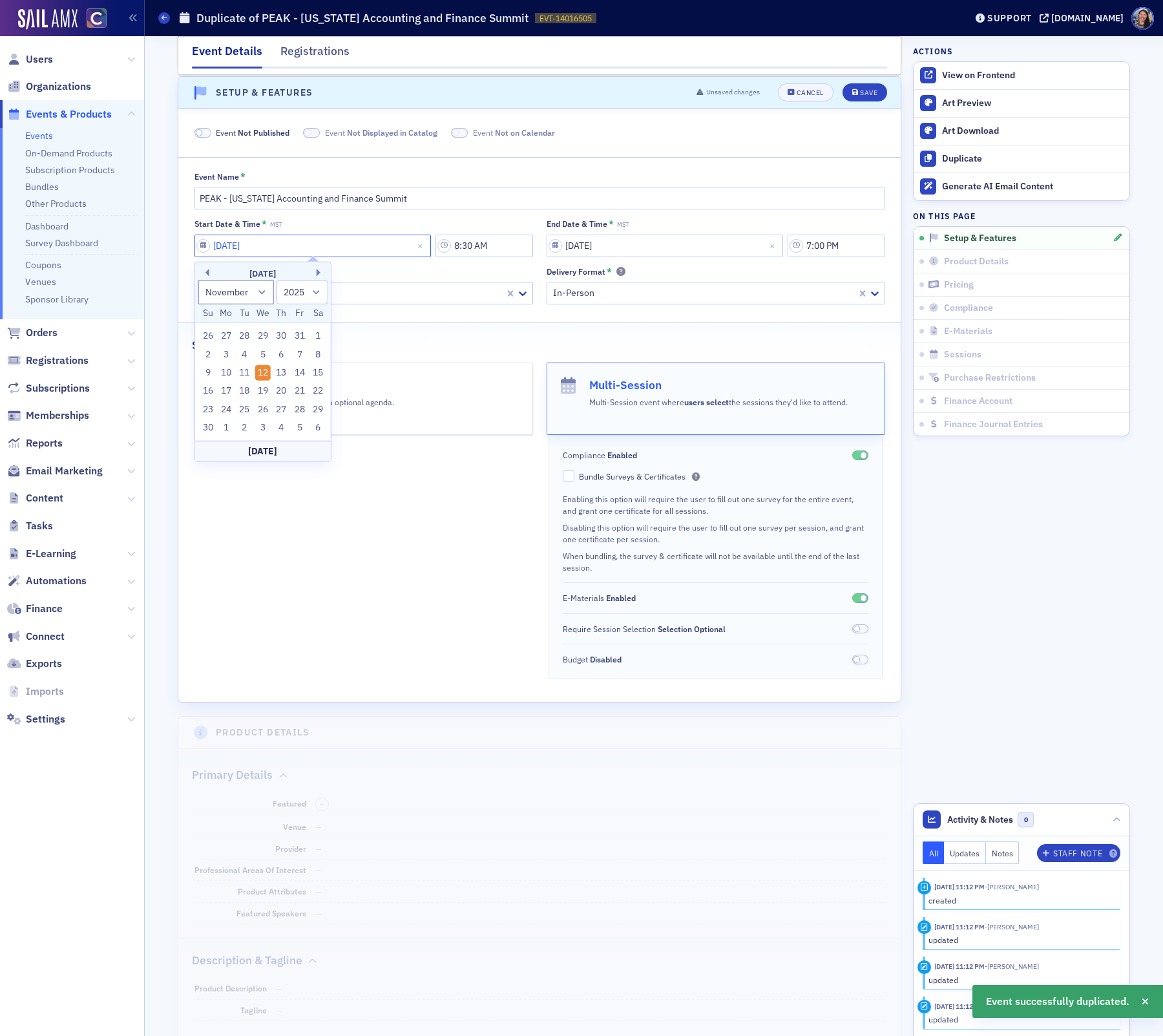
click at [230, 243] on input "[DATE]" at bounding box center [312, 245] width 236 height 22
type input "[DATE]"
click at [579, 241] on input "[DATE]" at bounding box center [664, 245] width 236 height 22
select select "10"
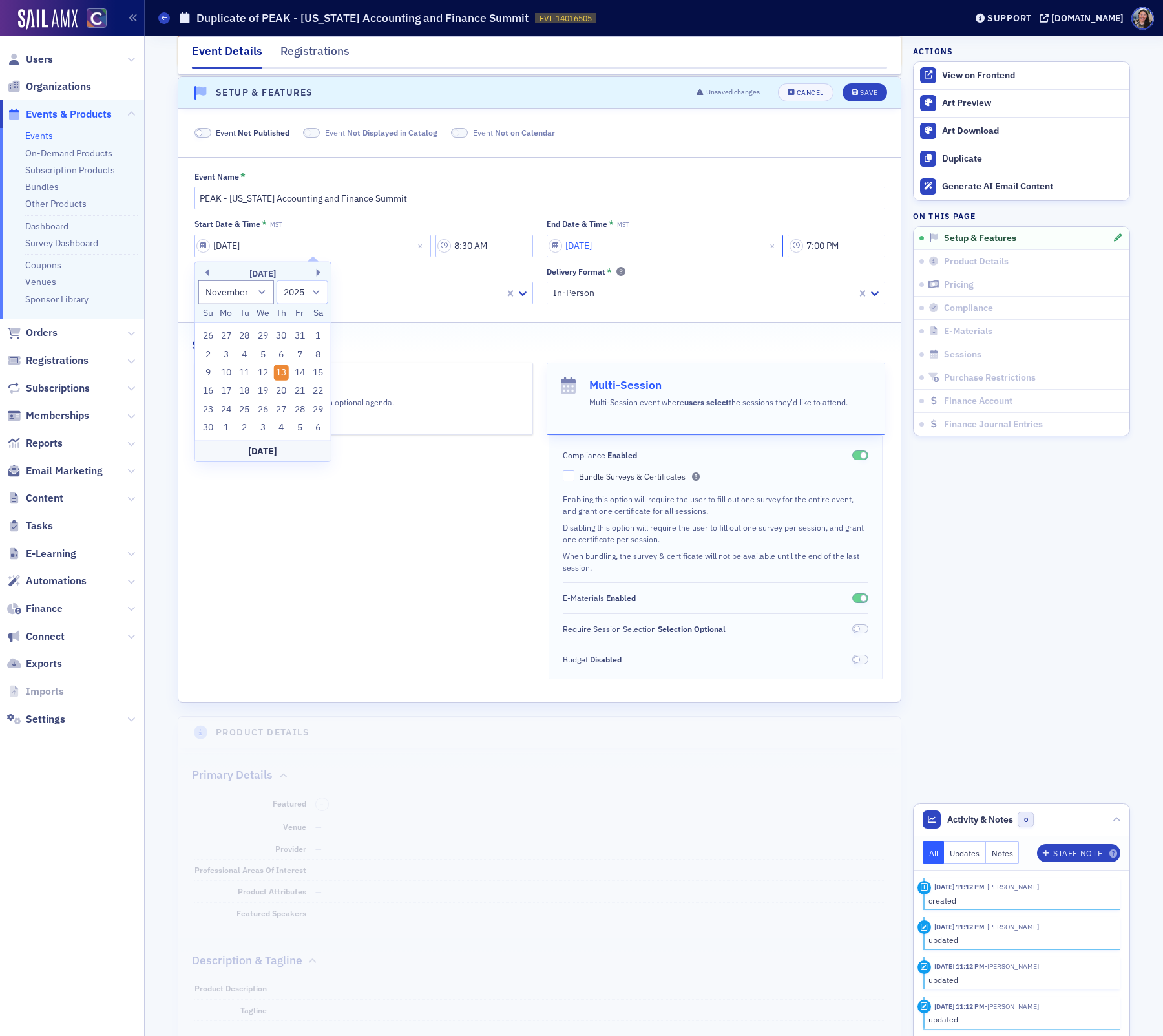
select select "2025"
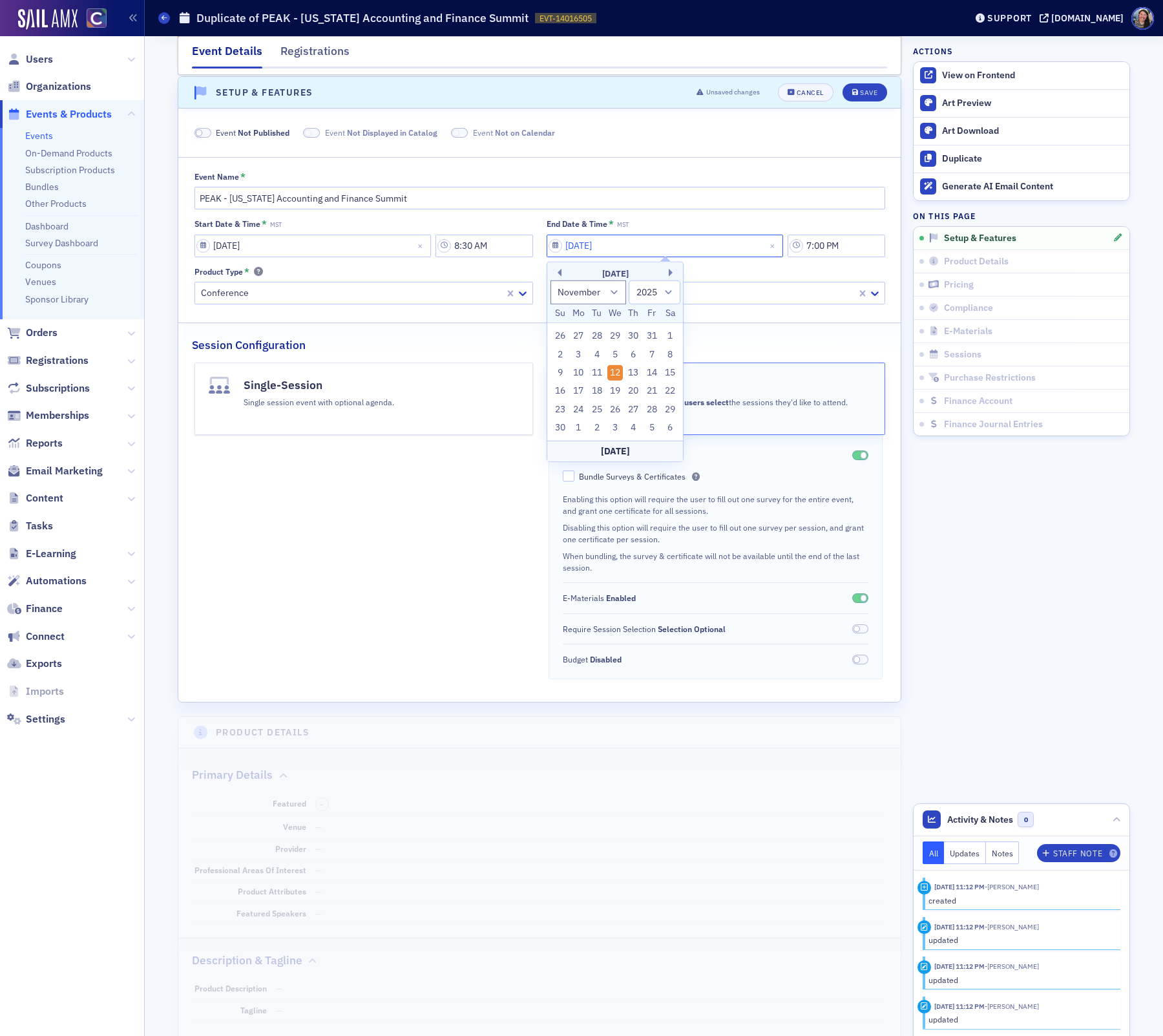
click at [585, 243] on input "[DATE]" at bounding box center [664, 245] width 236 height 22
type input "[DATE]"
click at [829, 243] on input "7:00 PM" at bounding box center [836, 245] width 97 height 22
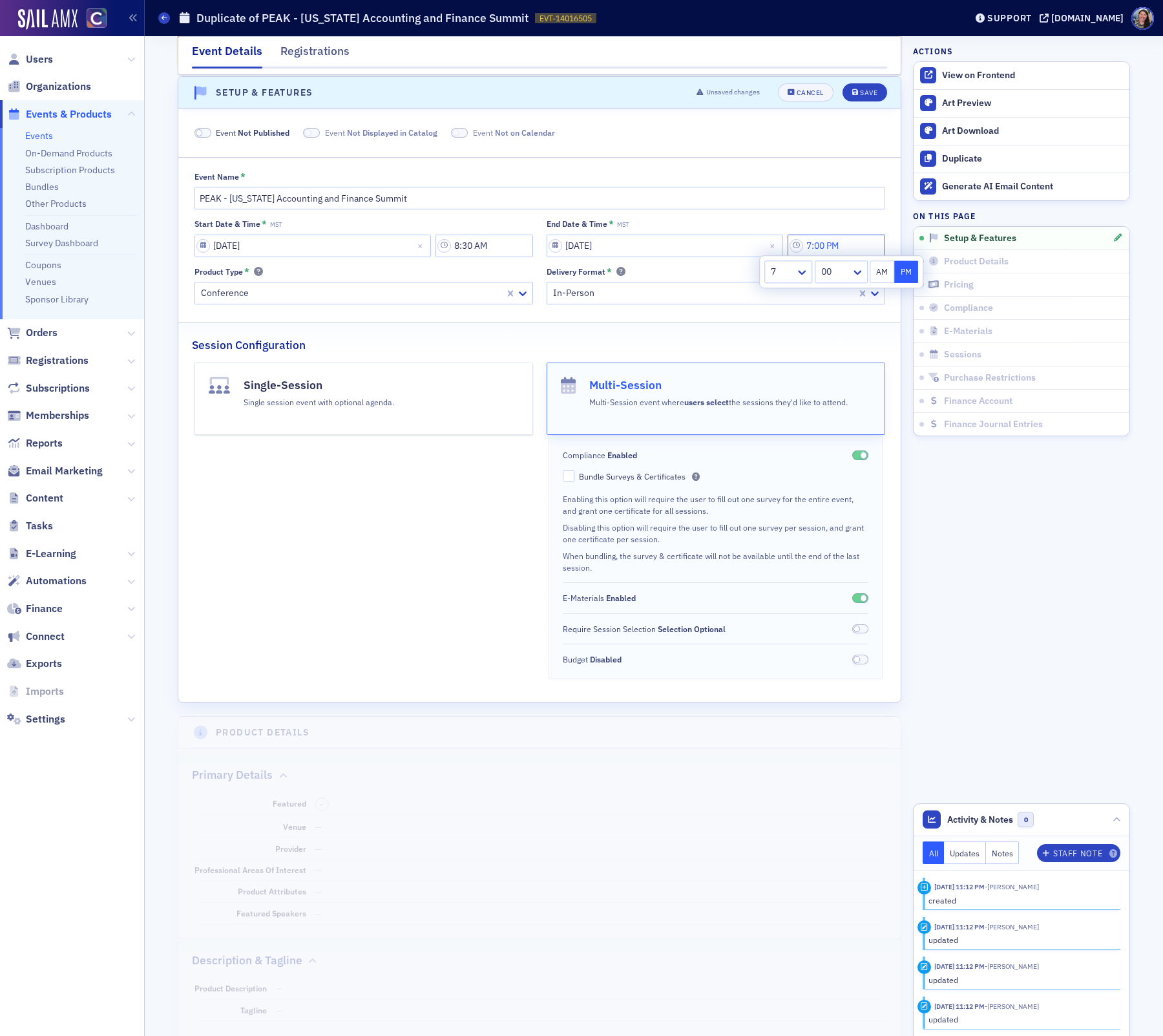
click at [819, 244] on input "7:00 PM" at bounding box center [836, 245] width 97 height 22
type input "5:00 PM"
click at [864, 93] on div "Save" at bounding box center [869, 93] width 18 height 7
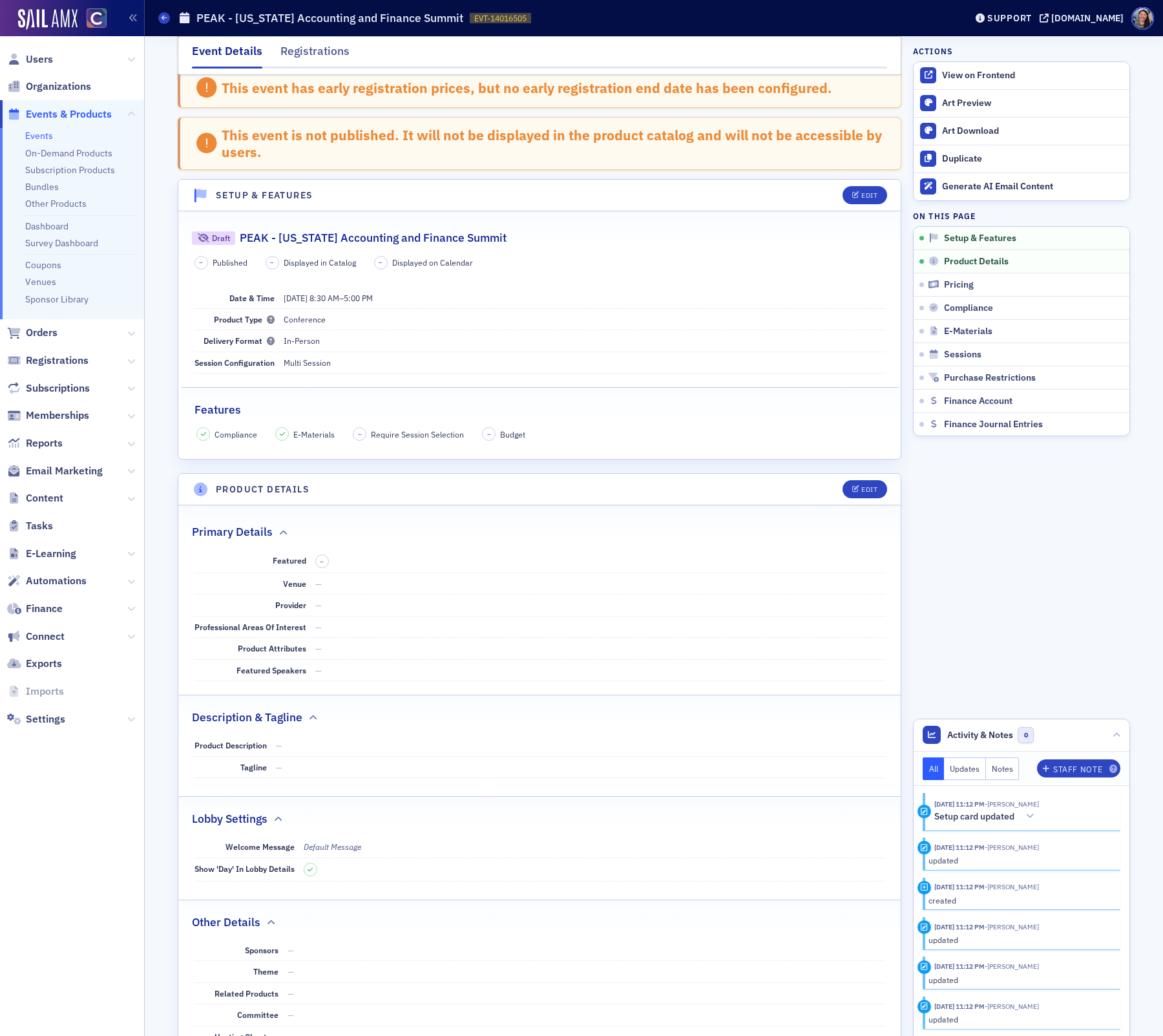
scroll to position [0, 0]
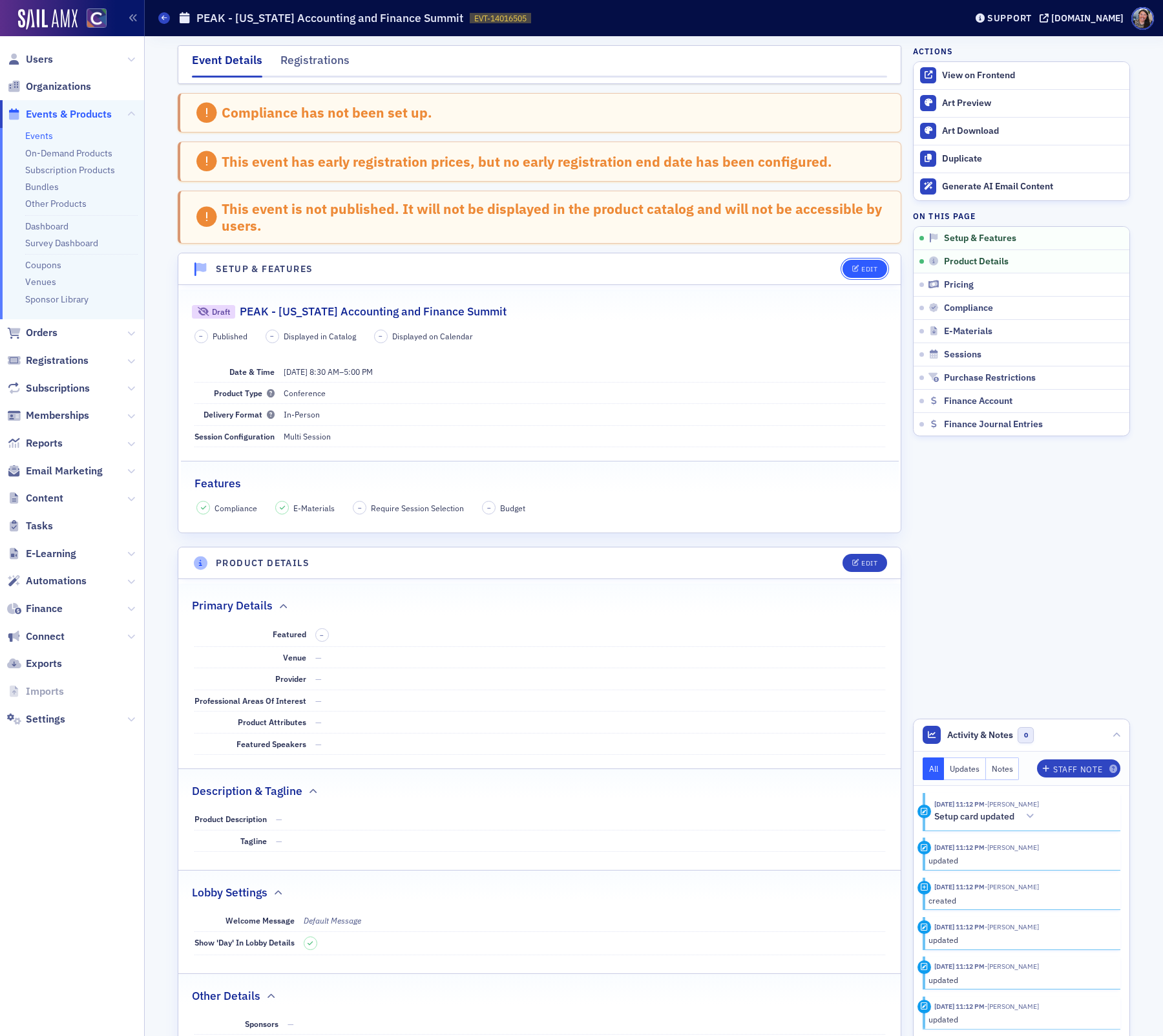
click at [862, 272] on button "Edit" at bounding box center [865, 269] width 44 height 19
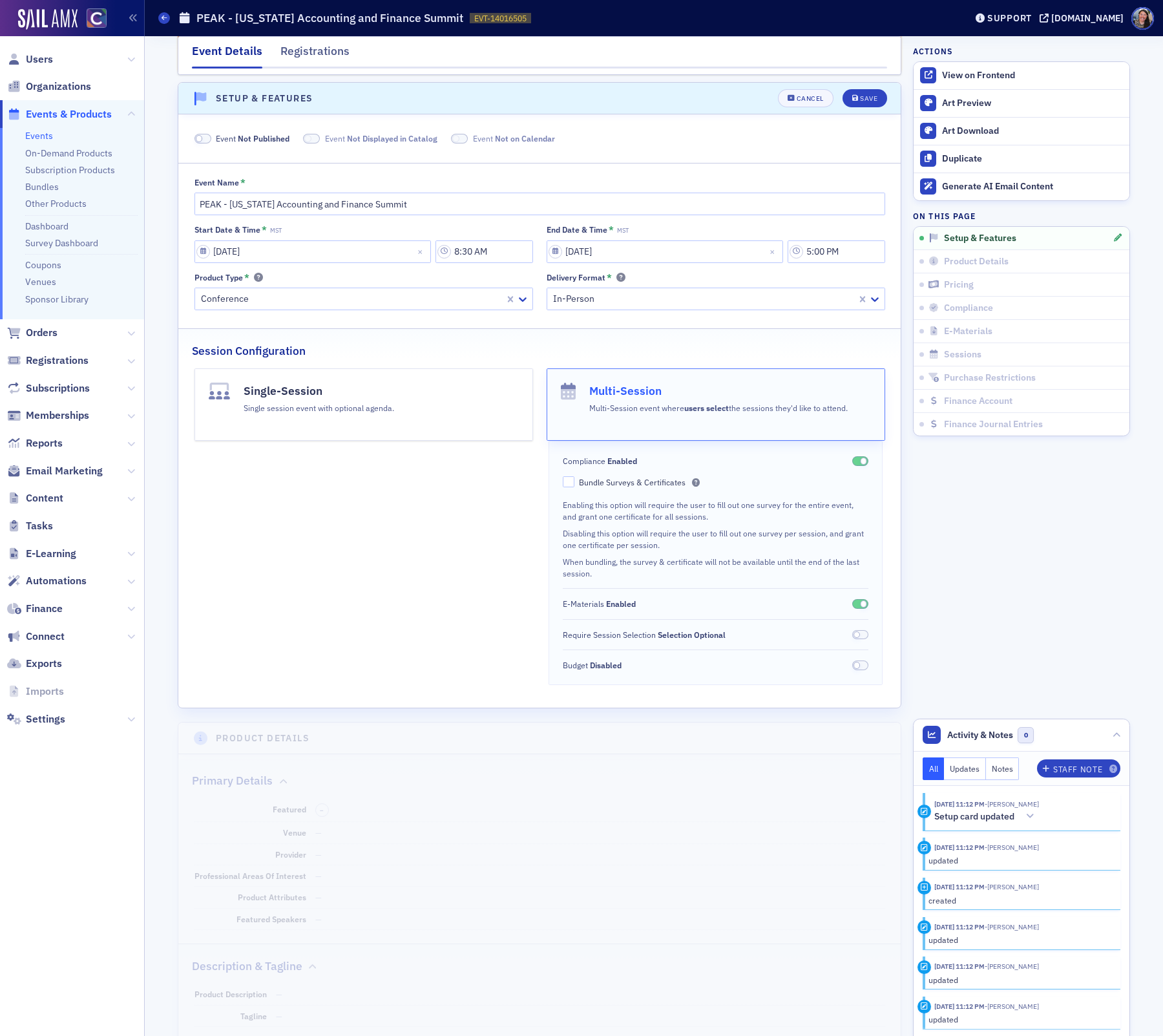
scroll to position [177, 0]
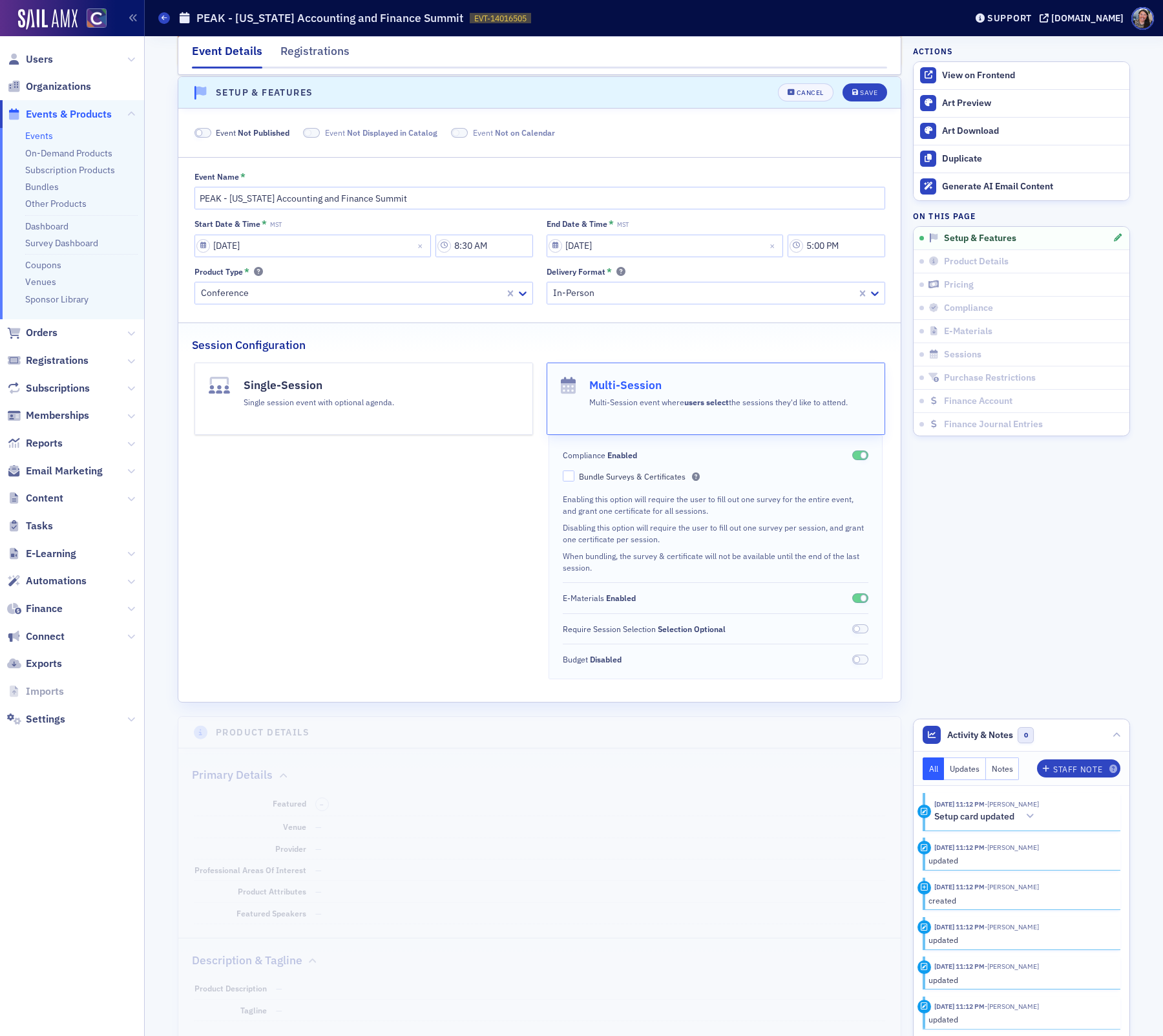
click at [240, 139] on fieldset "Event Not Published Event Not Displayed in Catalog Event Not on Calendar" at bounding box center [540, 130] width 722 height 34
click at [240, 132] on span "Not Published" at bounding box center [264, 131] width 52 height 10
click at [869, 99] on button "Save" at bounding box center [865, 93] width 44 height 19
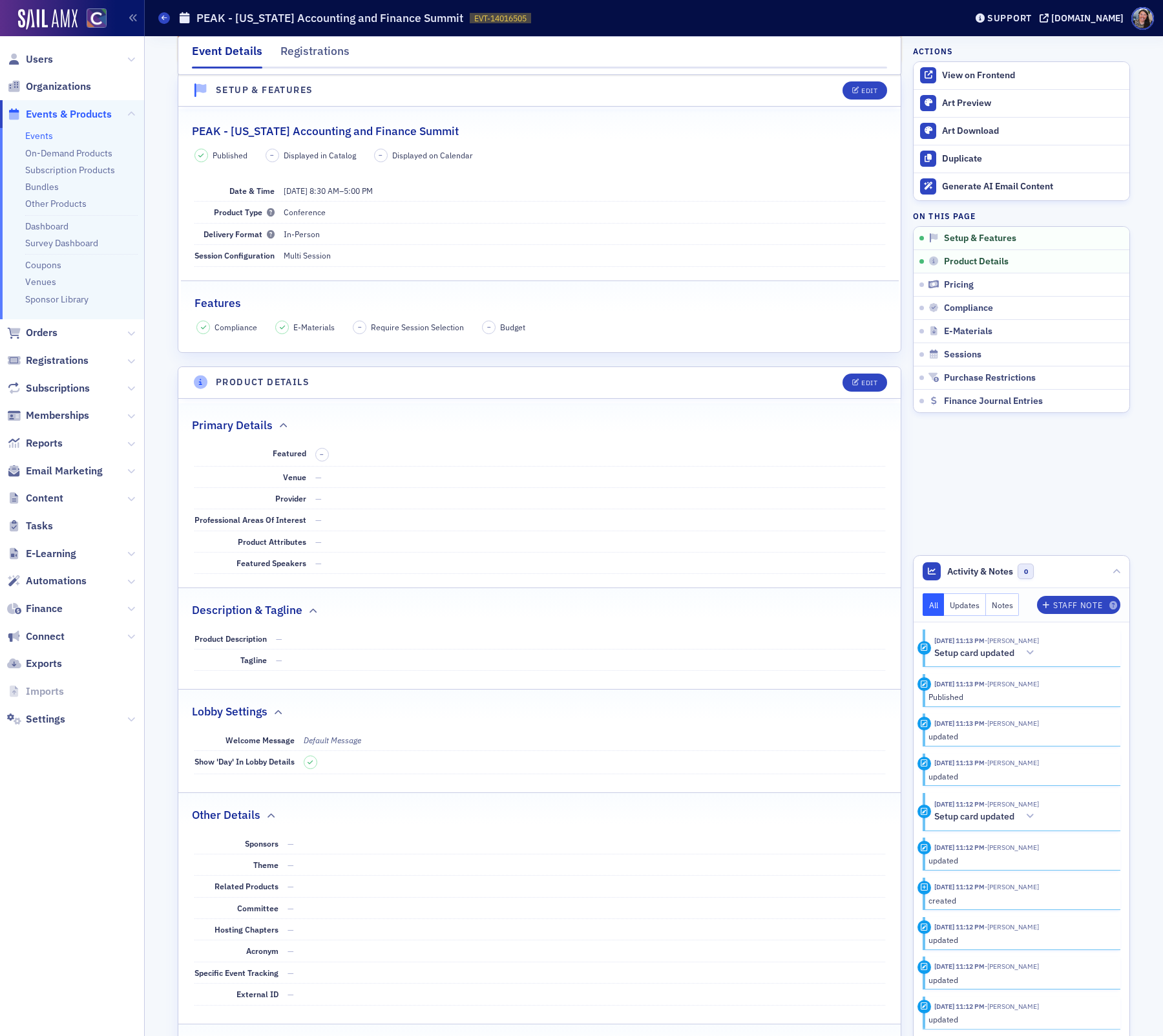
scroll to position [115, 0]
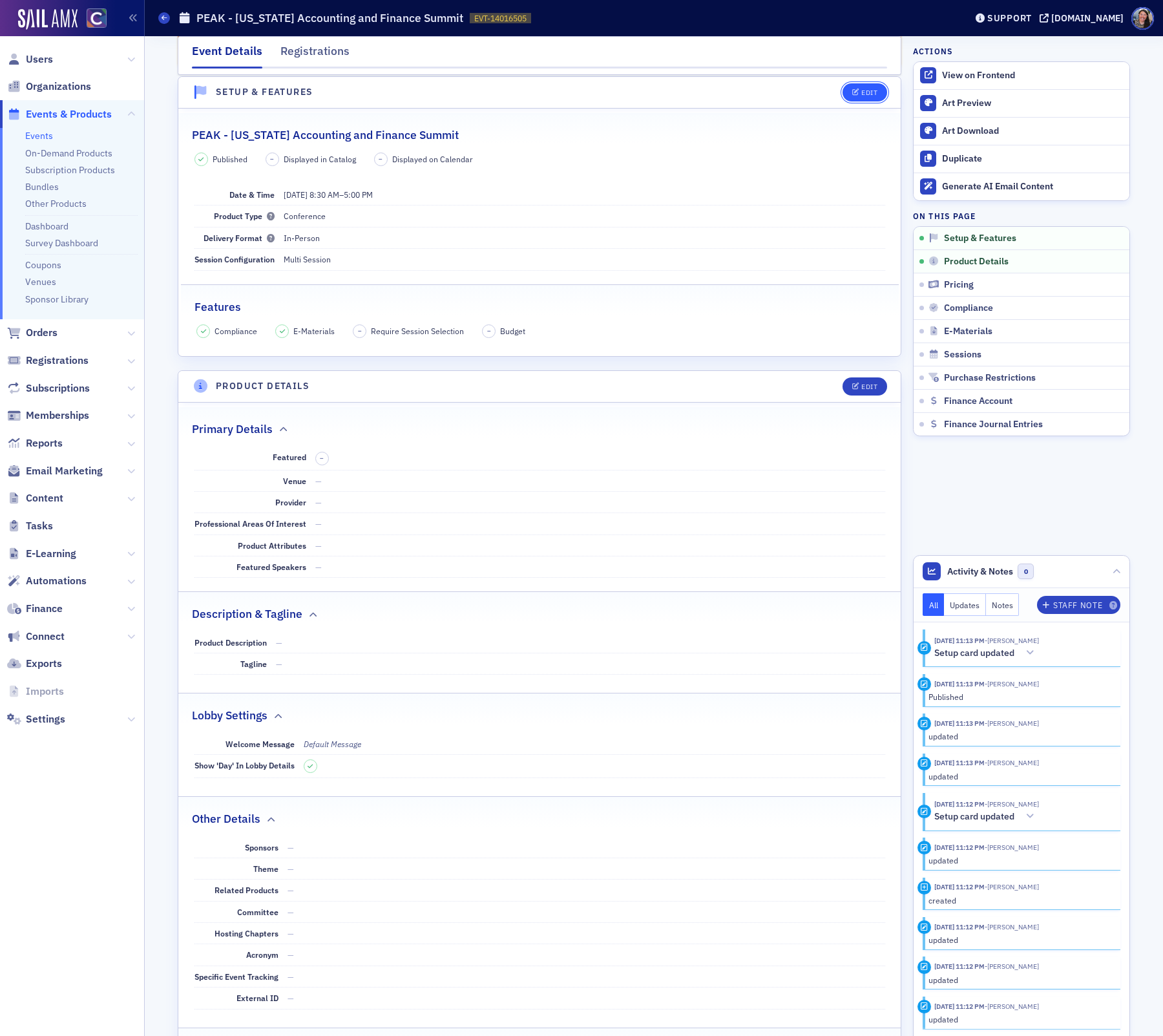
click at [873, 85] on button "Edit" at bounding box center [865, 93] width 44 height 19
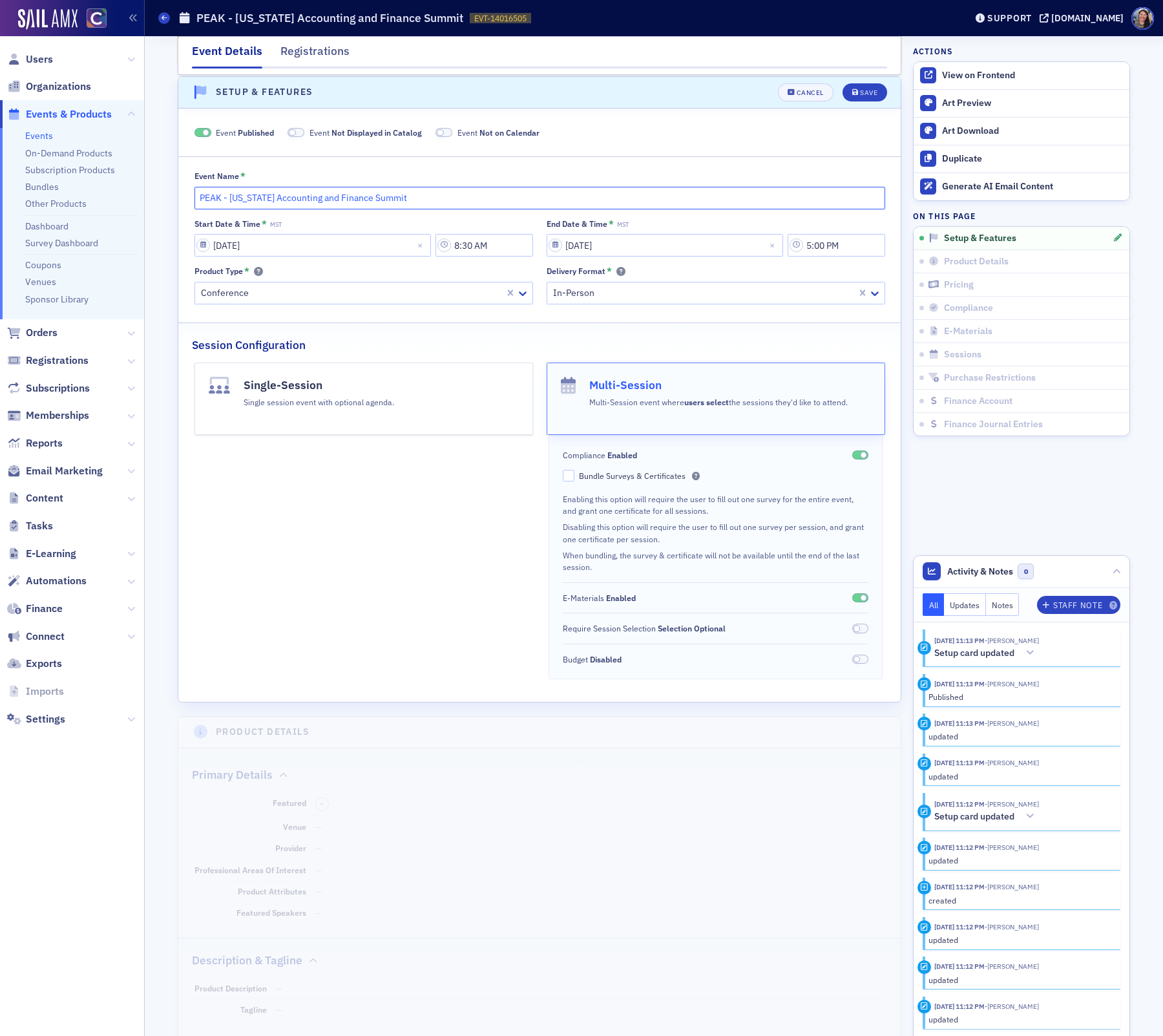
click at [494, 193] on input "PEAK - [US_STATE] Accounting and Finance Summit" at bounding box center [540, 198] width 691 height 22
type input "PEAK - Colorado Accounting and Finance Summit Day 2"
click at [863, 89] on div "Save" at bounding box center [869, 93] width 18 height 7
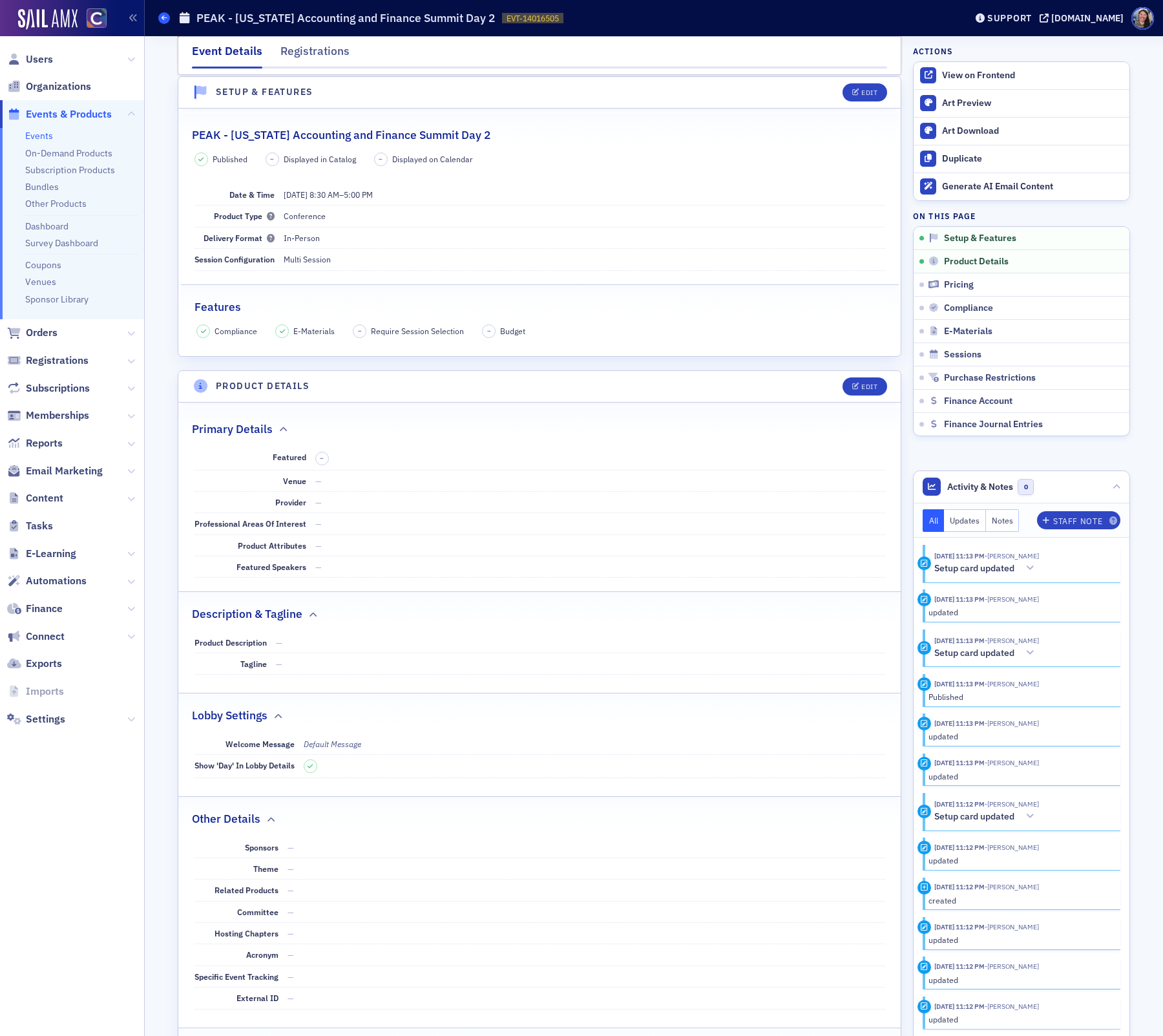
click at [166, 19] on icon at bounding box center [164, 18] width 6 height 6
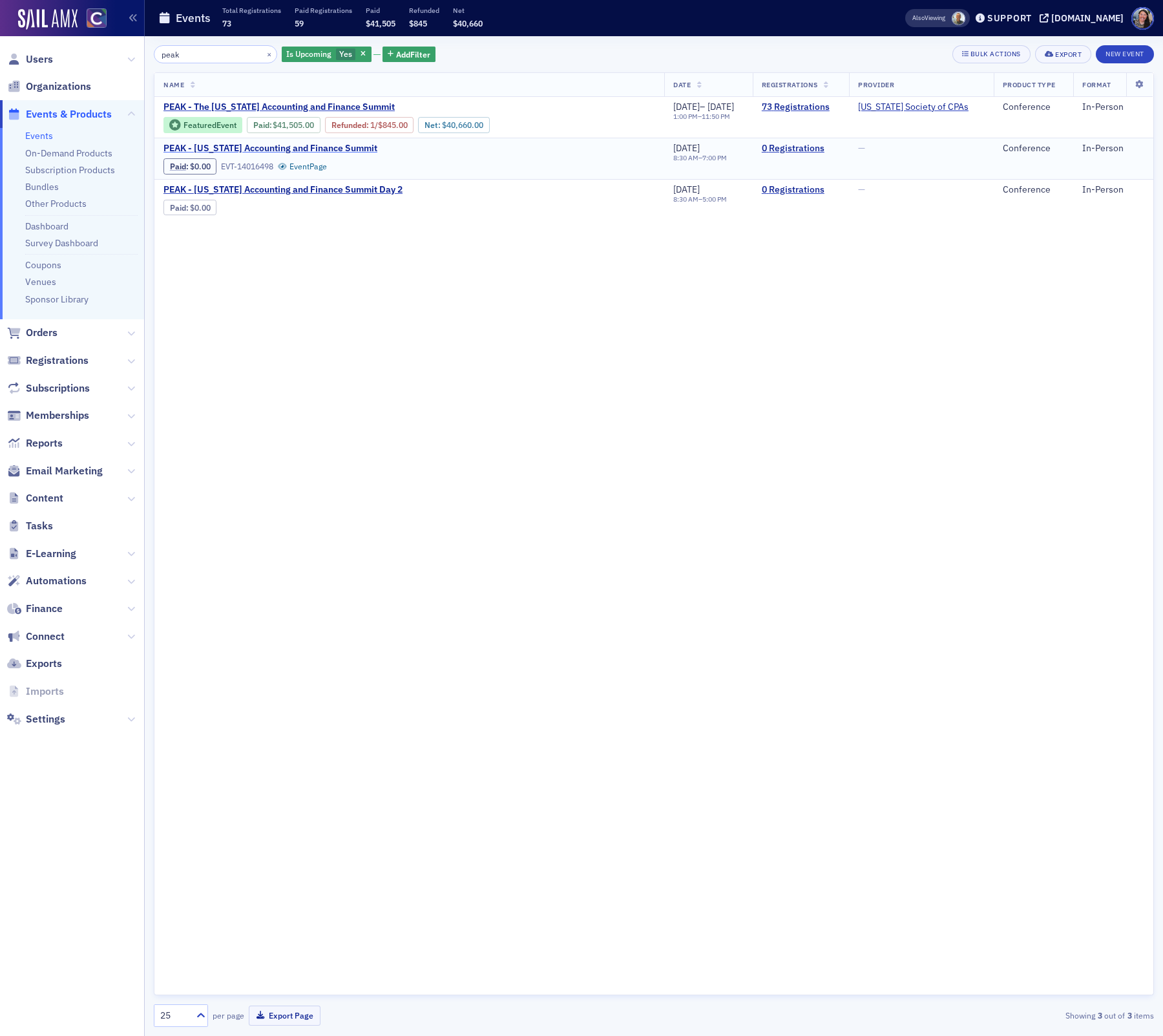
click at [332, 149] on span "PEAK - [US_STATE] Accounting and Finance Summit" at bounding box center [272, 148] width 217 height 12
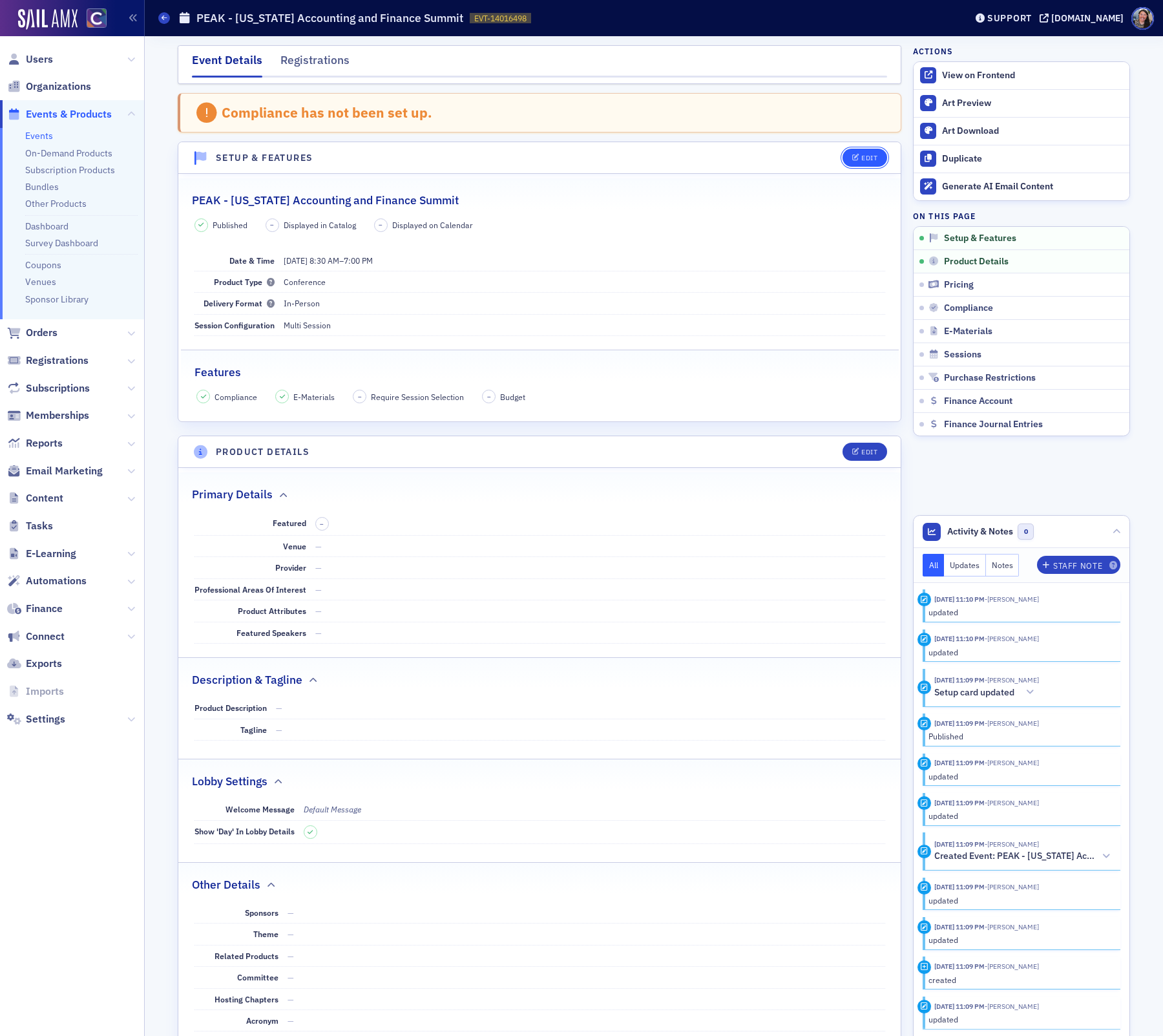
click at [866, 150] on button "Edit" at bounding box center [865, 157] width 44 height 19
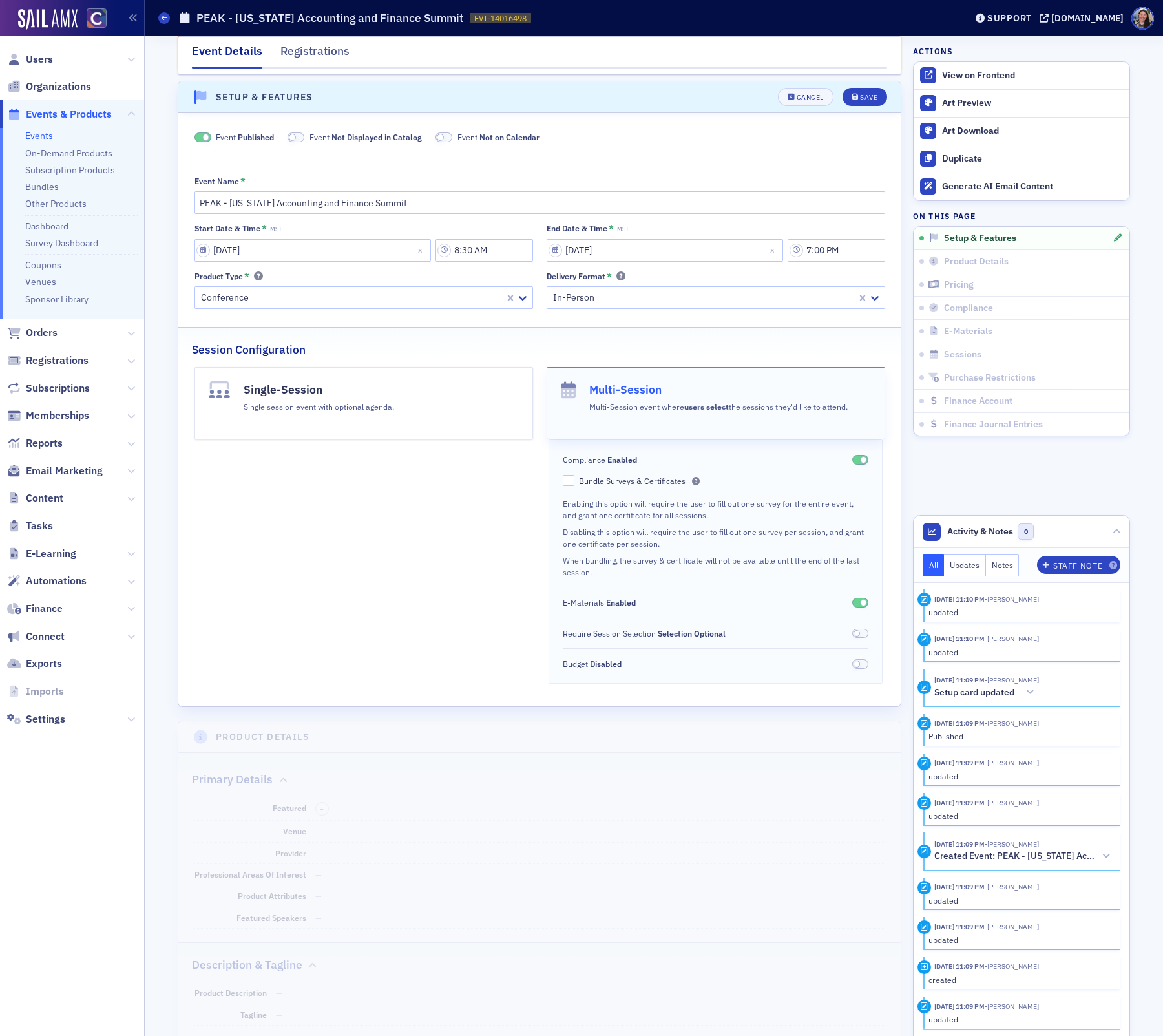
scroll to position [66, 0]
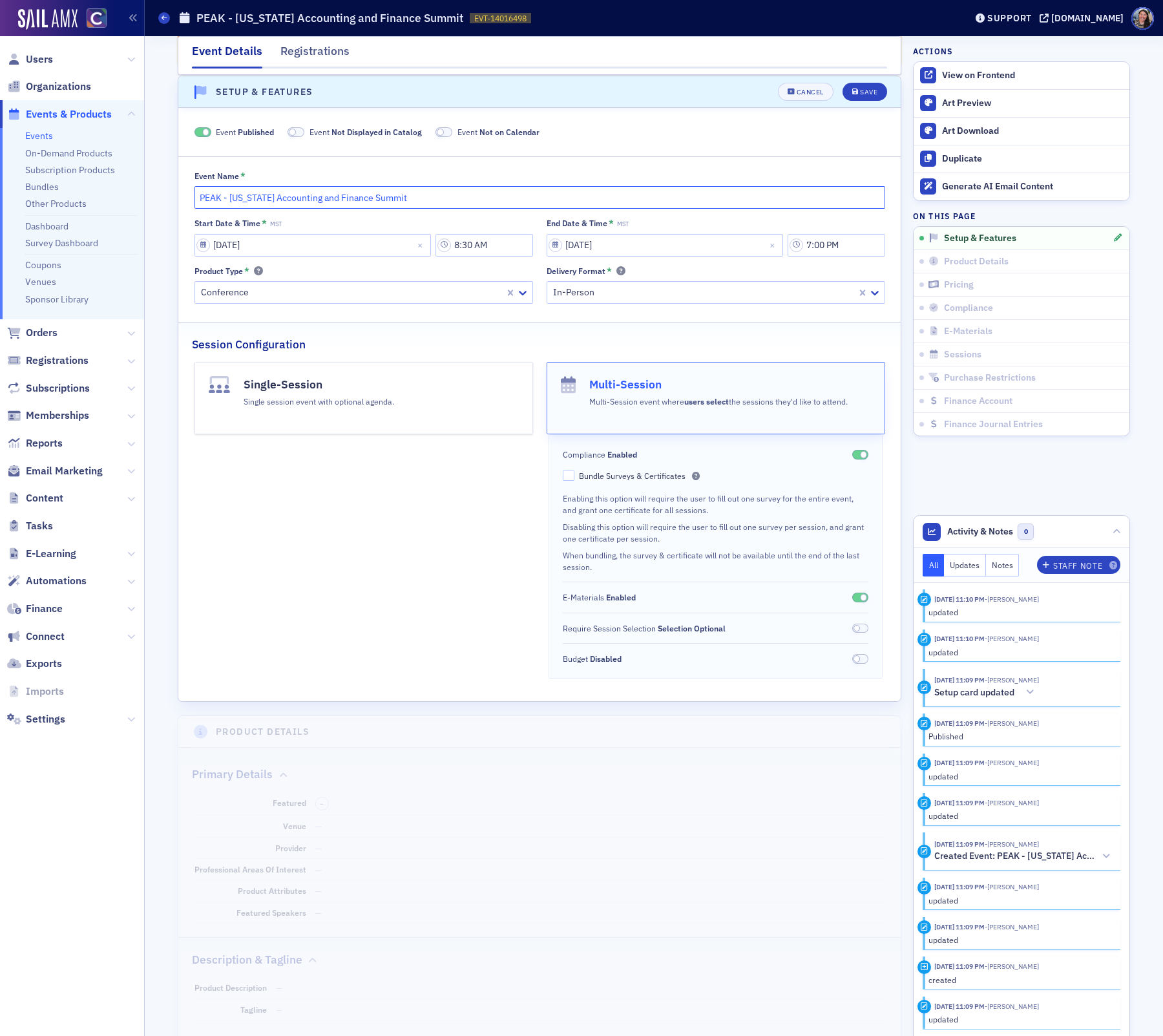
click at [431, 201] on input "PEAK - [US_STATE] Accounting and Finance Summit" at bounding box center [540, 197] width 691 height 22
type input "PEAK - Colorado Accounting and Finance Summit Day 1 Only"
click at [871, 93] on div "Save" at bounding box center [869, 93] width 18 height 7
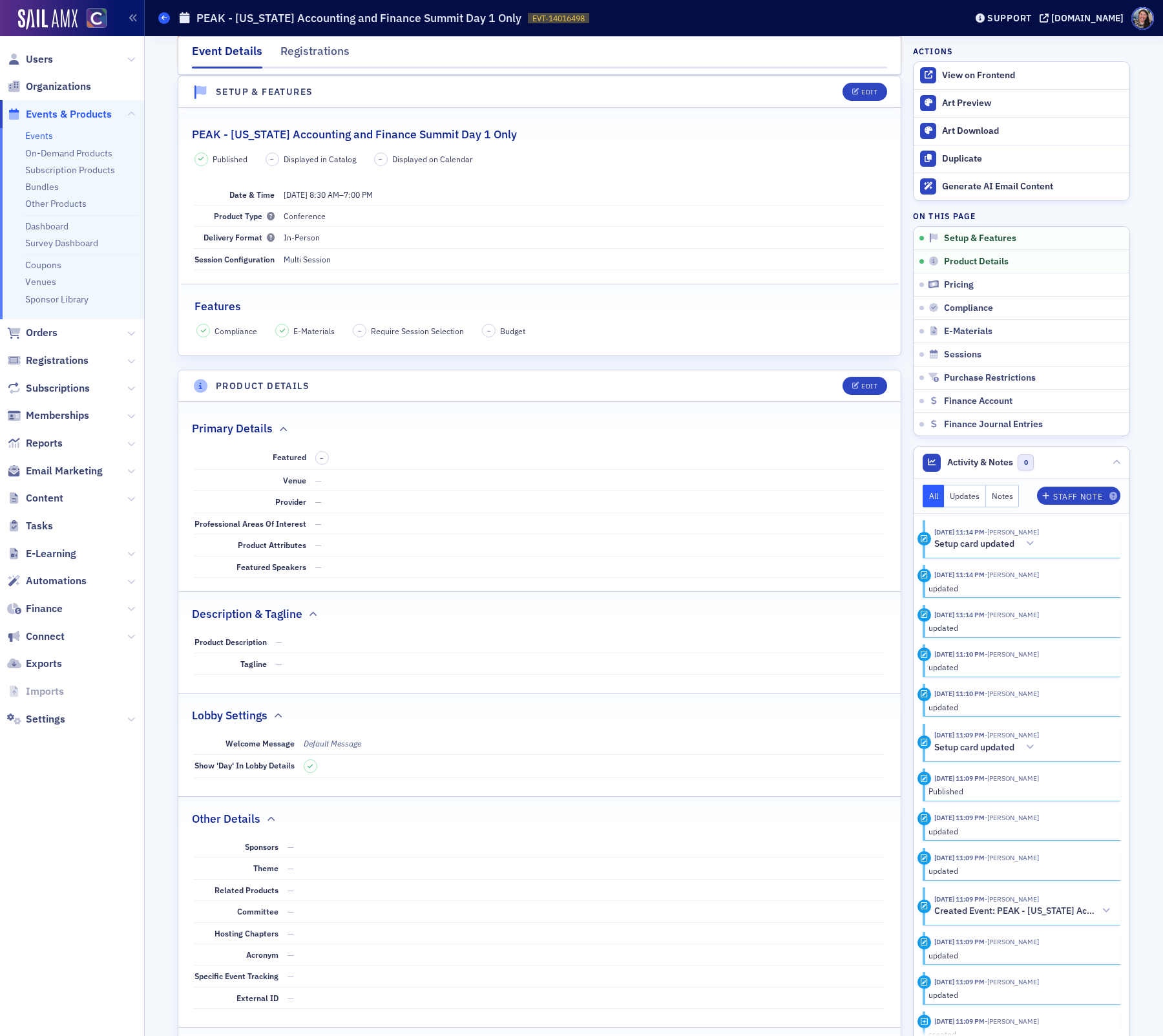
click at [166, 13] on span at bounding box center [164, 18] width 12 height 12
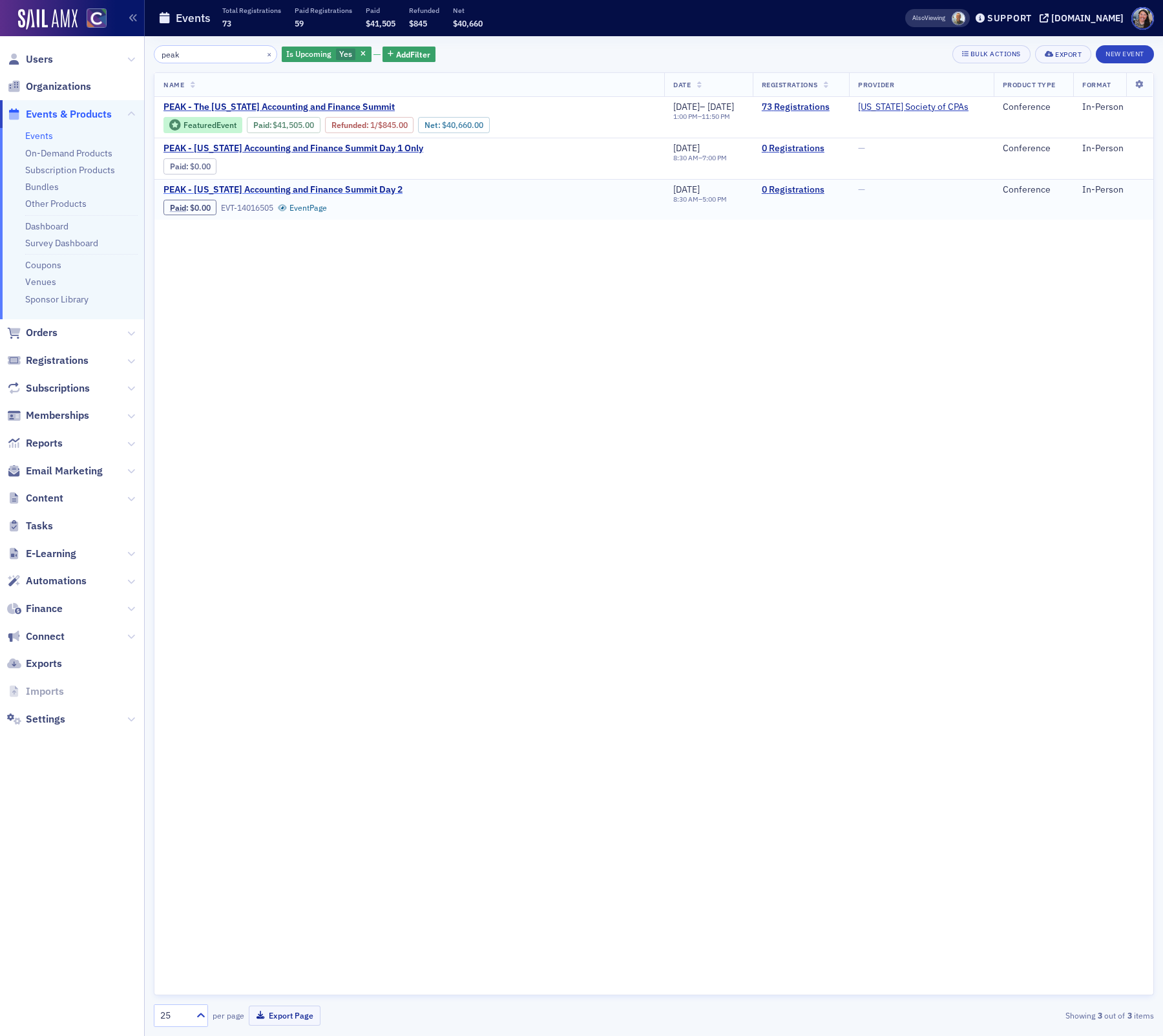
click at [381, 193] on span "PEAK - Colorado Accounting and Finance Summit Day 2" at bounding box center [283, 190] width 239 height 12
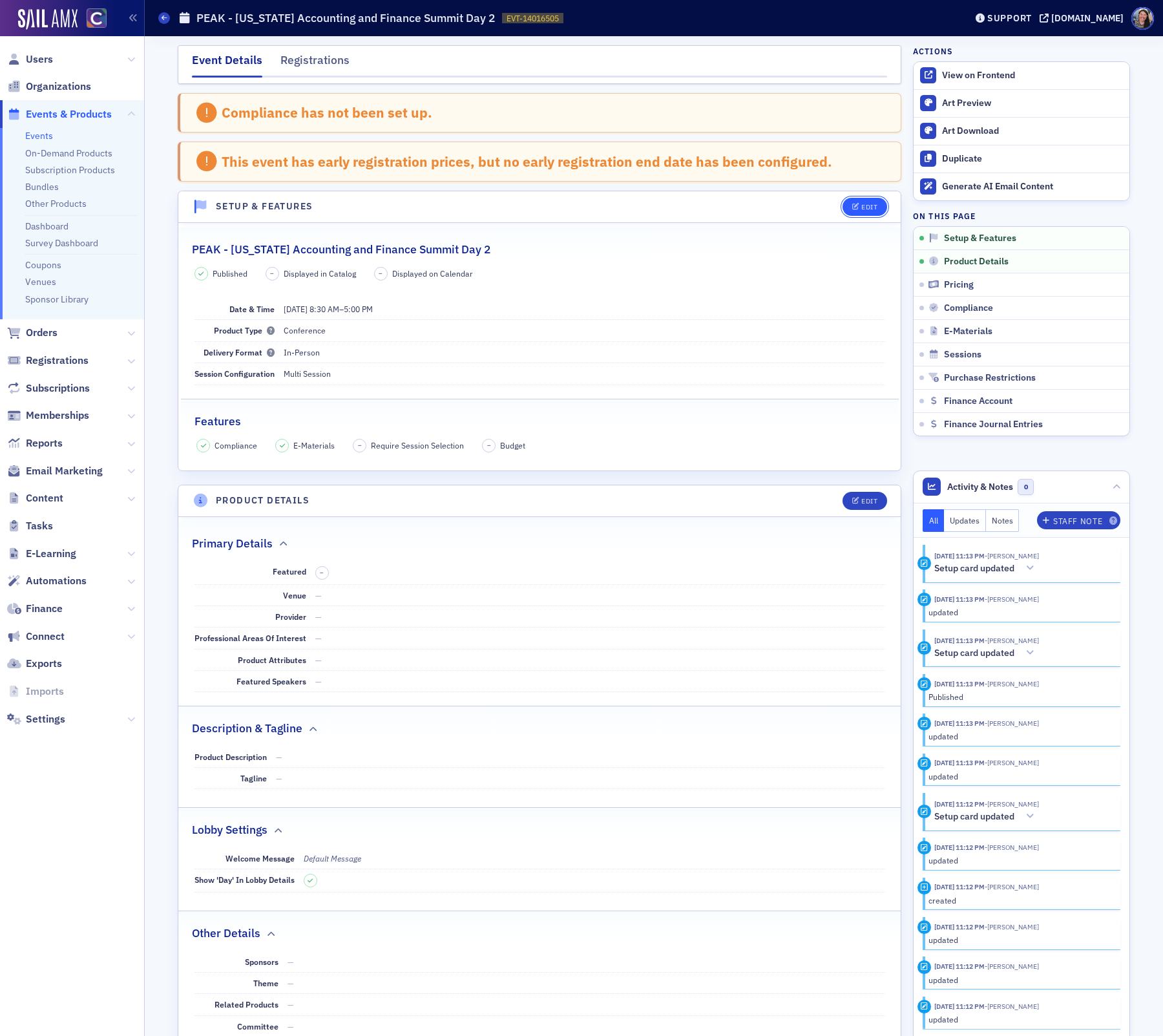
click at [879, 200] on button "Edit" at bounding box center [865, 207] width 44 height 19
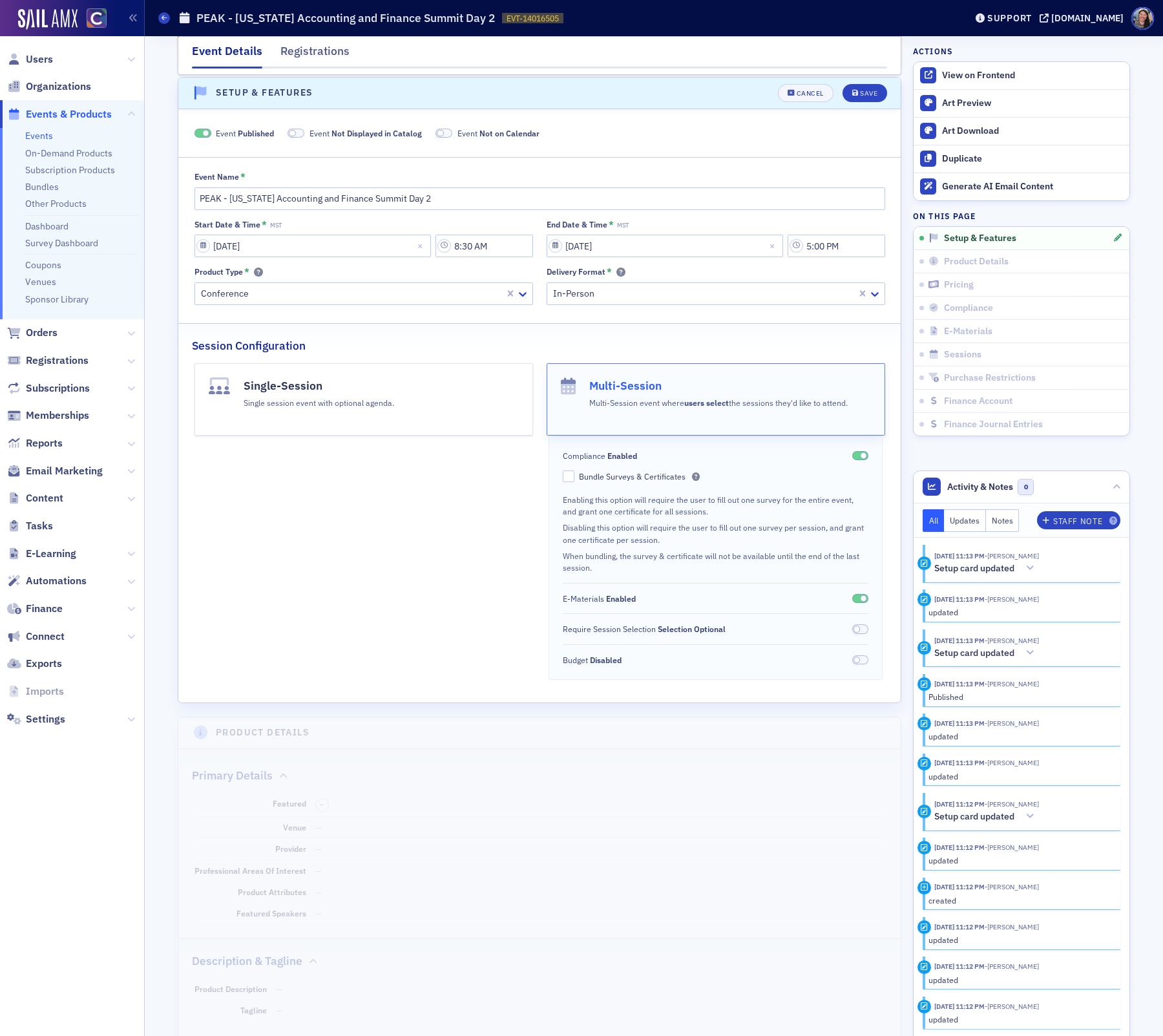
scroll to position [115, 0]
click at [567, 191] on input "PEAK - Colorado Accounting and Finance Summit Day 2" at bounding box center [540, 198] width 691 height 22
type input "PEAK - Colorado Accounting and Finance Summit Day 2 Only"
click at [866, 89] on div "Save" at bounding box center [869, 93] width 18 height 7
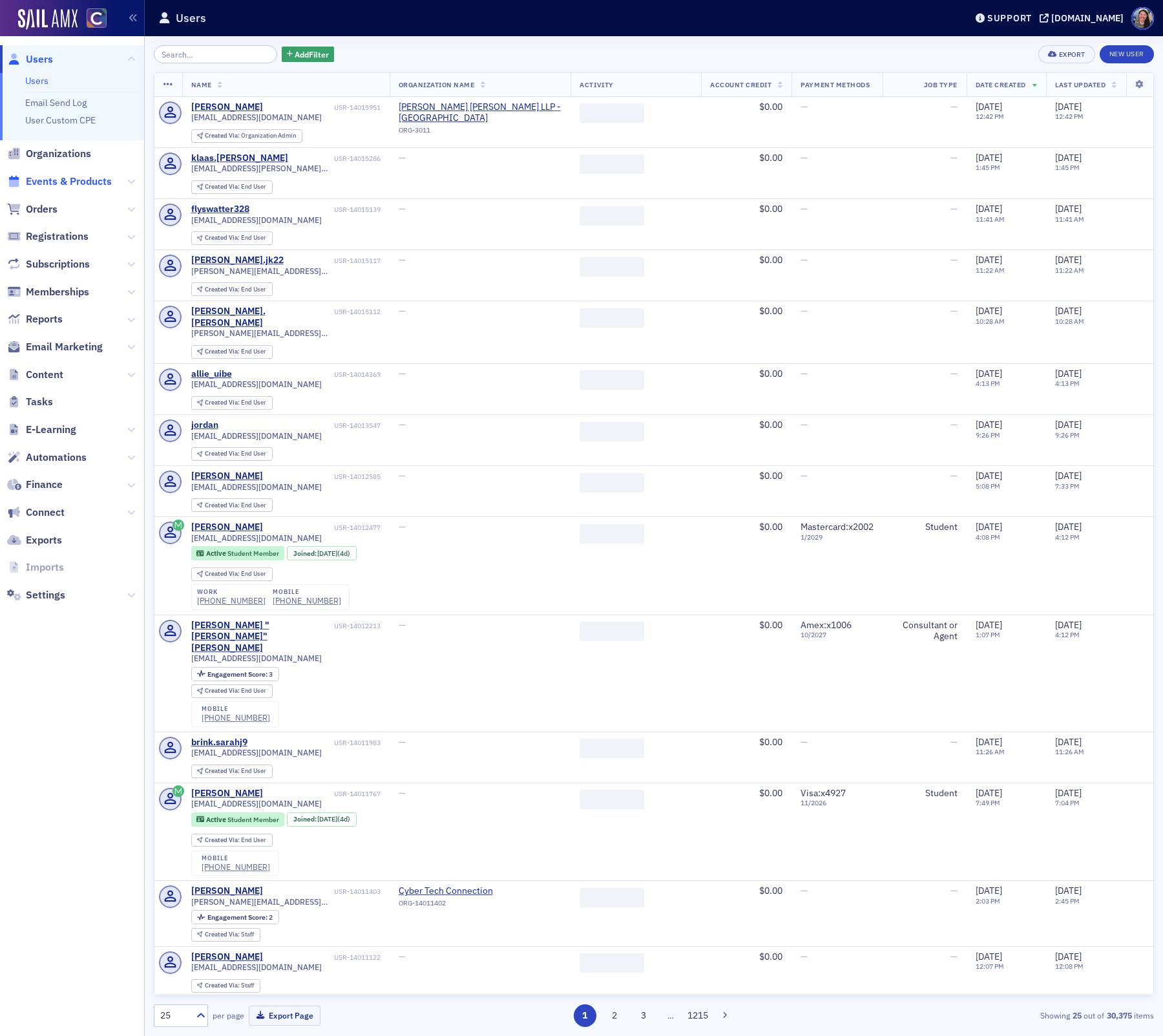
click at [90, 180] on span "Events & Products" at bounding box center [69, 181] width 86 height 14
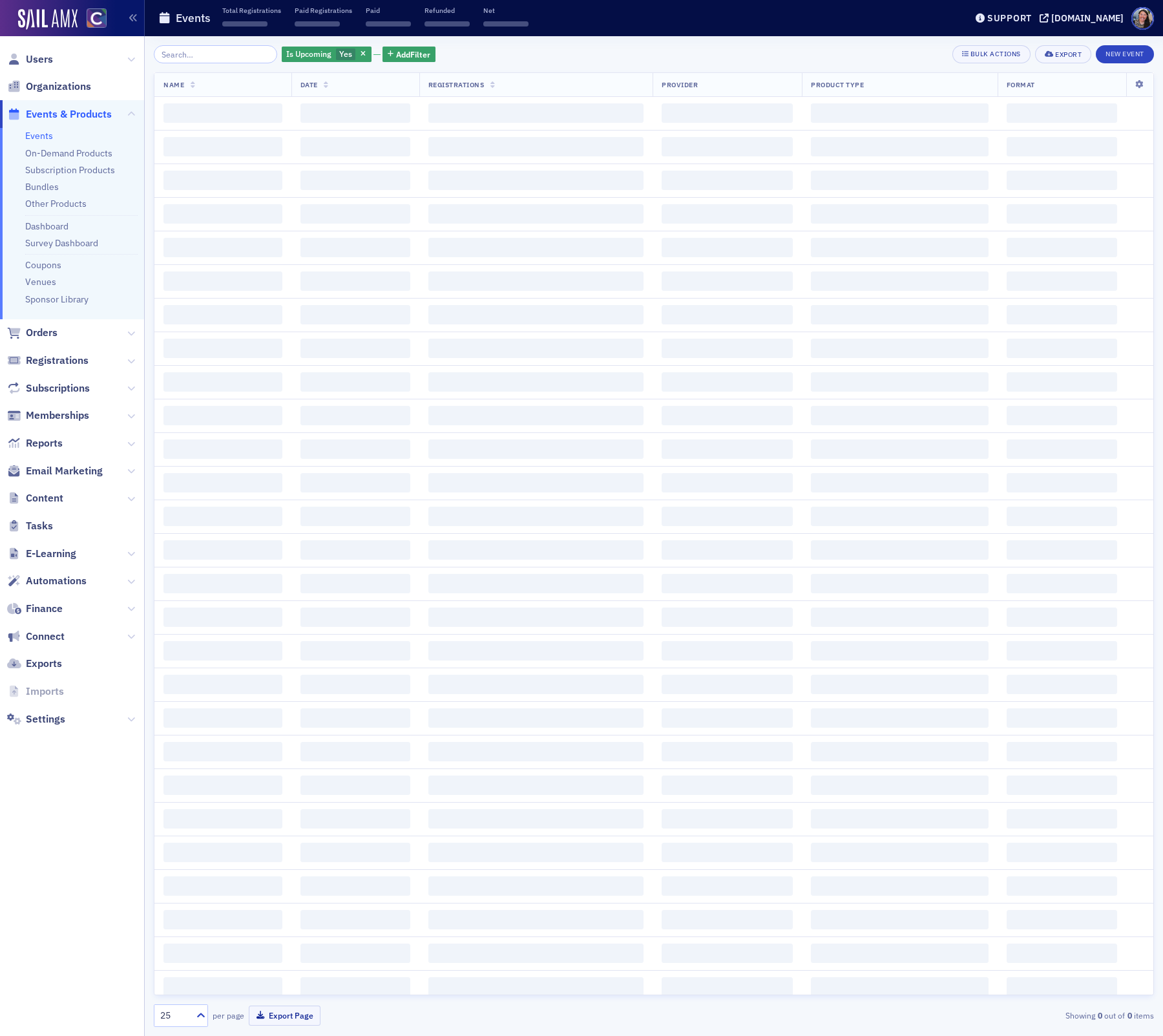
click at [219, 50] on input "search" at bounding box center [215, 55] width 123 height 19
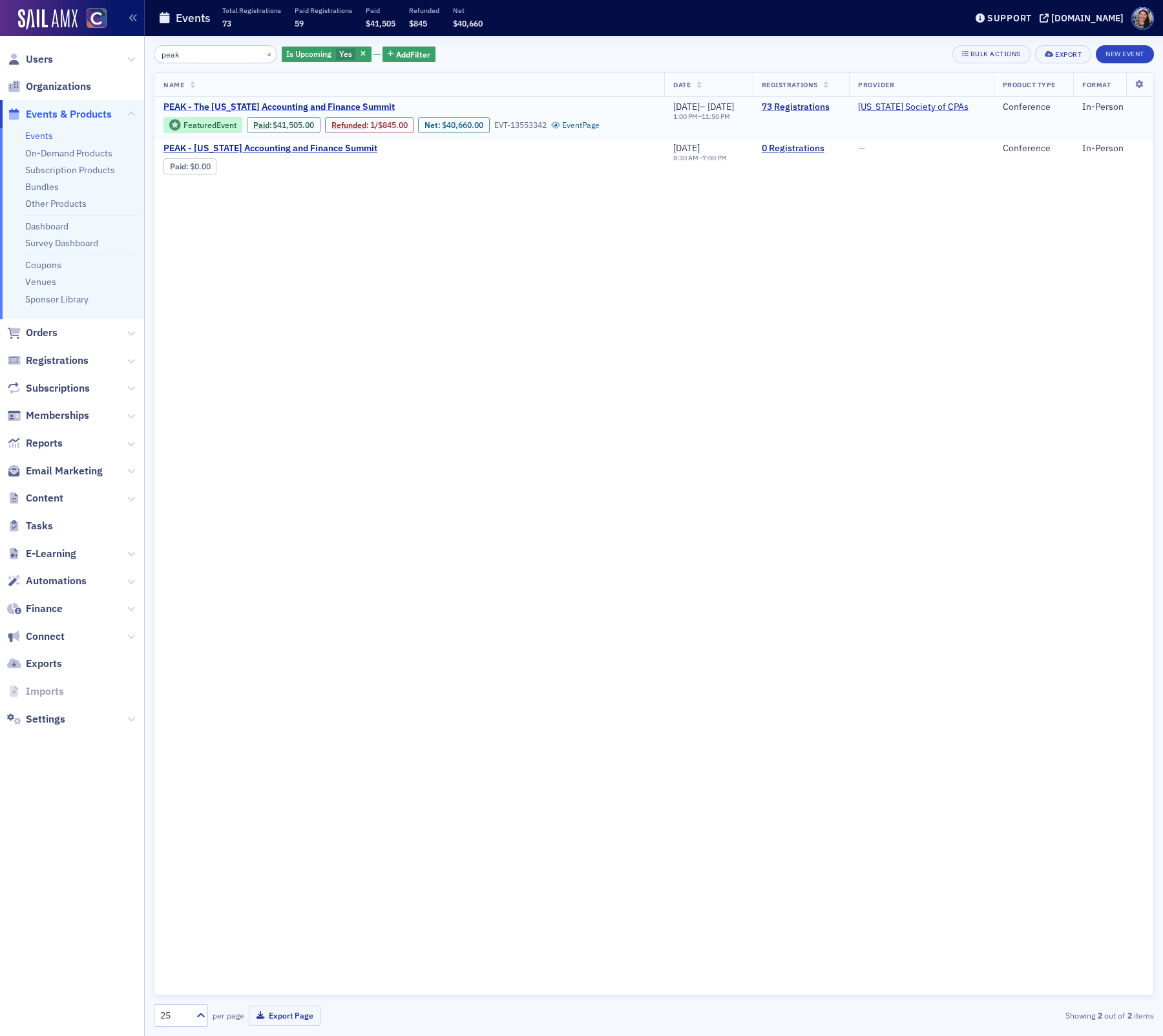
type input "peak"
click at [358, 106] on span "PEAK - The [US_STATE] Accounting and Finance Summit" at bounding box center [280, 107] width 231 height 12
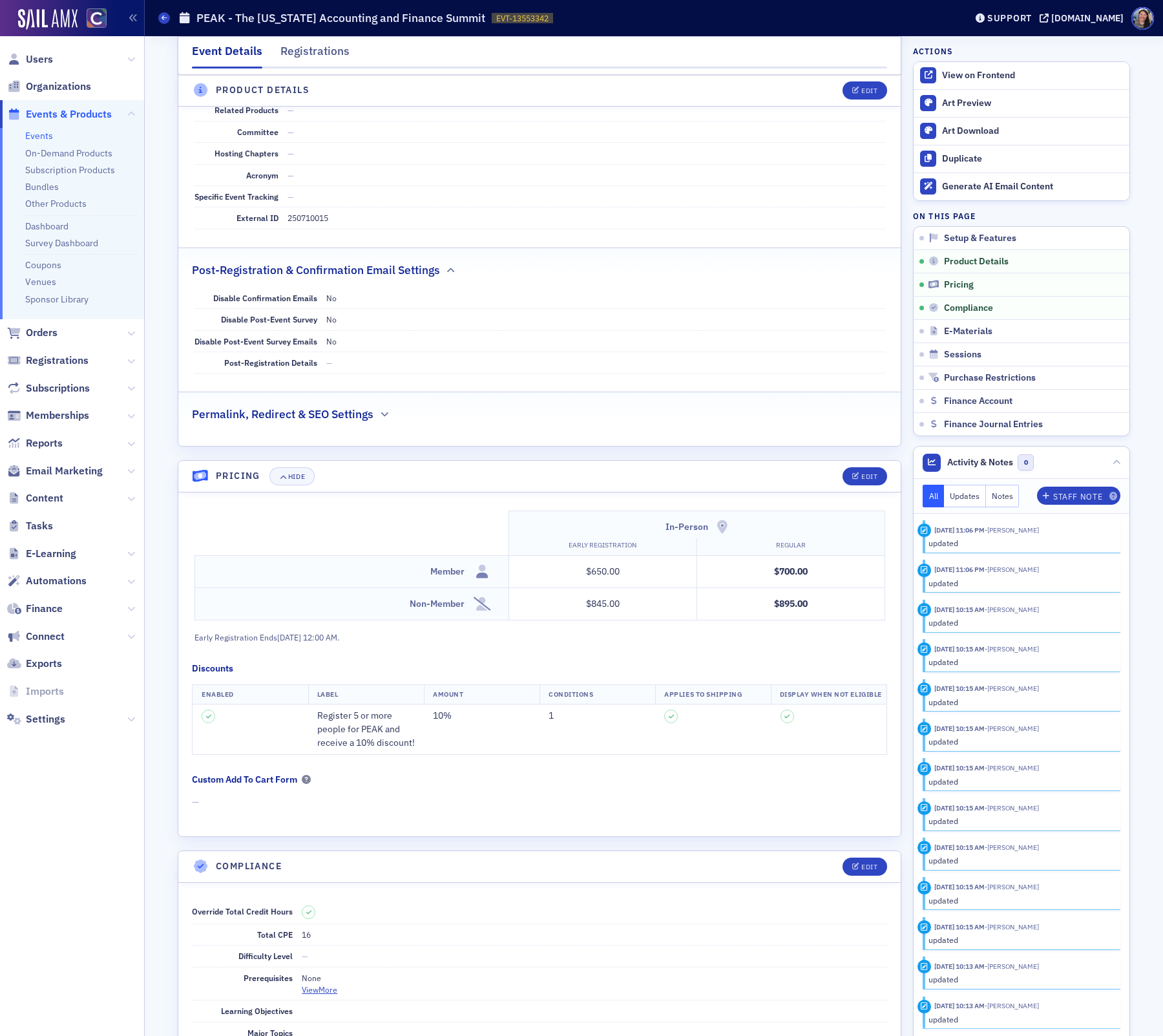
scroll to position [855, 0]
click at [319, 215] on dd "250710015" at bounding box center [586, 219] width 597 height 20
click at [318, 215] on dd "250710015" at bounding box center [586, 219] width 597 height 20
copy dd "250710015"
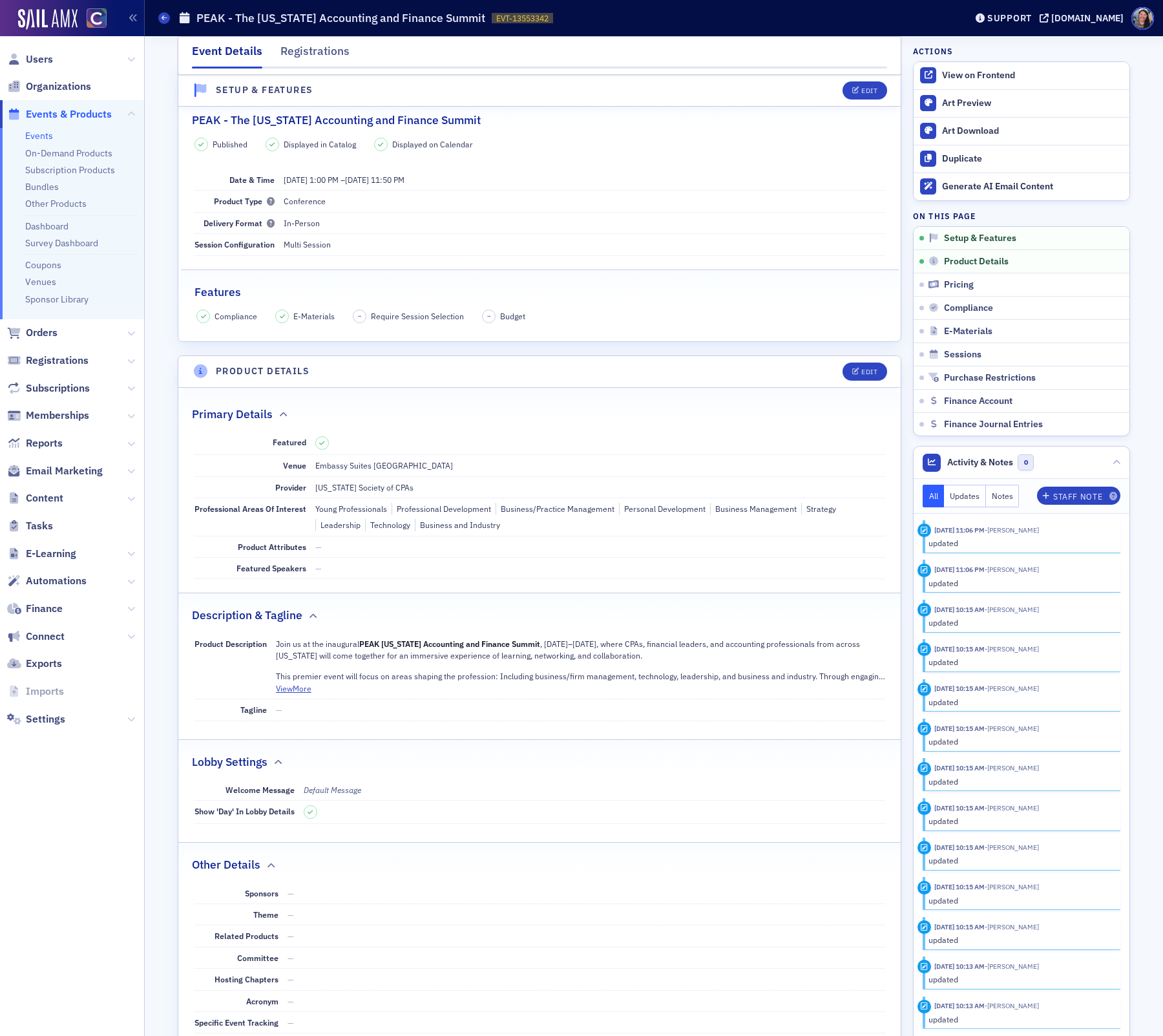
scroll to position [0, 0]
